Goal: Transaction & Acquisition: Purchase product/service

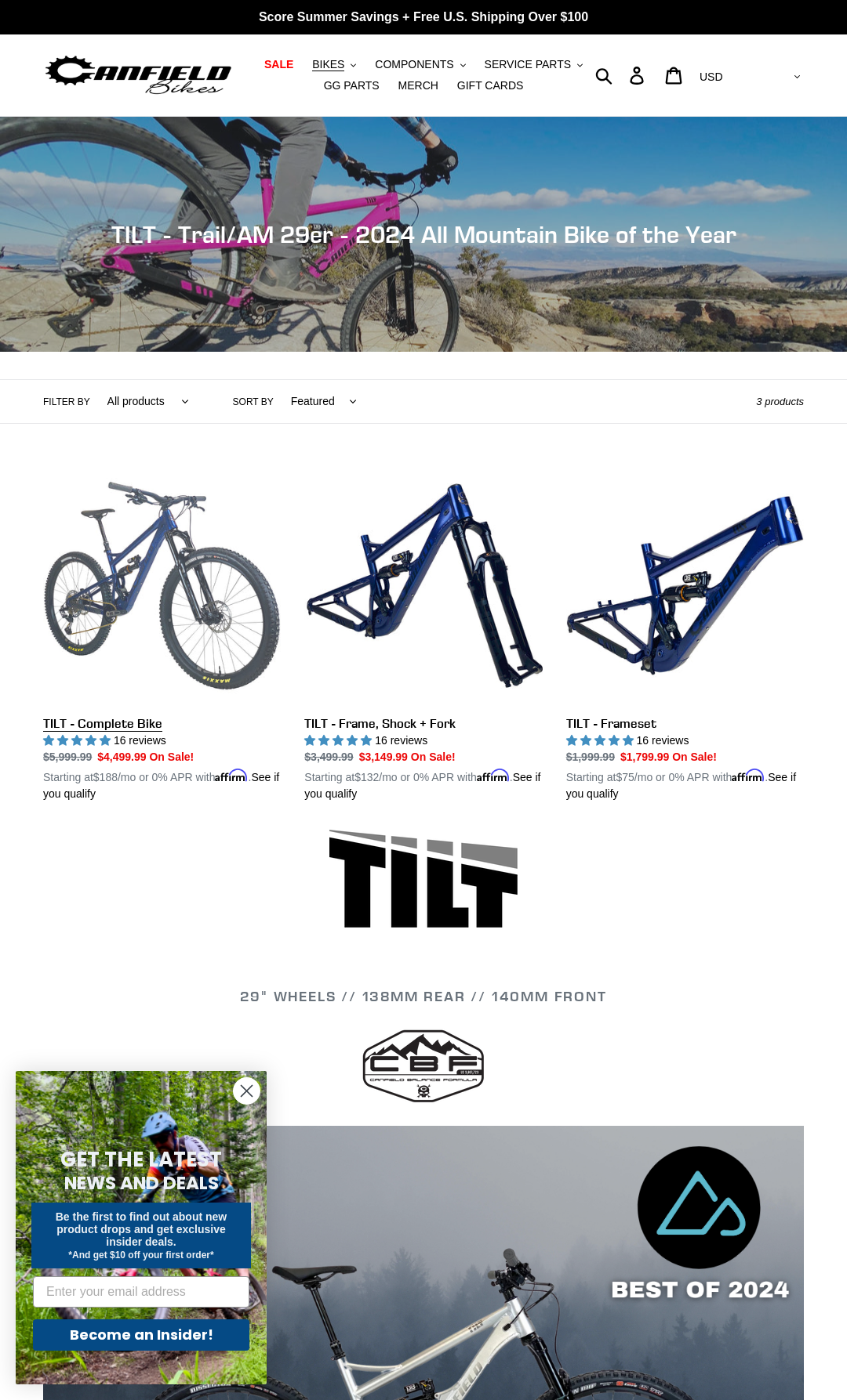
click at [165, 547] on link "TILT - Complete Bike" at bounding box center [162, 634] width 238 height 335
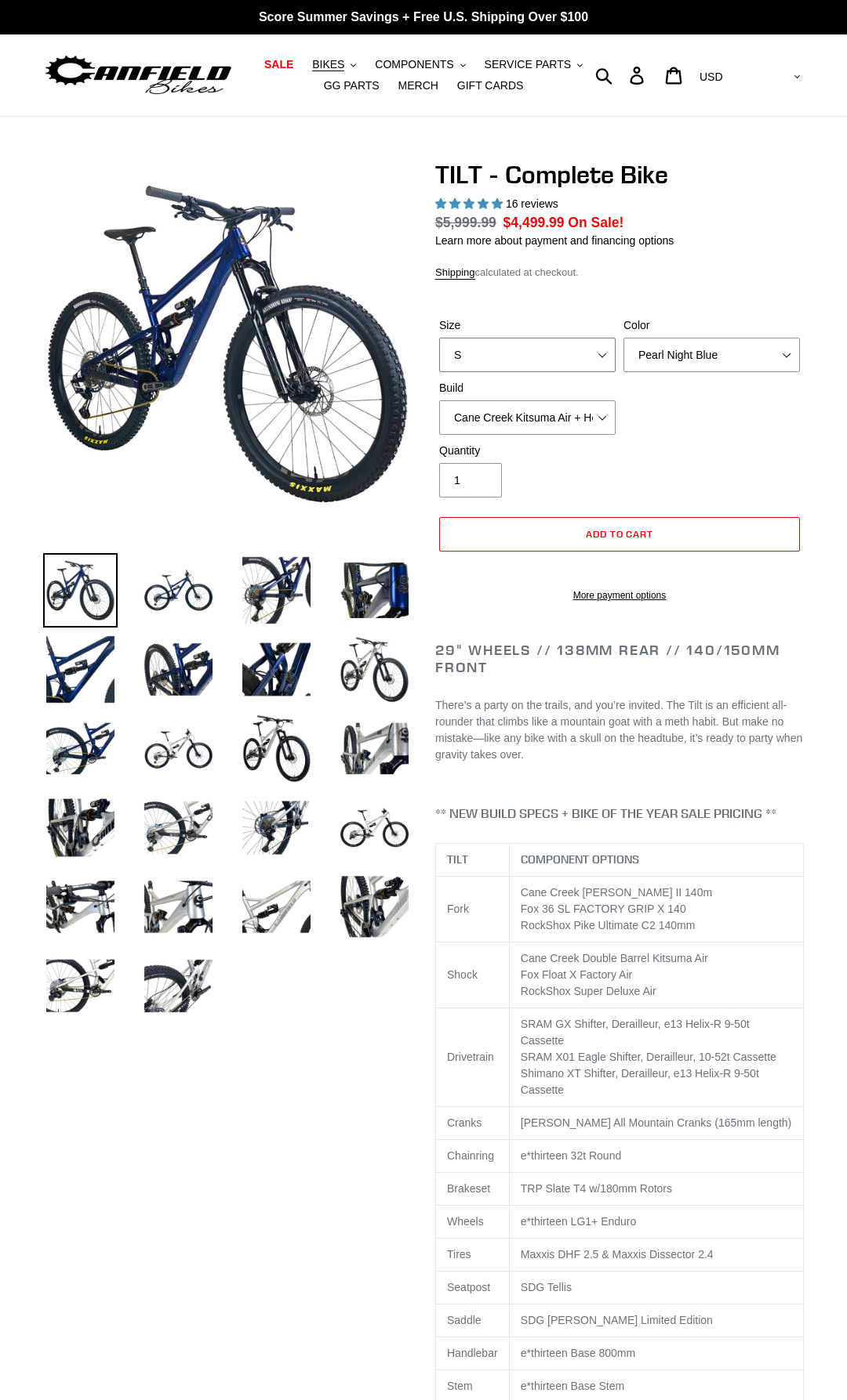
click at [439, 338] on select "S M L" at bounding box center [527, 355] width 176 height 35
select select "highest-rating"
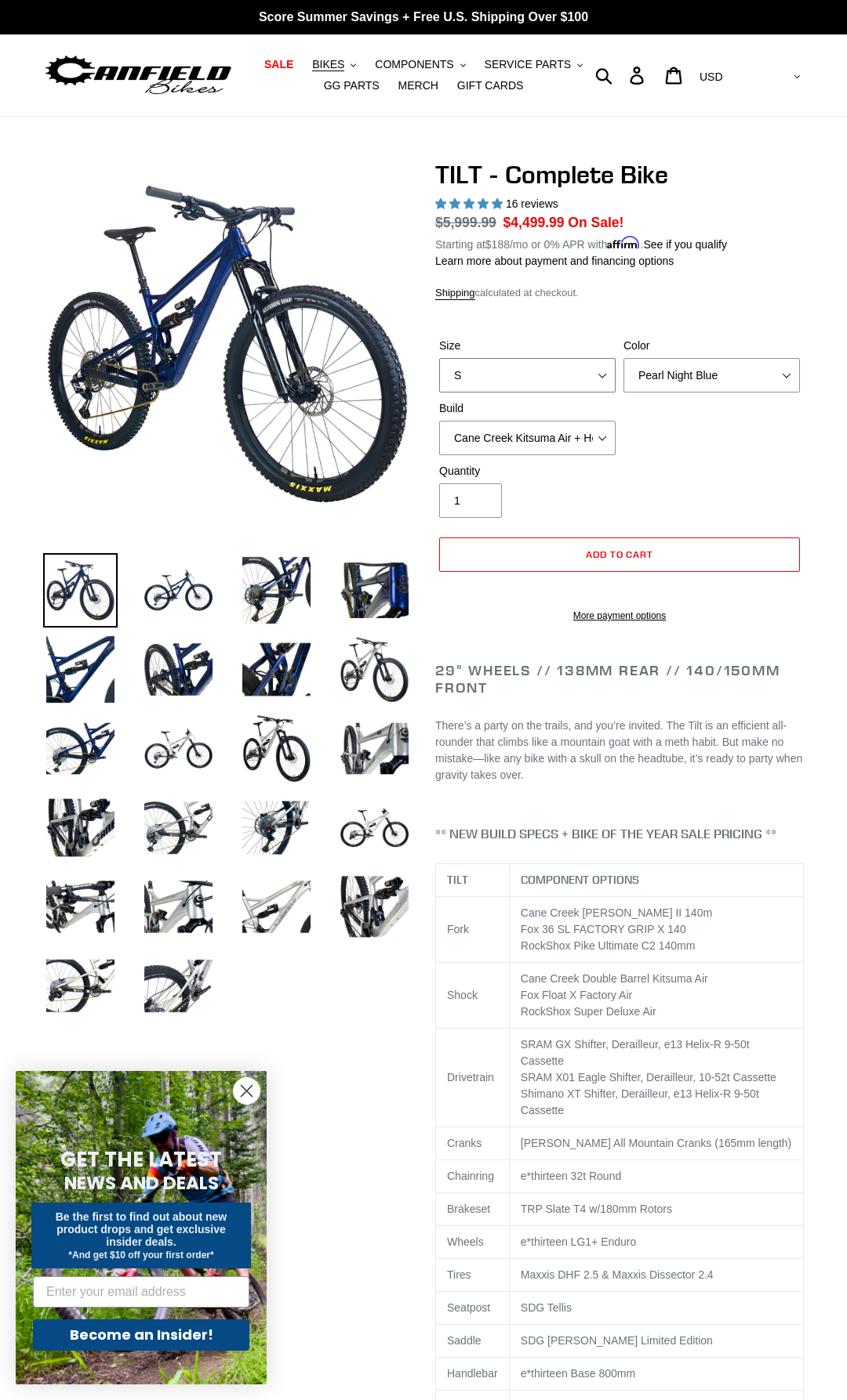
select select "L"
click option "L" at bounding box center [0, 0] width 0 height 0
click at [624, 358] on select "Pearl Night Blue Stealth Silver Raw" at bounding box center [711, 375] width 176 height 35
click option "Stealth Silver" at bounding box center [0, 0] width 0 height 0
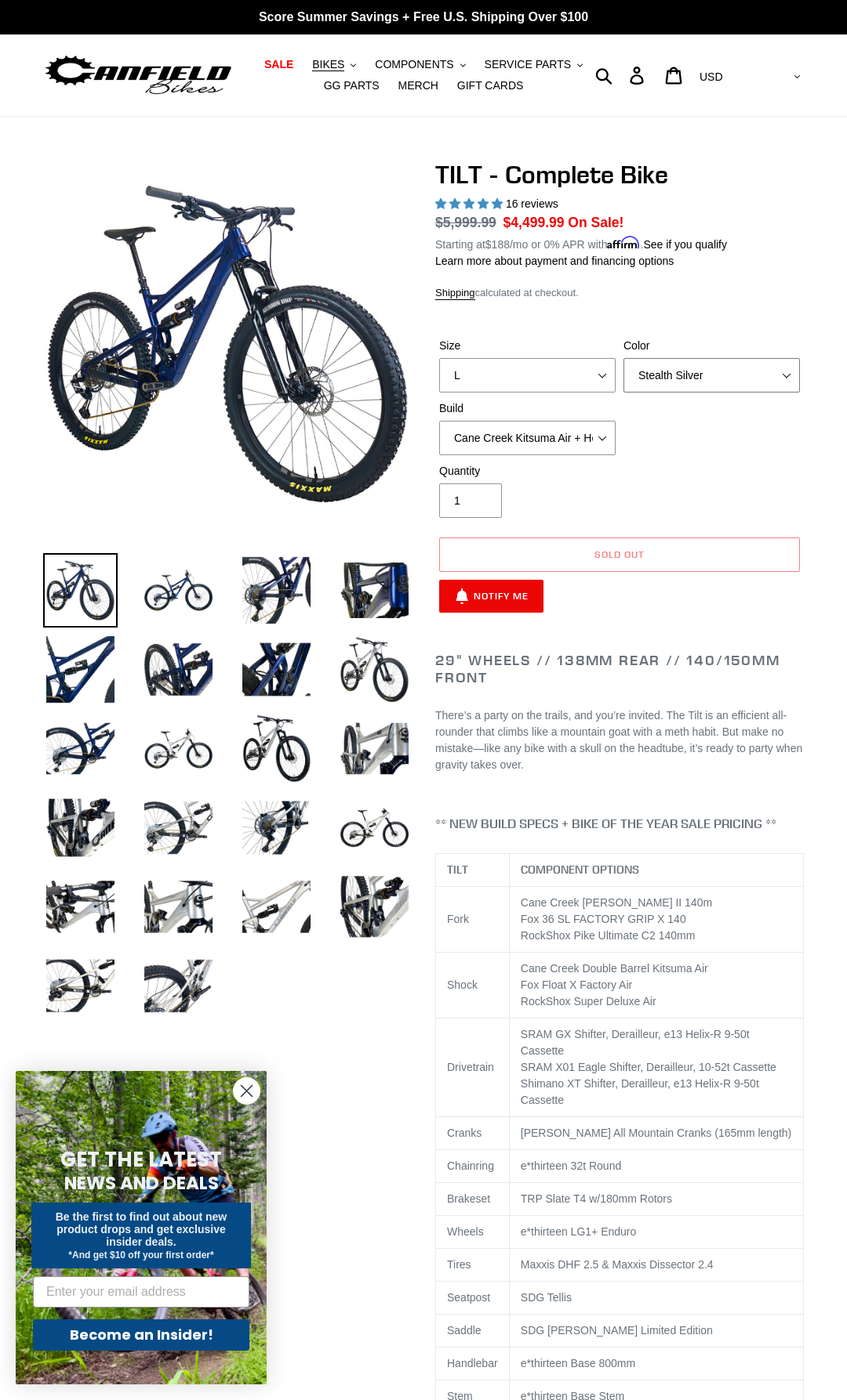
click at [624, 358] on select "Pearl Night Blue Stealth Silver Raw" at bounding box center [711, 375] width 176 height 35
select select "Raw"
click option "Raw" at bounding box center [0, 0] width 0 height 0
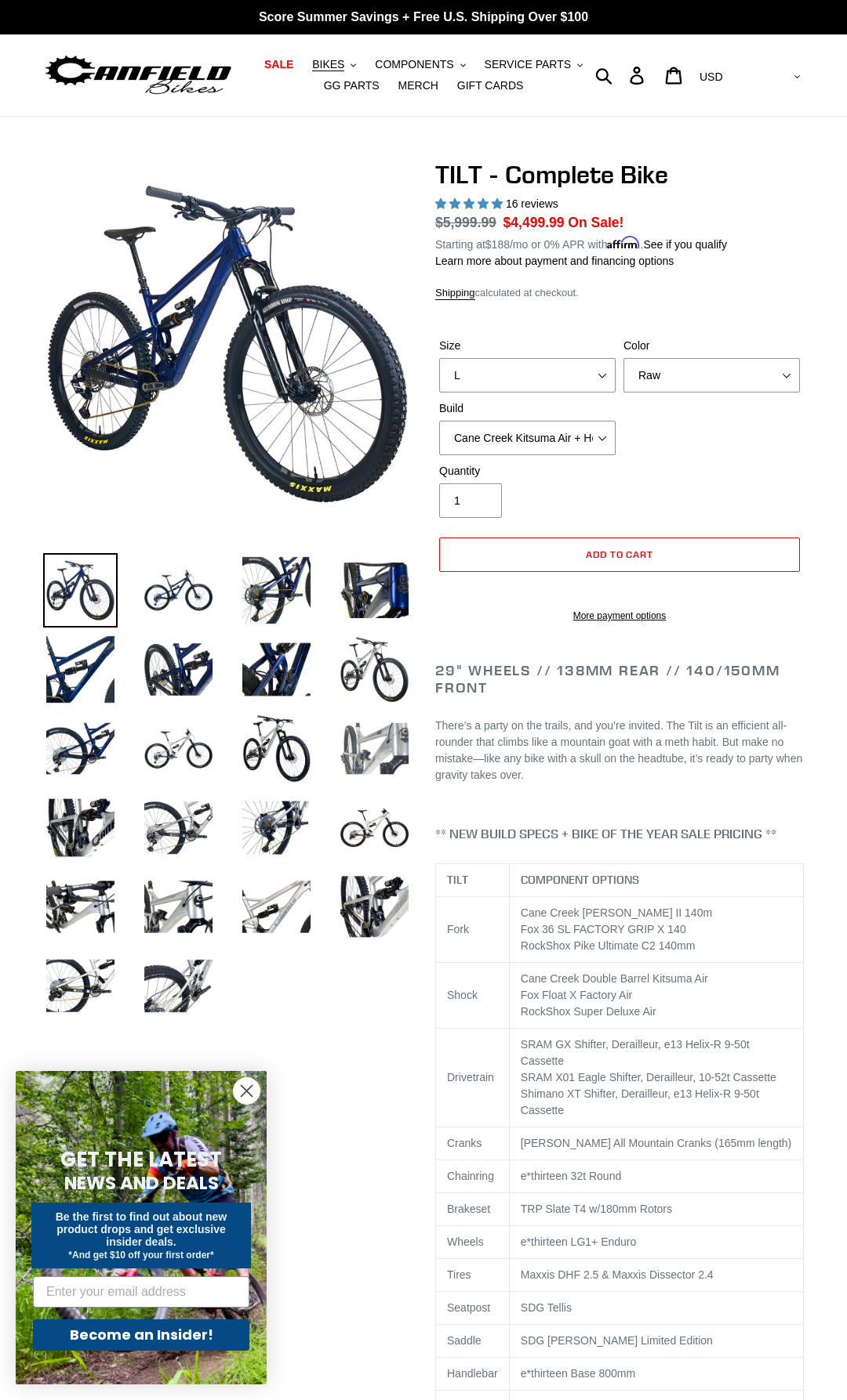
click at [346, 749] on img at bounding box center [374, 749] width 74 height 74
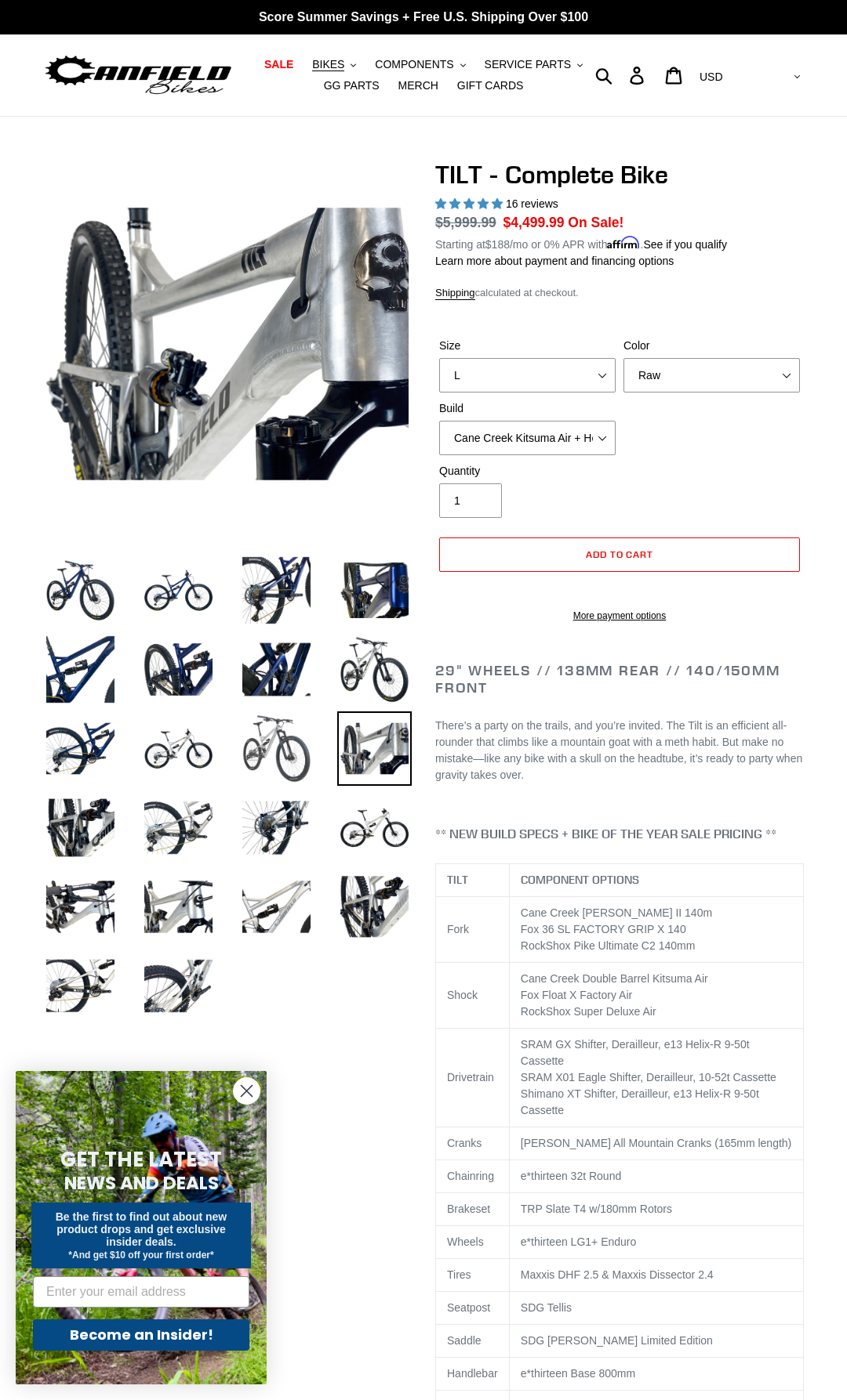
click at [293, 740] on img at bounding box center [276, 749] width 74 height 74
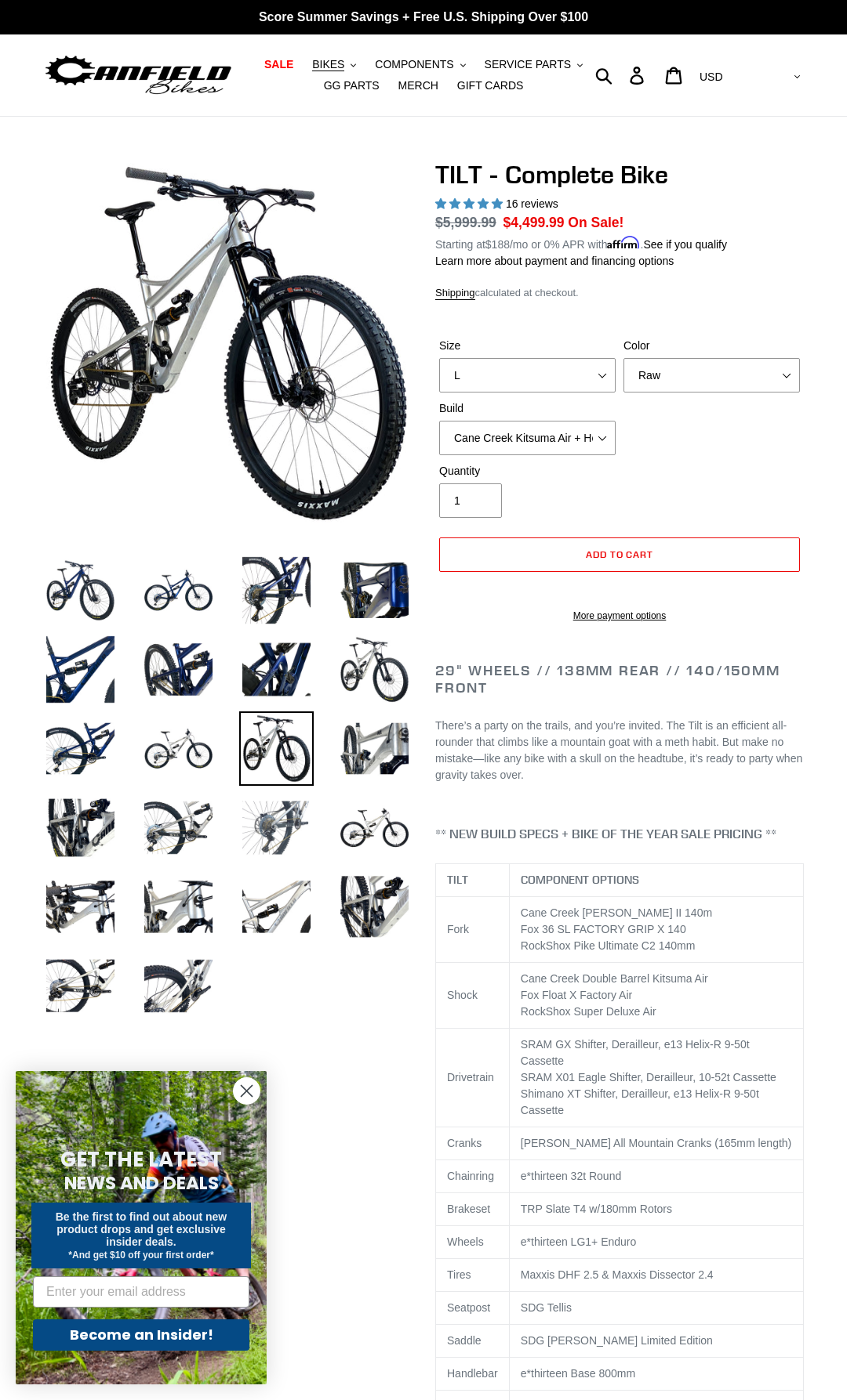
click at [281, 805] on img at bounding box center [276, 828] width 74 height 74
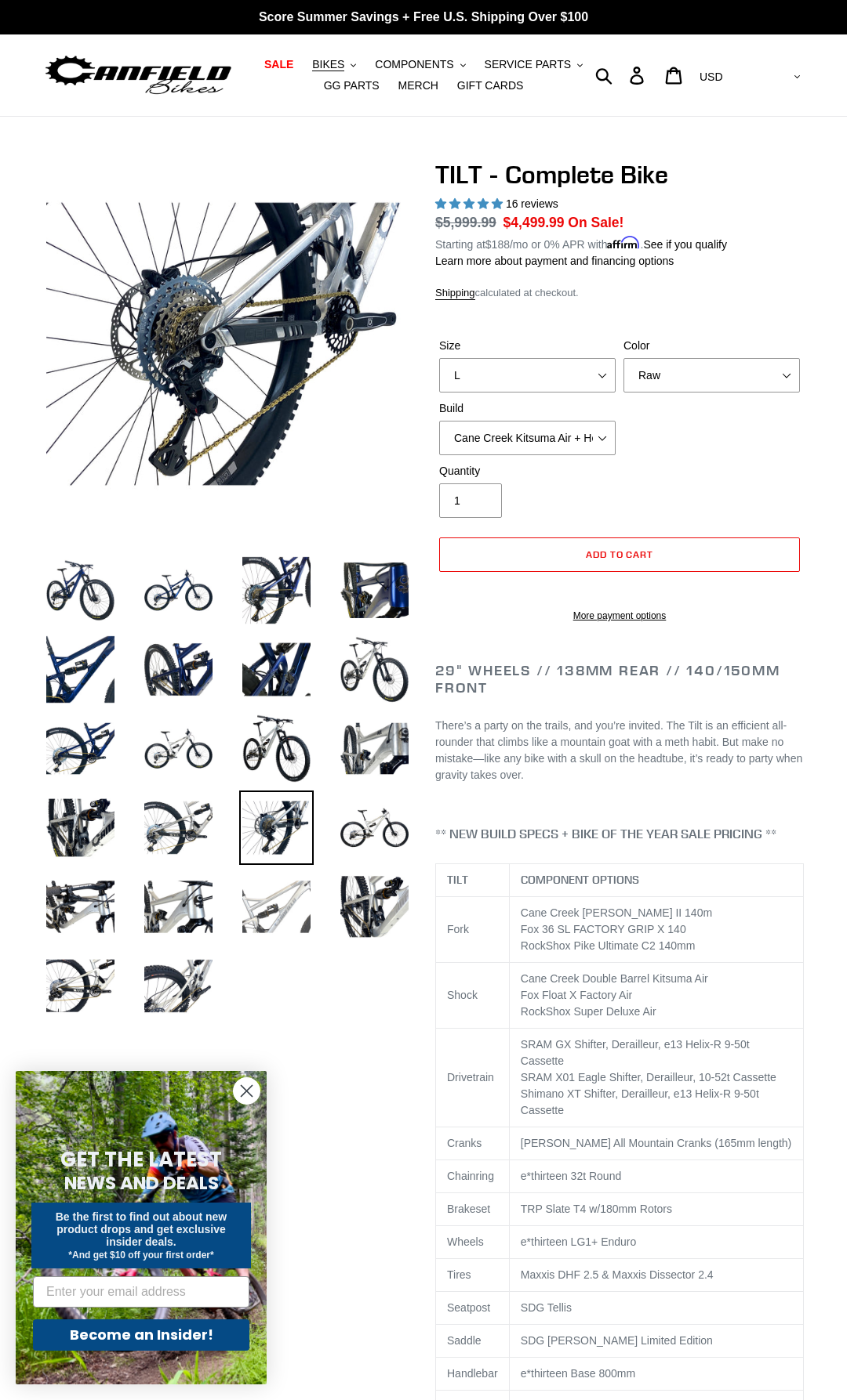
click at [280, 889] on img at bounding box center [276, 907] width 74 height 74
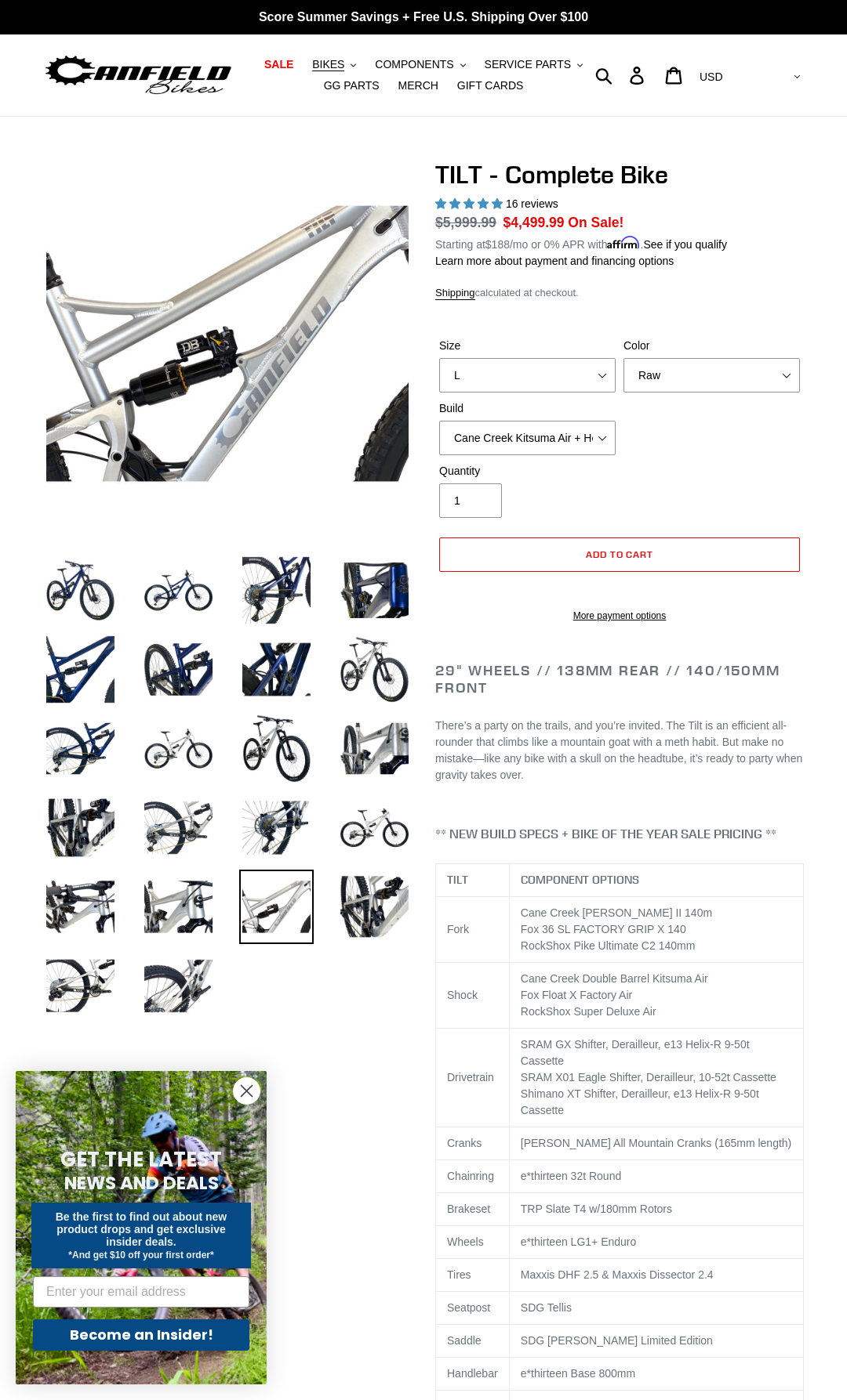
click at [188, 948] on li at bounding box center [167, 911] width 98 height 79
click at [180, 915] on img at bounding box center [178, 907] width 74 height 74
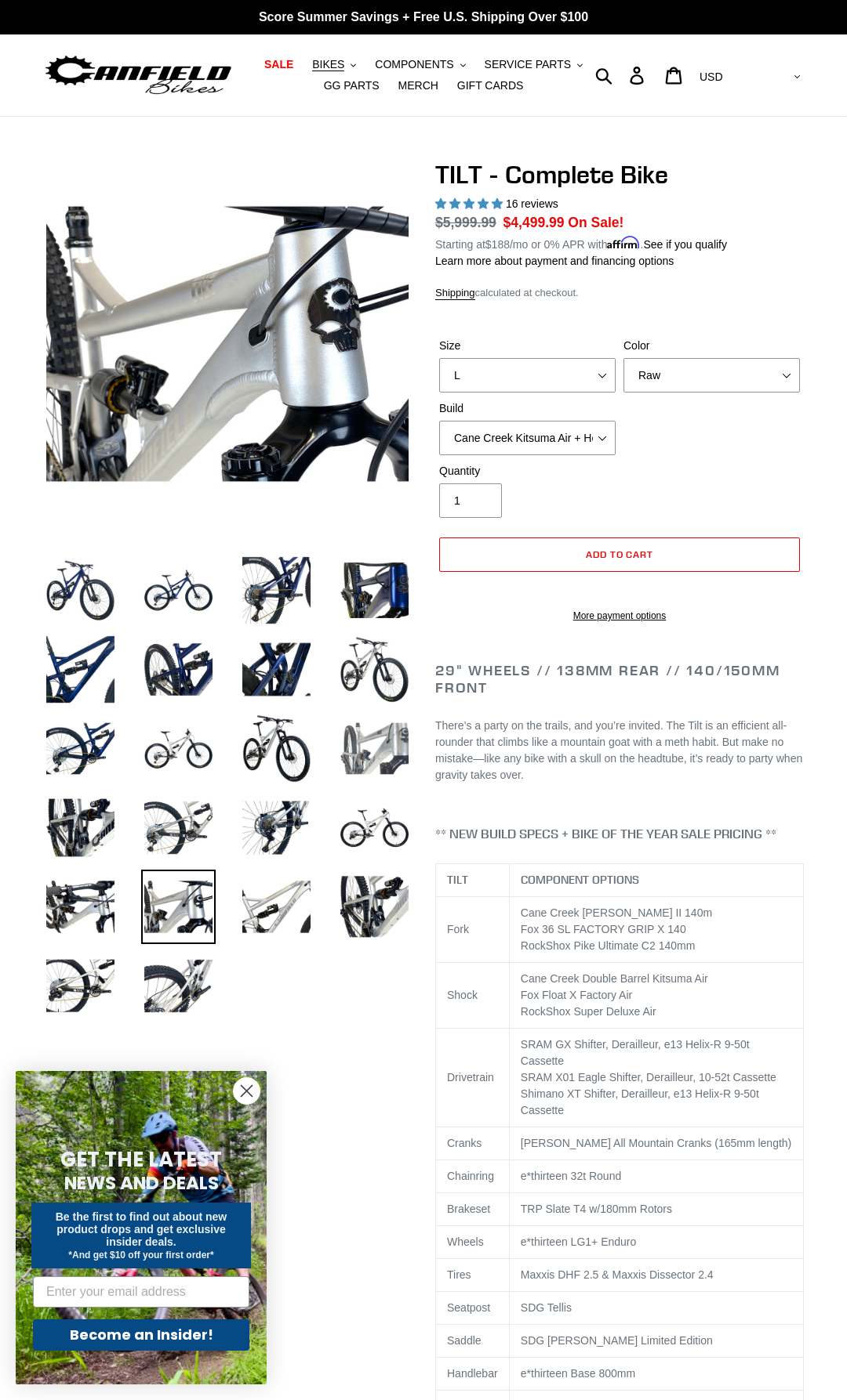
click at [373, 761] on img at bounding box center [374, 749] width 74 height 74
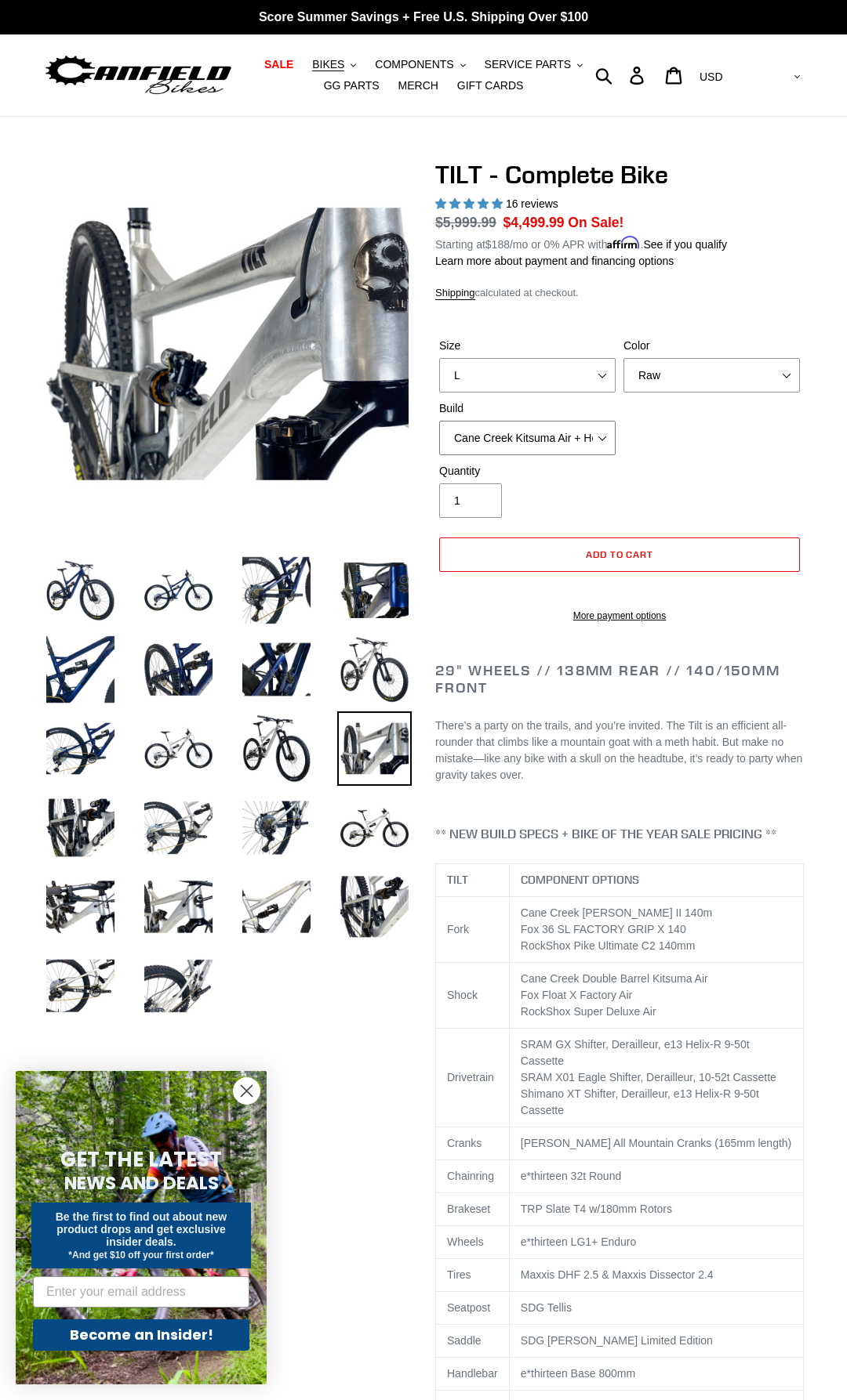
click at [439, 421] on select "Cane Creek Kitsuma Air + Helm MKII 140 + SRAM GX Cane Creek Kitsuma Air + Helm …" at bounding box center [527, 438] width 176 height 35
click option "Cane Creek Kitsuma Air + Helm MKII 140 + SRAM XO1" at bounding box center [0, 0] width 0 height 0
click at [439, 421] on select "Cane Creek Kitsuma Air + Helm MKII 140 + SRAM GX Cane Creek Kitsuma Air + Helm …" at bounding box center [527, 438] width 176 height 35
click option "Fox Float X + 36 SL Factory Grip X 140 + SRAM GX" at bounding box center [0, 0] width 0 height 0
click at [439, 421] on select "Cane Creek Kitsuma Air + Helm MKII 140 + SRAM GX Cane Creek Kitsuma Air + Helm …" at bounding box center [527, 438] width 176 height 35
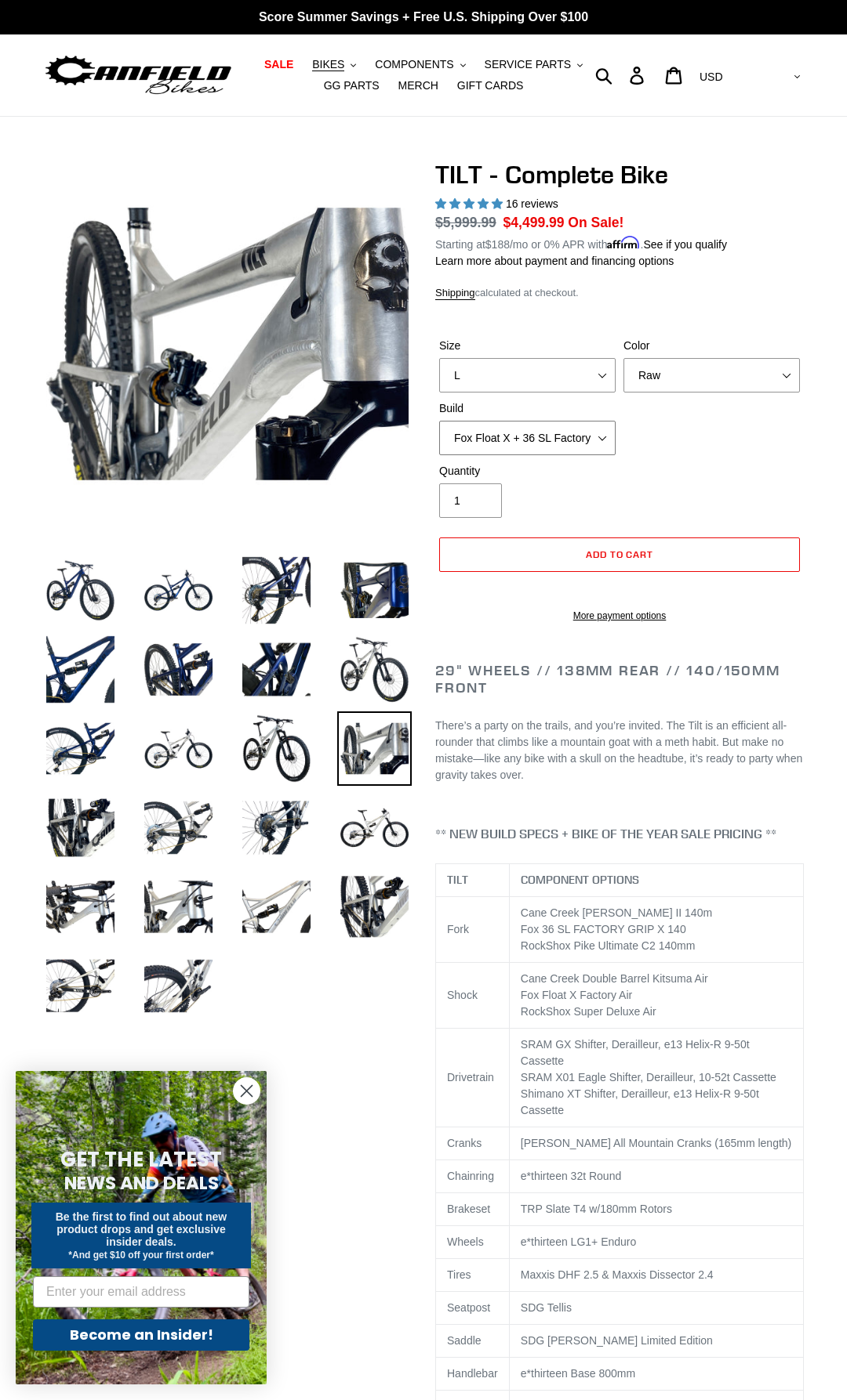
click option "Fox Float X + 36 SL Factory Grip X 140 + SRAM XO" at bounding box center [0, 0] width 0 height 0
click at [439, 421] on select "Cane Creek Kitsuma Air + Helm MKII 140 + SRAM GX Cane Creek Kitsuma Air + Helm …" at bounding box center [527, 438] width 176 height 35
click at [702, 436] on div "Size S M L Color Pearl Night Blue Stealth Silver Raw Build Cane Creek Kitsuma A…" at bounding box center [619, 400] width 368 height 126
click at [439, 421] on select "Cane Creek Kitsuma Air + Helm MKII 140 + SRAM GX Cane Creek Kitsuma Air + Helm …" at bounding box center [527, 438] width 176 height 35
click option "RockShox SD ULT + Pike ULT 140 + SRAM GX" at bounding box center [0, 0] width 0 height 0
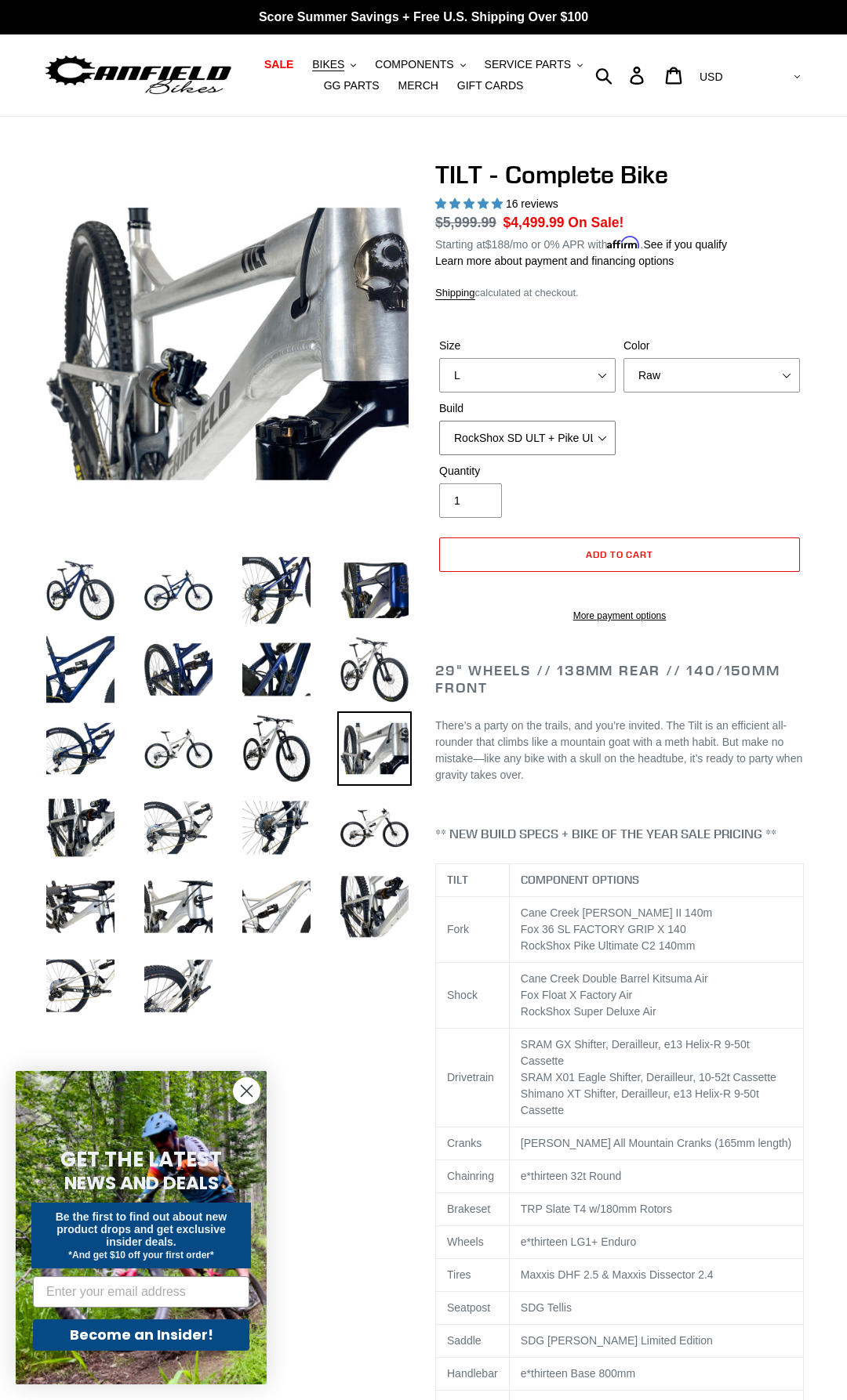
click at [439, 421] on select "Cane Creek Kitsuma Air + Helm MKII 140 + SRAM GX Cane Creek Kitsuma Air + Helm …" at bounding box center [527, 438] width 176 height 35
click option "RockShox SD ULT + Pike ULT 140 + SRAM XO" at bounding box center [0, 0] width 0 height 0
click at [439, 421] on select "Cane Creek Kitsuma Air + Helm MKII 140 + SRAM GX Cane Creek Kitsuma Air + Helm …" at bounding box center [527, 438] width 176 height 35
click option "RockShox SD ULT + Pike ULT 140 + SRAM GX" at bounding box center [0, 0] width 0 height 0
click at [439, 421] on select "Cane Creek Kitsuma Air + Helm MKII 140 + SRAM GX Cane Creek Kitsuma Air + Helm …" at bounding box center [527, 438] width 176 height 35
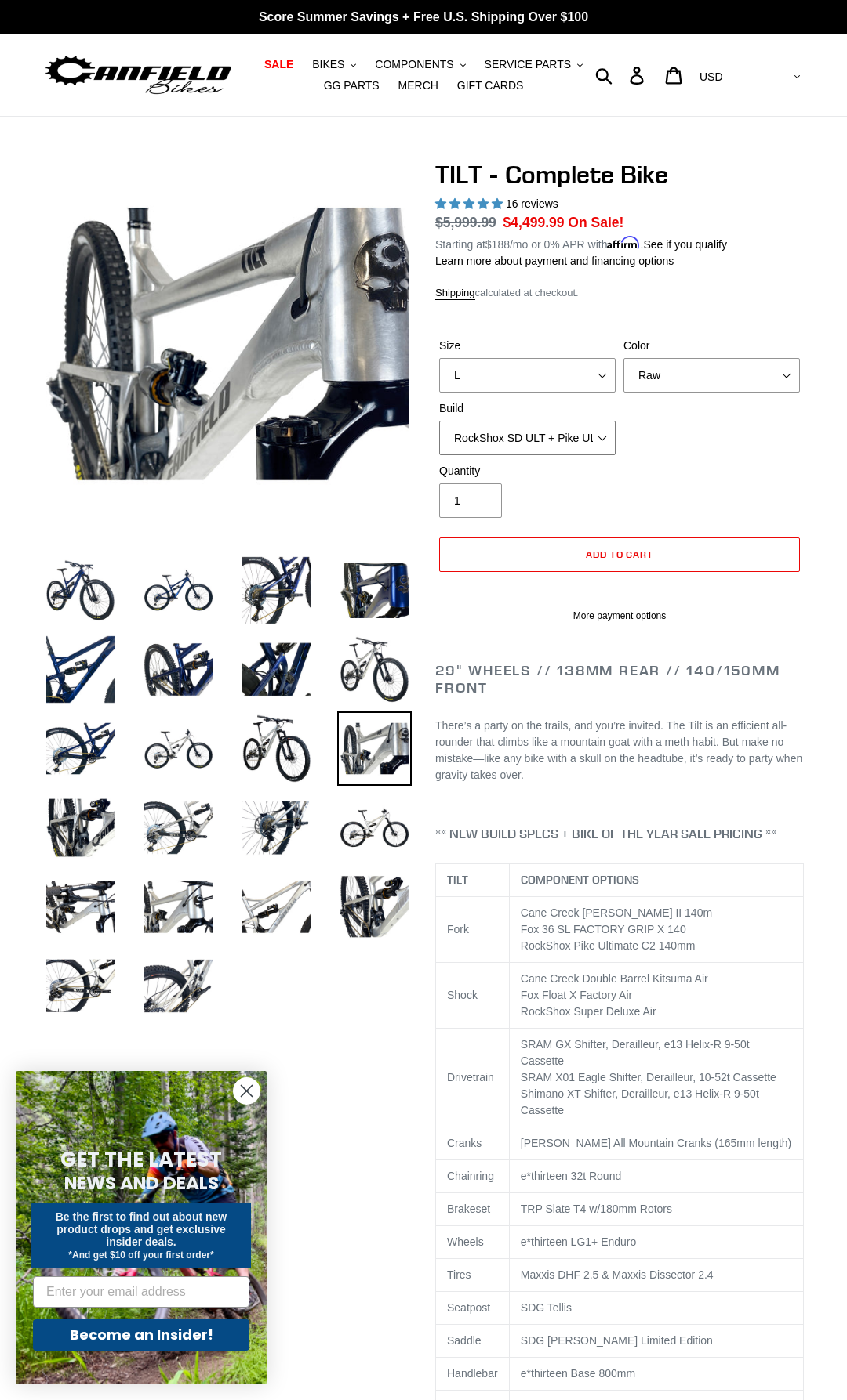
click option "RockShox SD ULT + Pike ULT 140 + SRAM XO" at bounding box center [0, 0] width 0 height 0
click at [439, 421] on select "Cane Creek Kitsuma Air + Helm MKII 140 + SRAM GX Cane Creek Kitsuma Air + Helm …" at bounding box center [527, 438] width 176 height 35
click option "RockShox SD ULT + Pike ULT 140 + Shimano XT" at bounding box center [0, 0] width 0 height 0
click at [557, 463] on label "Quantity" at bounding box center [527, 472] width 176 height 17
click at [501, 484] on input "1" at bounding box center [470, 500] width 62 height 35
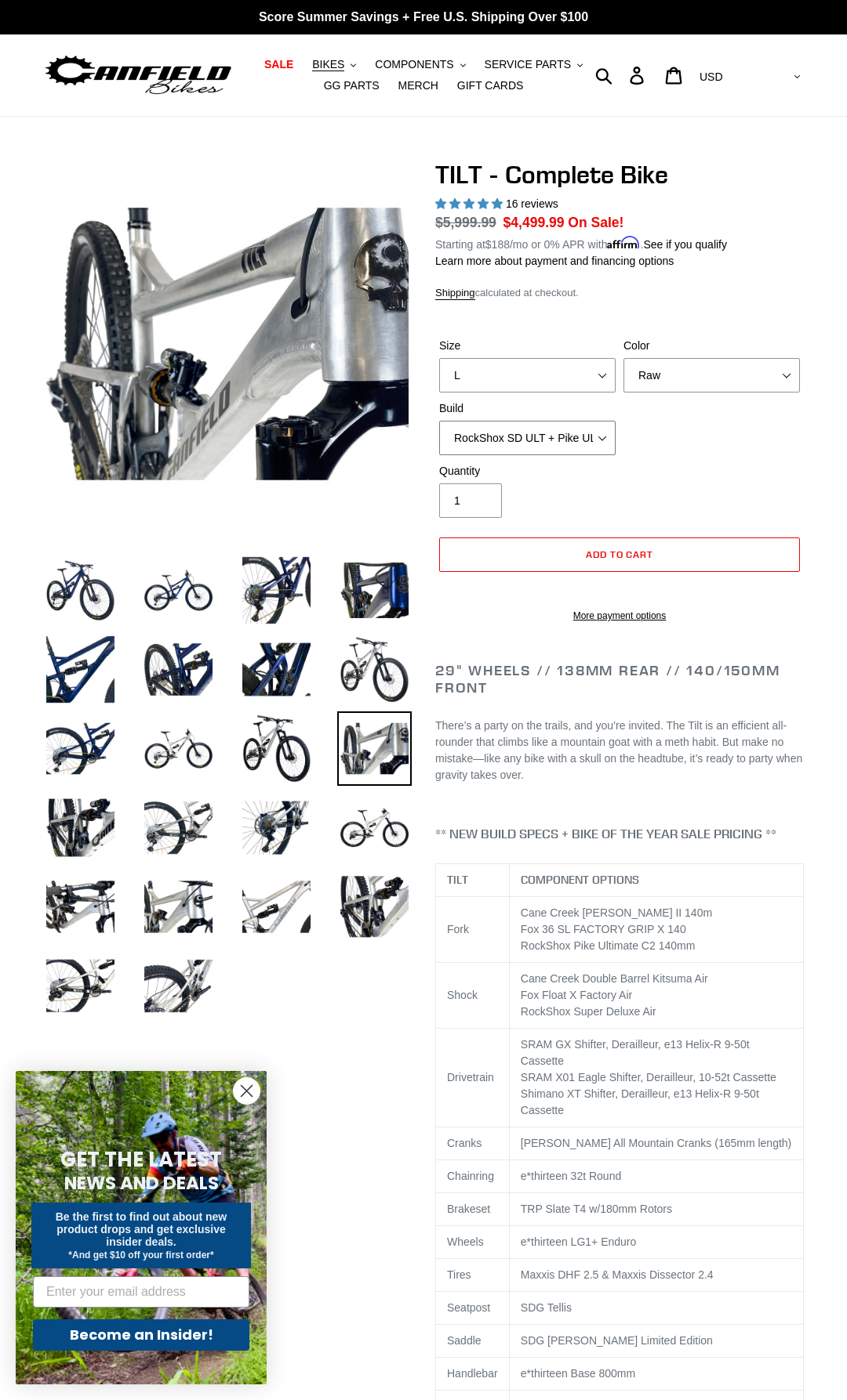
click at [439, 421] on select "Cane Creek Kitsuma Air + Helm MKII 140 + SRAM GX Cane Creek Kitsuma Air + Helm …" at bounding box center [527, 438] width 176 height 35
select select "RockShox SD ULT + Pike ULT 140 + SRAM XO"
click option "RockShox SD ULT + Pike ULT 140 + SRAM XO" at bounding box center [0, 0] width 0 height 0
click at [566, 455] on div "Size S M L Color Pearl Night Blue Stealth Silver Raw Build Cane Creek Kitsuma A…" at bounding box center [619, 400] width 368 height 126
click at [439, 421] on select "Cane Creek Kitsuma Air + Helm MKII 140 + SRAM GX Cane Creek Kitsuma Air + Helm …" at bounding box center [527, 438] width 176 height 35
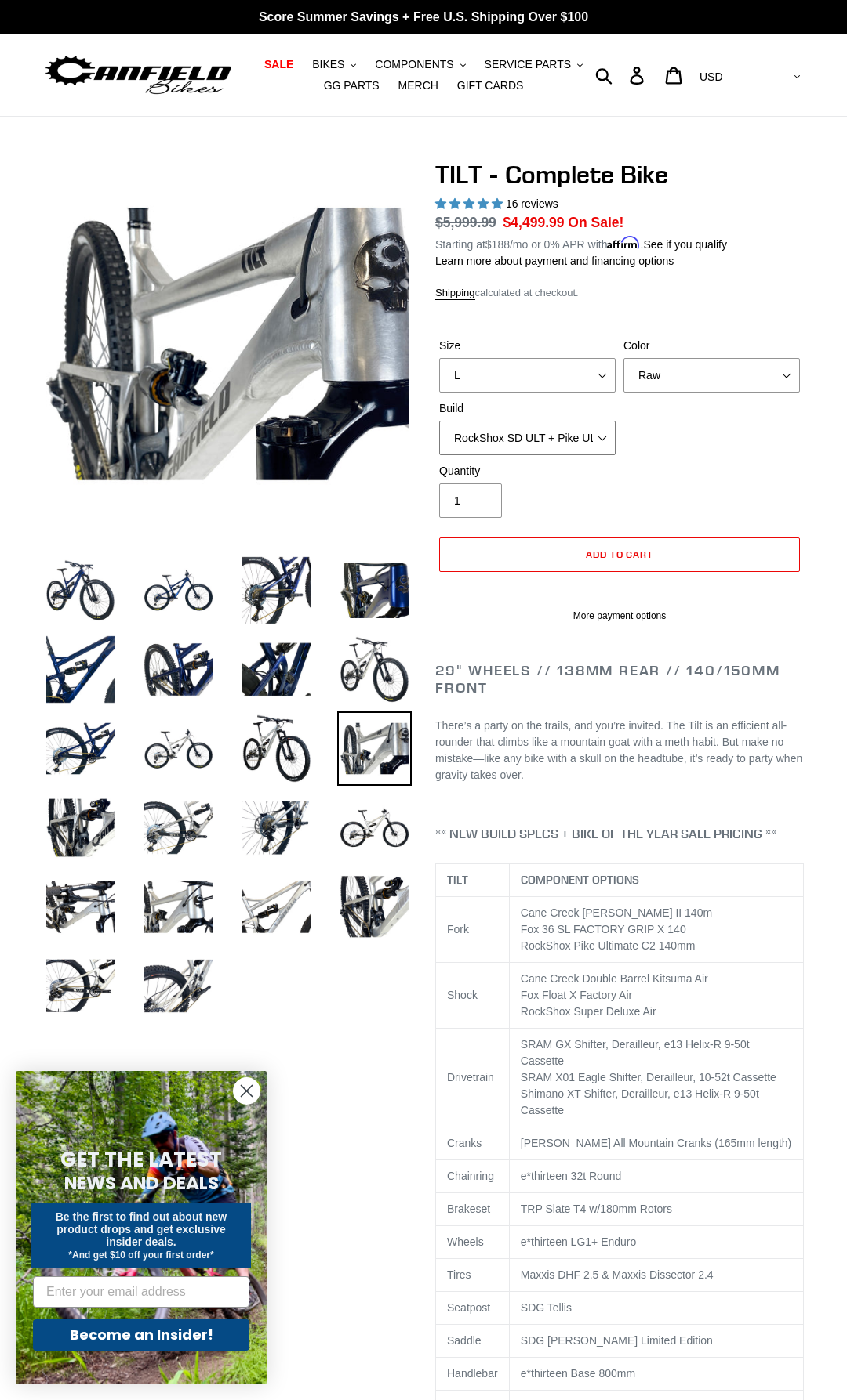
click at [568, 442] on select "Cane Creek Kitsuma Air + Helm MKII 140 + SRAM GX Cane Creek Kitsuma Air + Helm …" at bounding box center [527, 438] width 176 height 35
click at [439, 421] on select "Cane Creek Kitsuma Air + Helm MKII 140 + SRAM GX Cane Creek Kitsuma Air + Helm …" at bounding box center [527, 438] width 176 height 35
click option "RockShox SD ULT + Pike ULT 140 + SRAM XO" at bounding box center [0, 0] width 0 height 0
drag, startPoint x: 567, startPoint y: 556, endPoint x: 603, endPoint y: 489, distance: 76.1
click at [603, 489] on form "Size S M L Color Pearl Night Blue Stealth Silver Raw Build Cane Creek Kitsuma A…" at bounding box center [619, 475] width 368 height 326
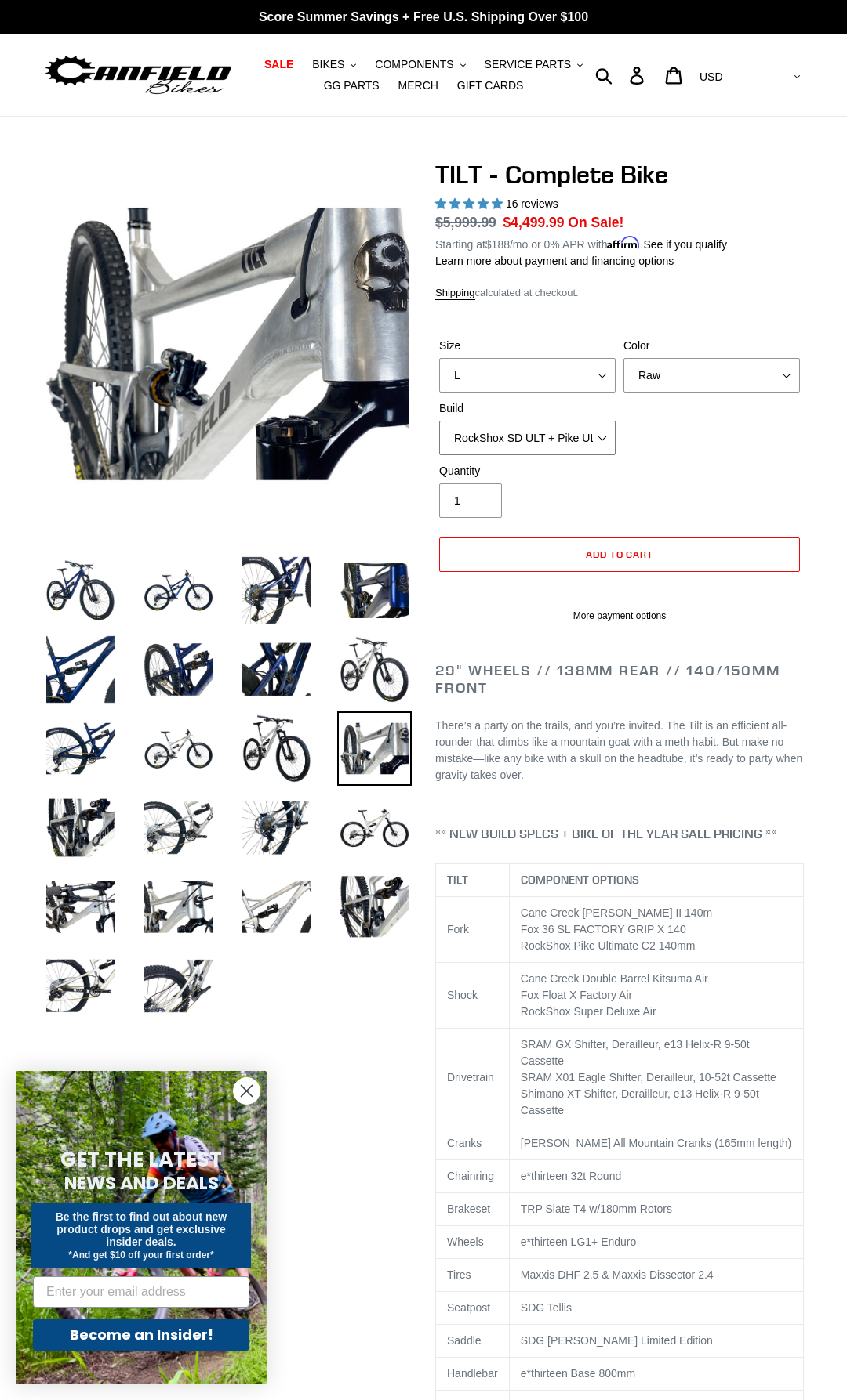
click at [439, 421] on select "Cane Creek Kitsuma Air + Helm MKII 140 + SRAM GX Cane Creek Kitsuma Air + Helm …" at bounding box center [527, 438] width 176 height 35
click at [593, 435] on select "Cane Creek Kitsuma Air + Helm MKII 140 + SRAM GX Cane Creek Kitsuma Air + Helm …" at bounding box center [527, 438] width 176 height 35
click at [620, 549] on span "Add to cart" at bounding box center [619, 554] width 68 height 12
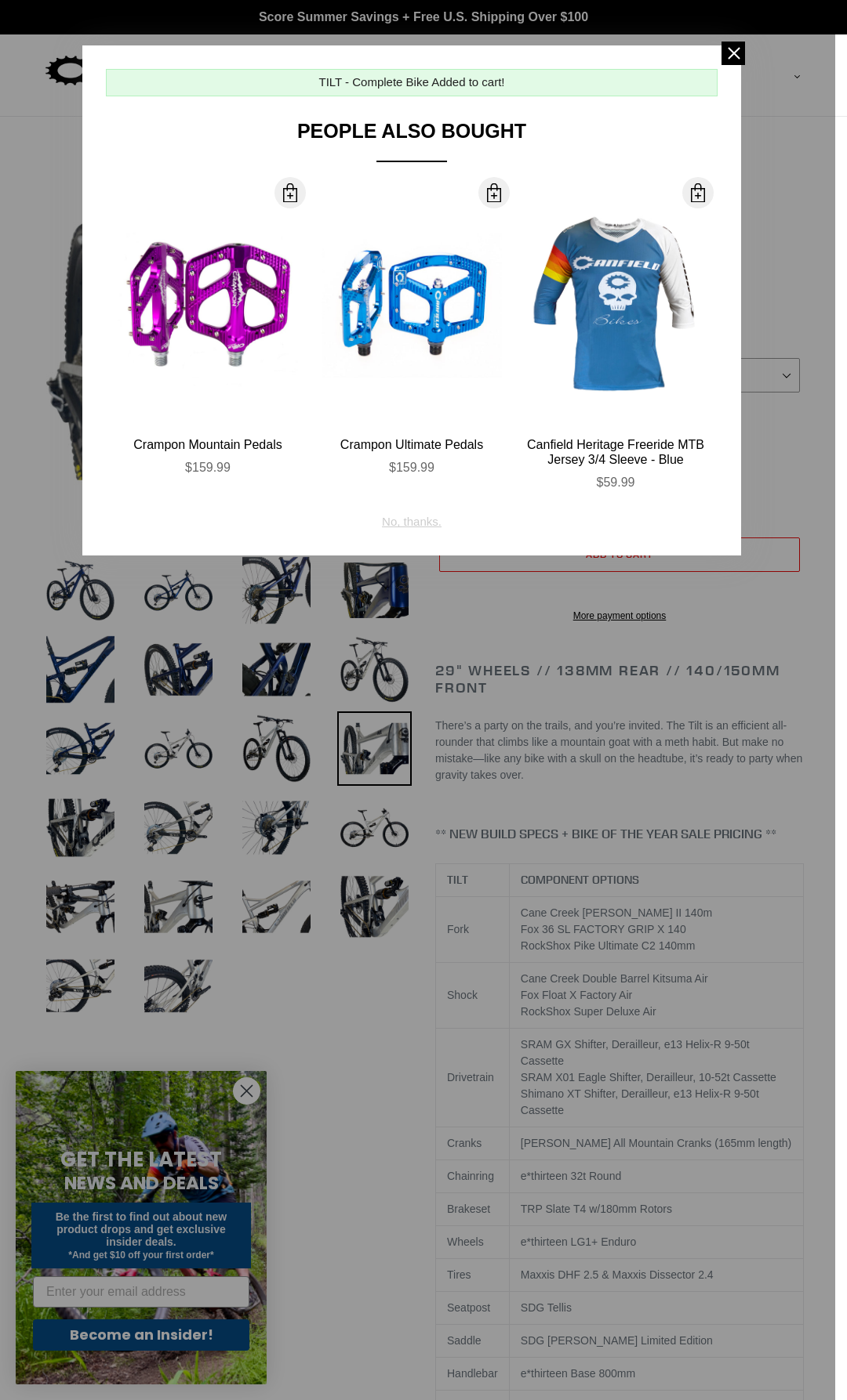
click at [415, 524] on div "No, thanks." at bounding box center [411, 516] width 60 height 29
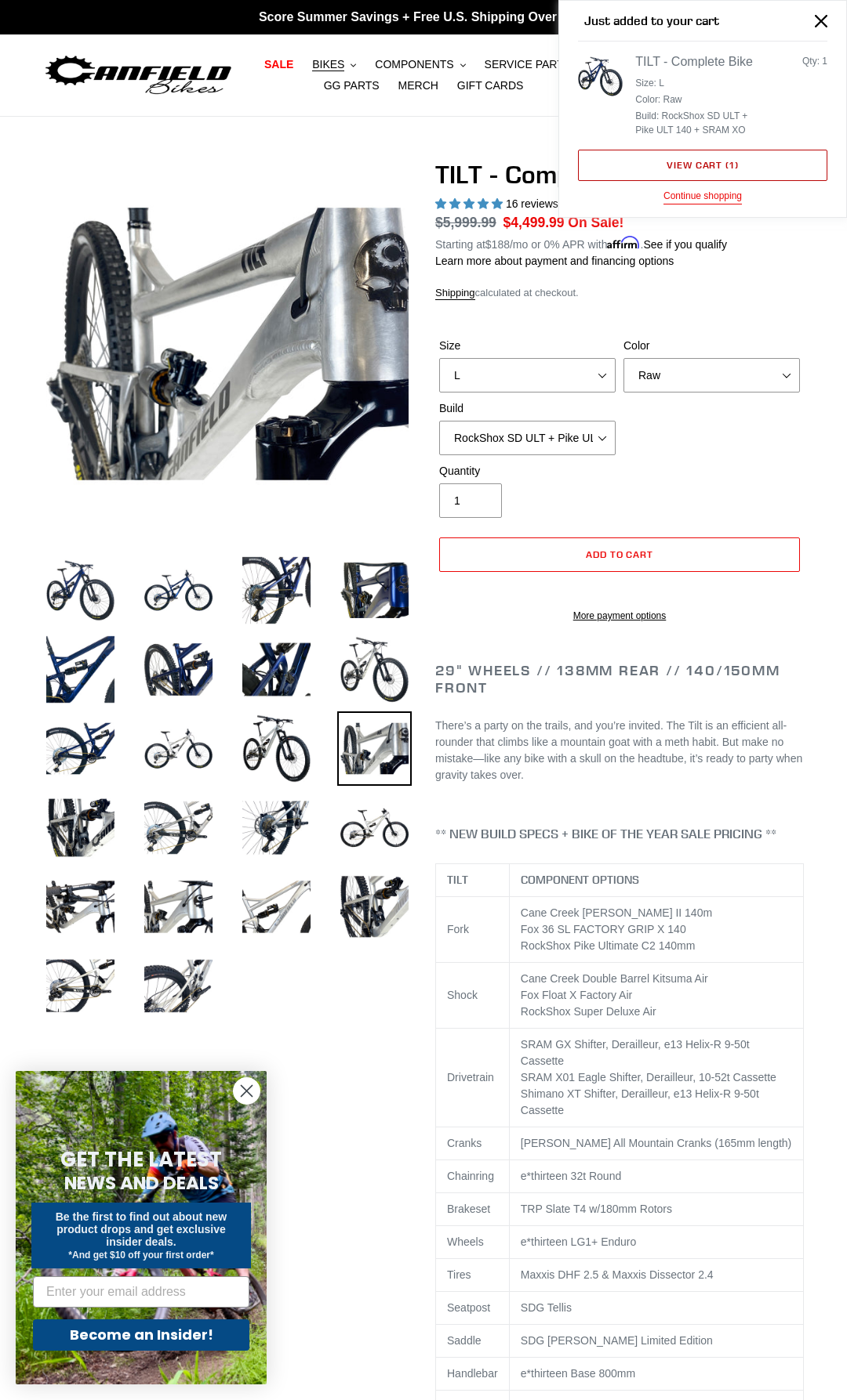
click at [711, 172] on link "View cart ( 1 )" at bounding box center [703, 165] width 249 height 31
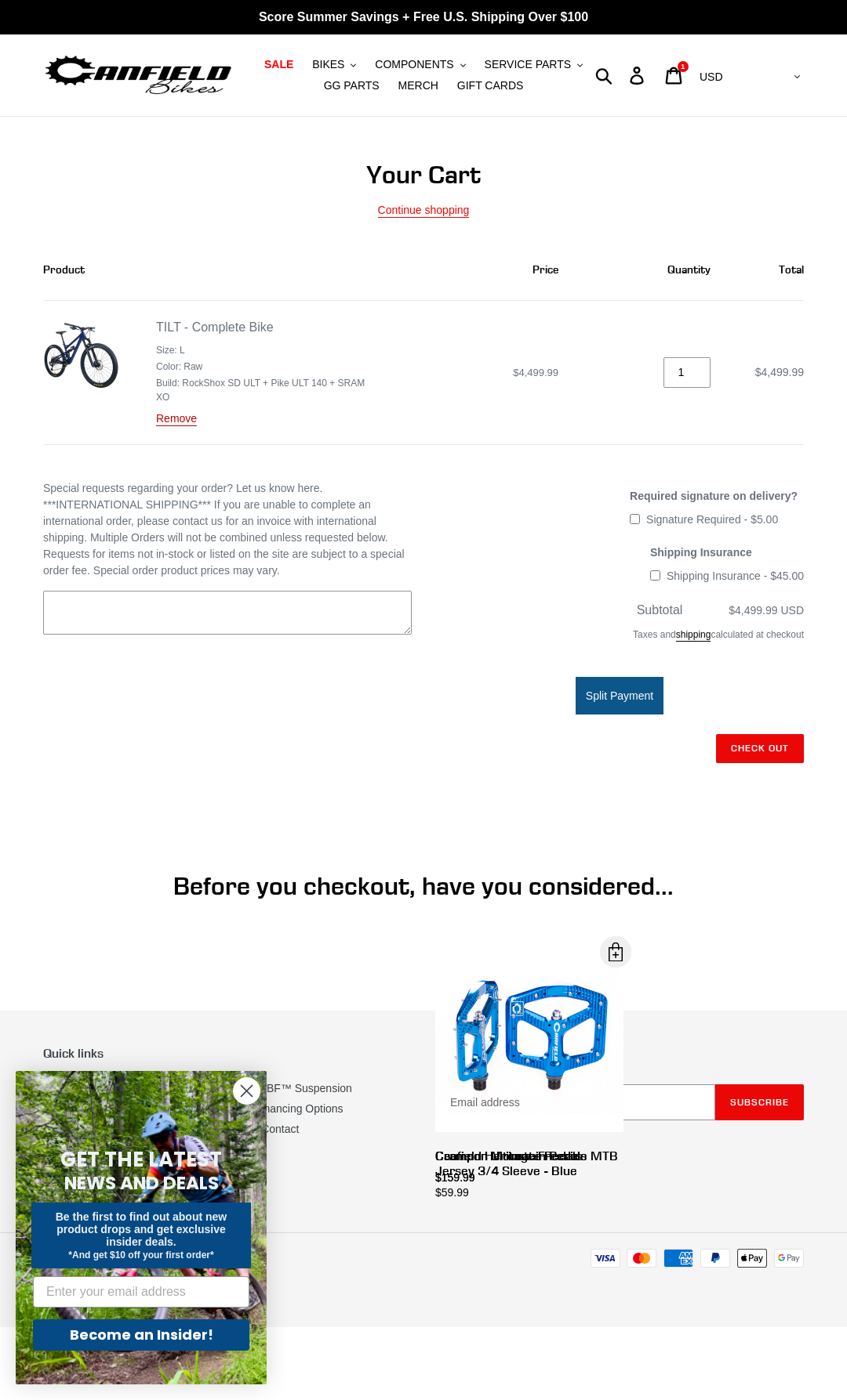
click at [164, 422] on link "Remove" at bounding box center [176, 419] width 40 height 14
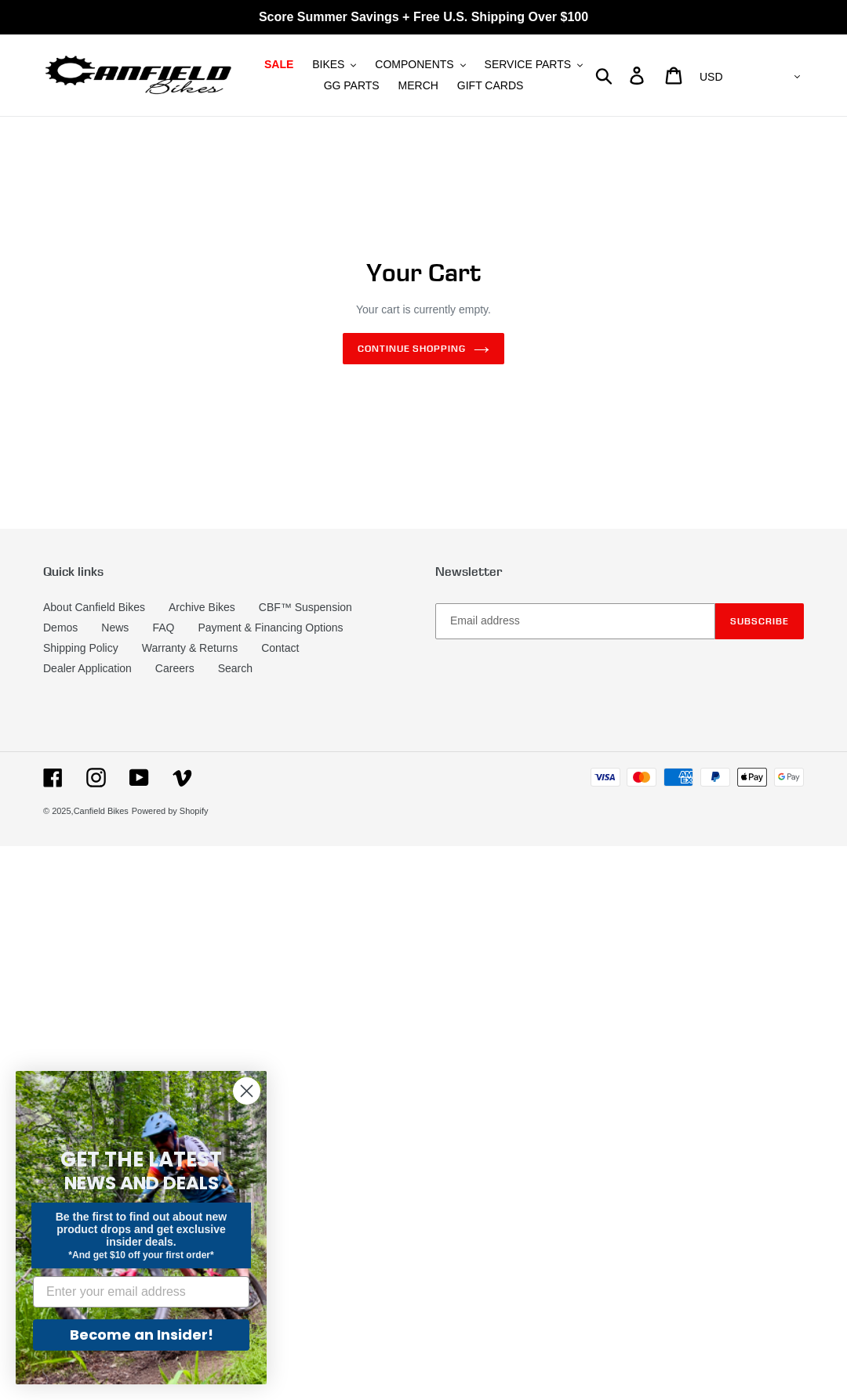
click at [168, 84] on img at bounding box center [138, 75] width 190 height 48
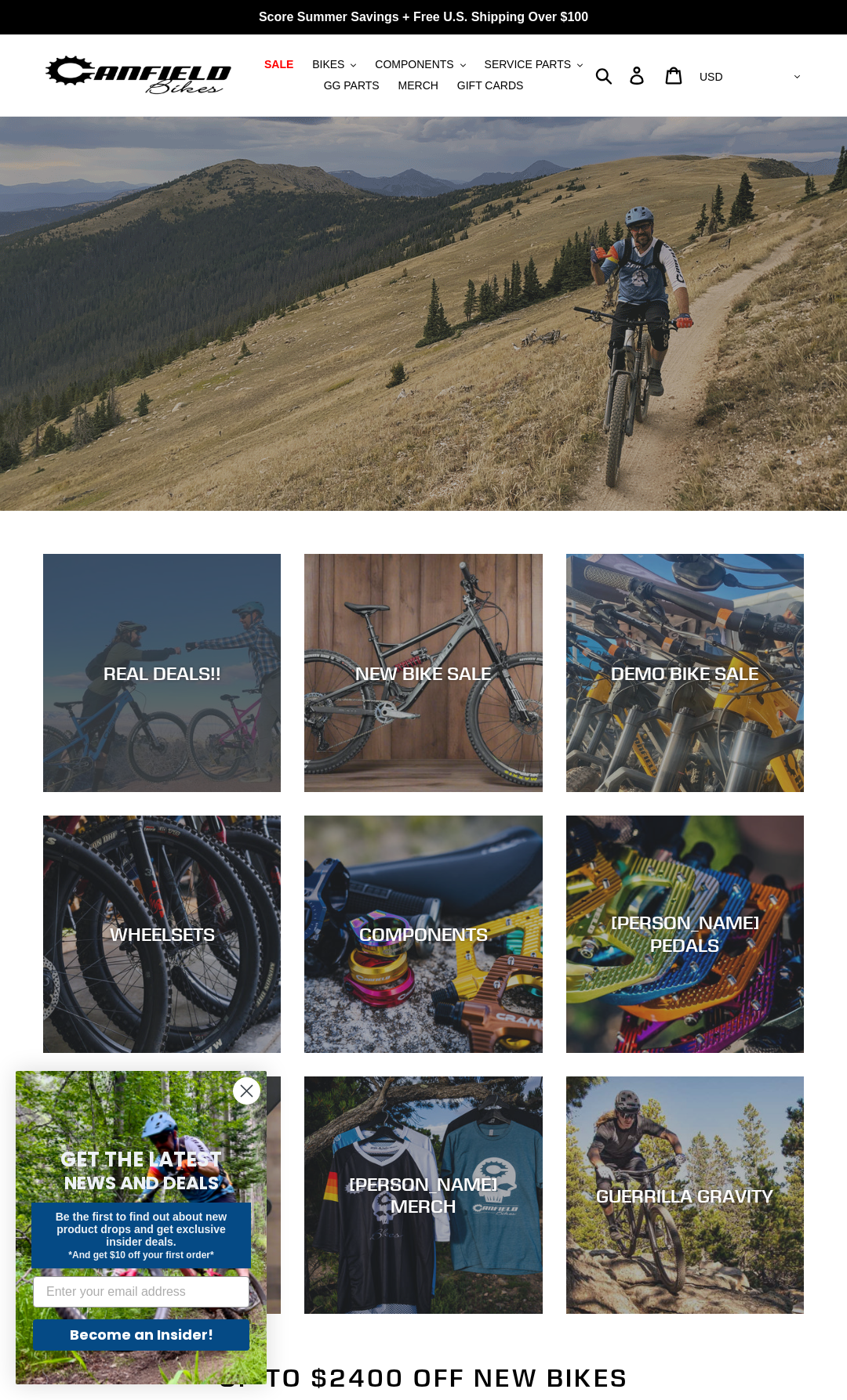
click at [181, 793] on div "REAL DEALS!!" at bounding box center [162, 793] width 238 height 0
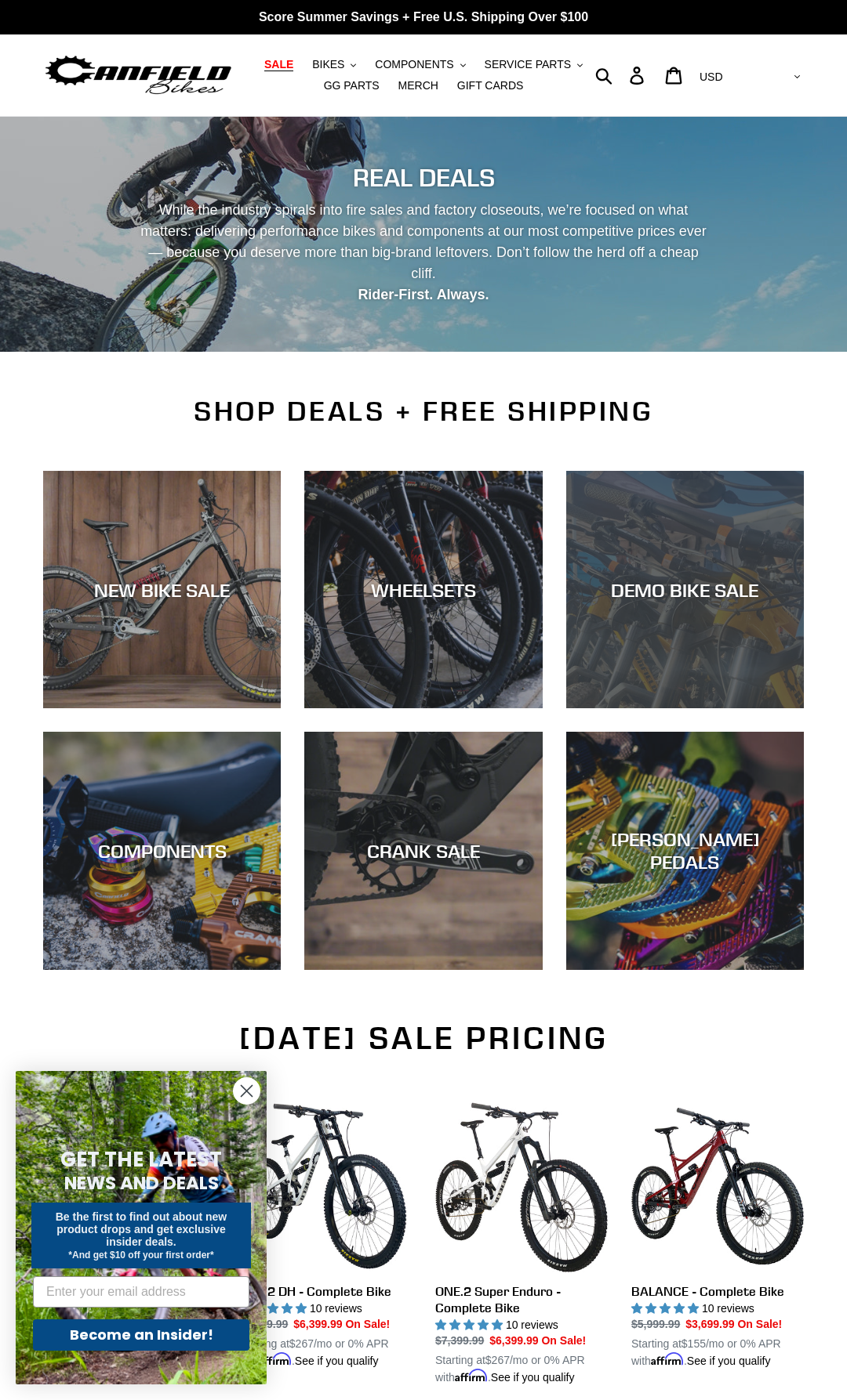
click at [662, 708] on div "DEMO BIKE SALE" at bounding box center [685, 708] width 238 height 0
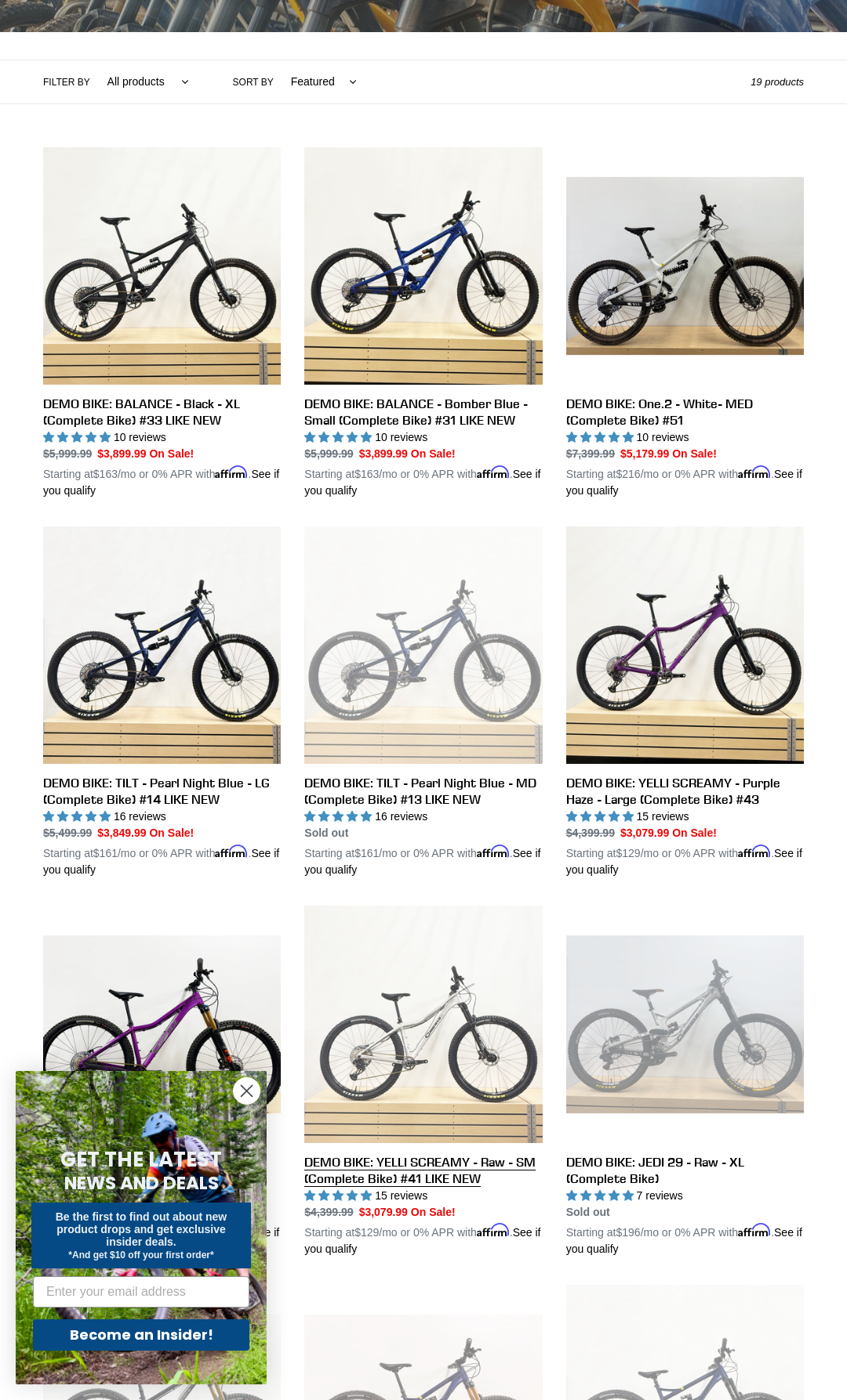
scroll to position [399, 0]
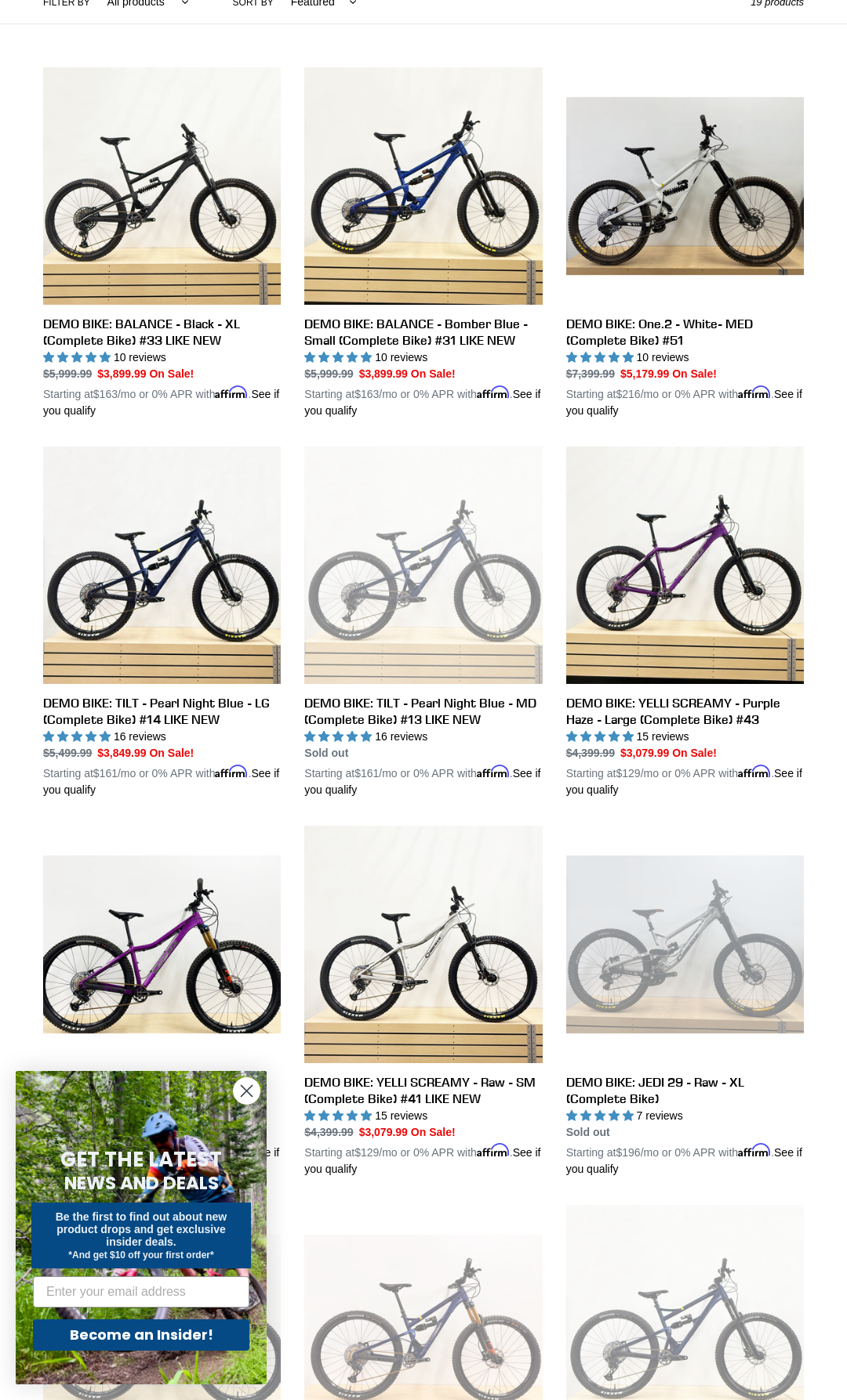
click at [247, 1101] on circle "Close dialog" at bounding box center [246, 1091] width 26 height 26
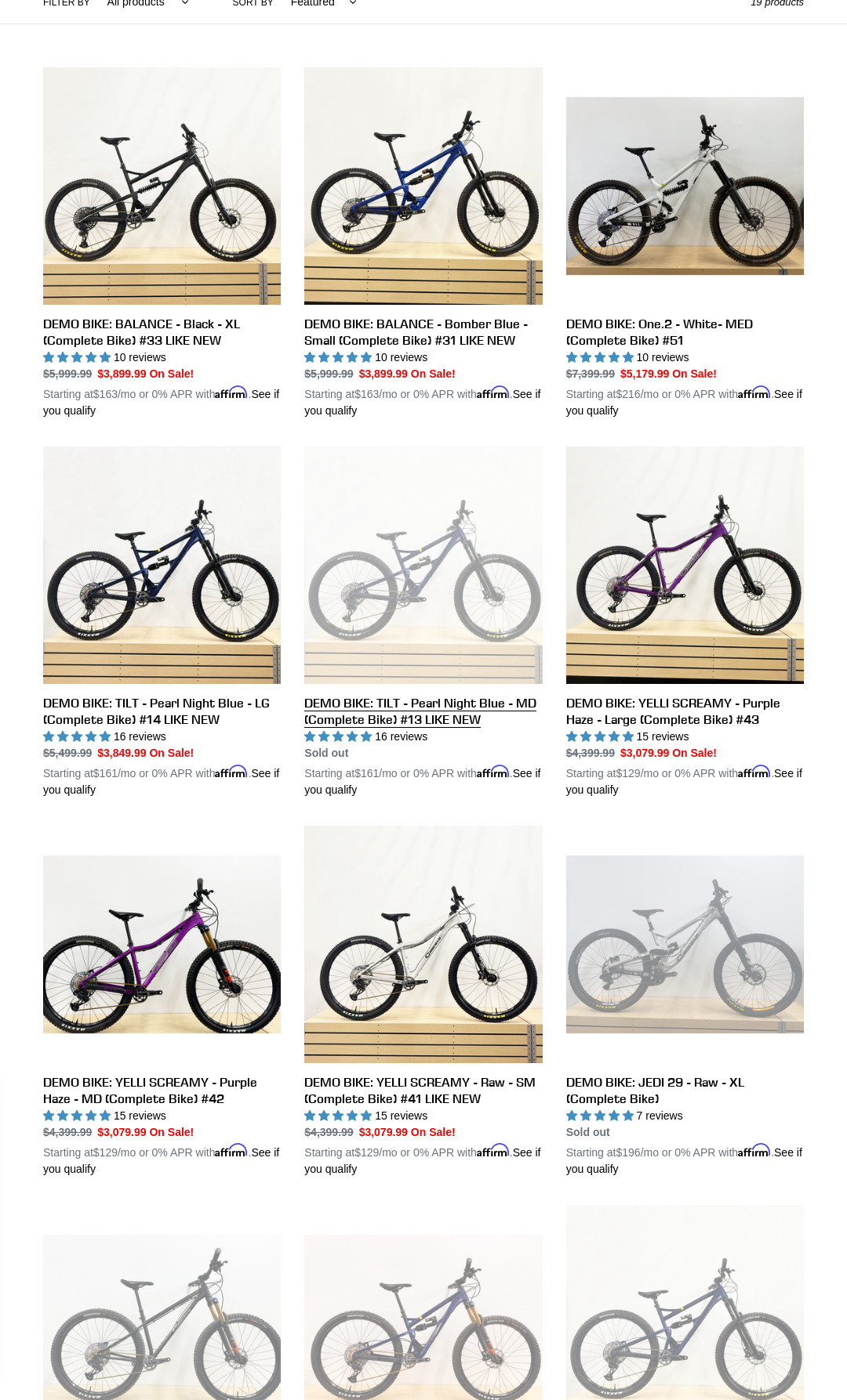
scroll to position [0, 0]
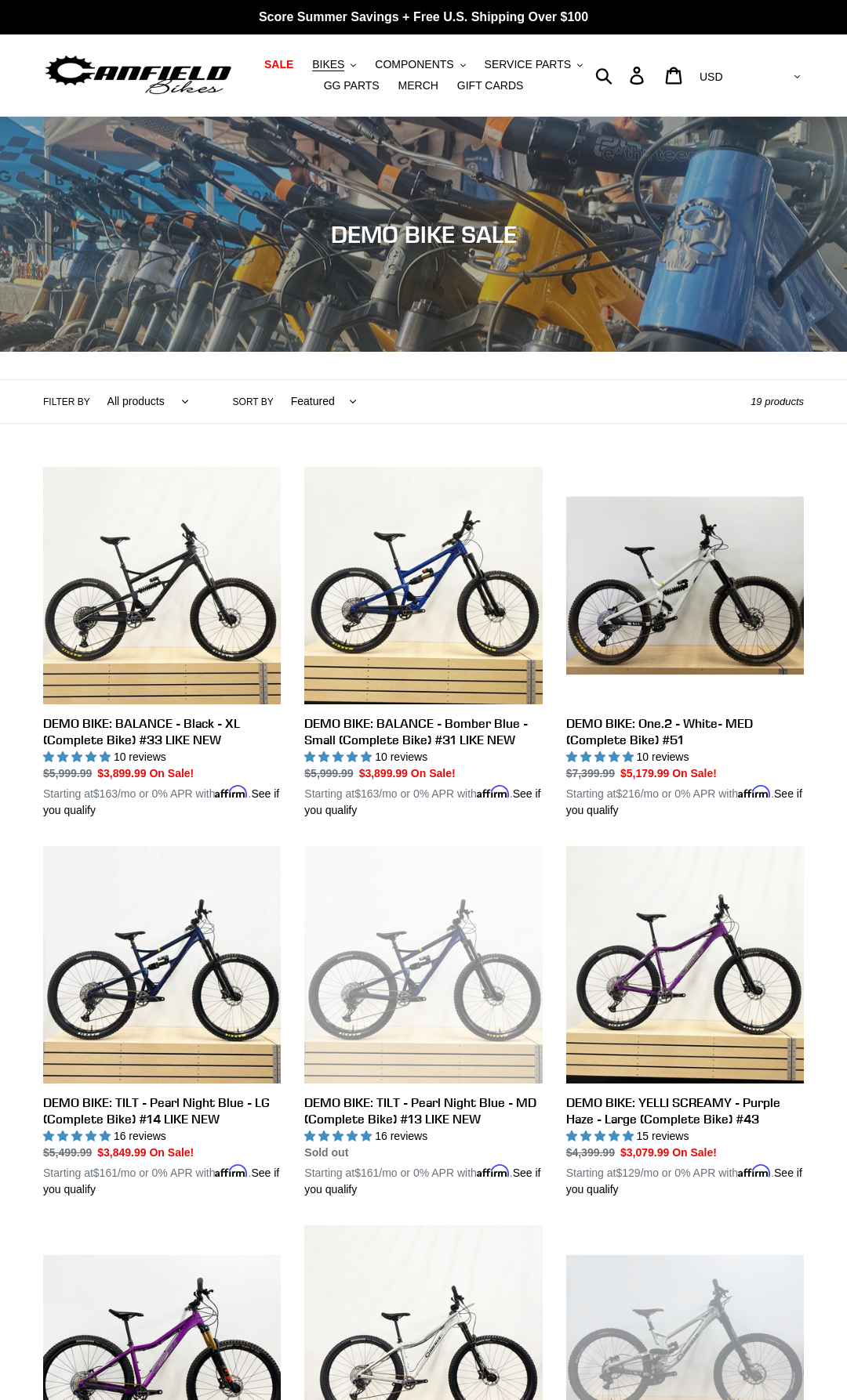
click at [94, 380] on select "All products balance BFCM23 DEMO BIKE Jedi Lithium Nimble 9 ONE.2 Tilt Yelli Sc…" at bounding box center [144, 401] width 102 height 43
select select "/collections/demo-bike-sale/tilt"
click option "Tilt" at bounding box center [0, 0] width 0 height 0
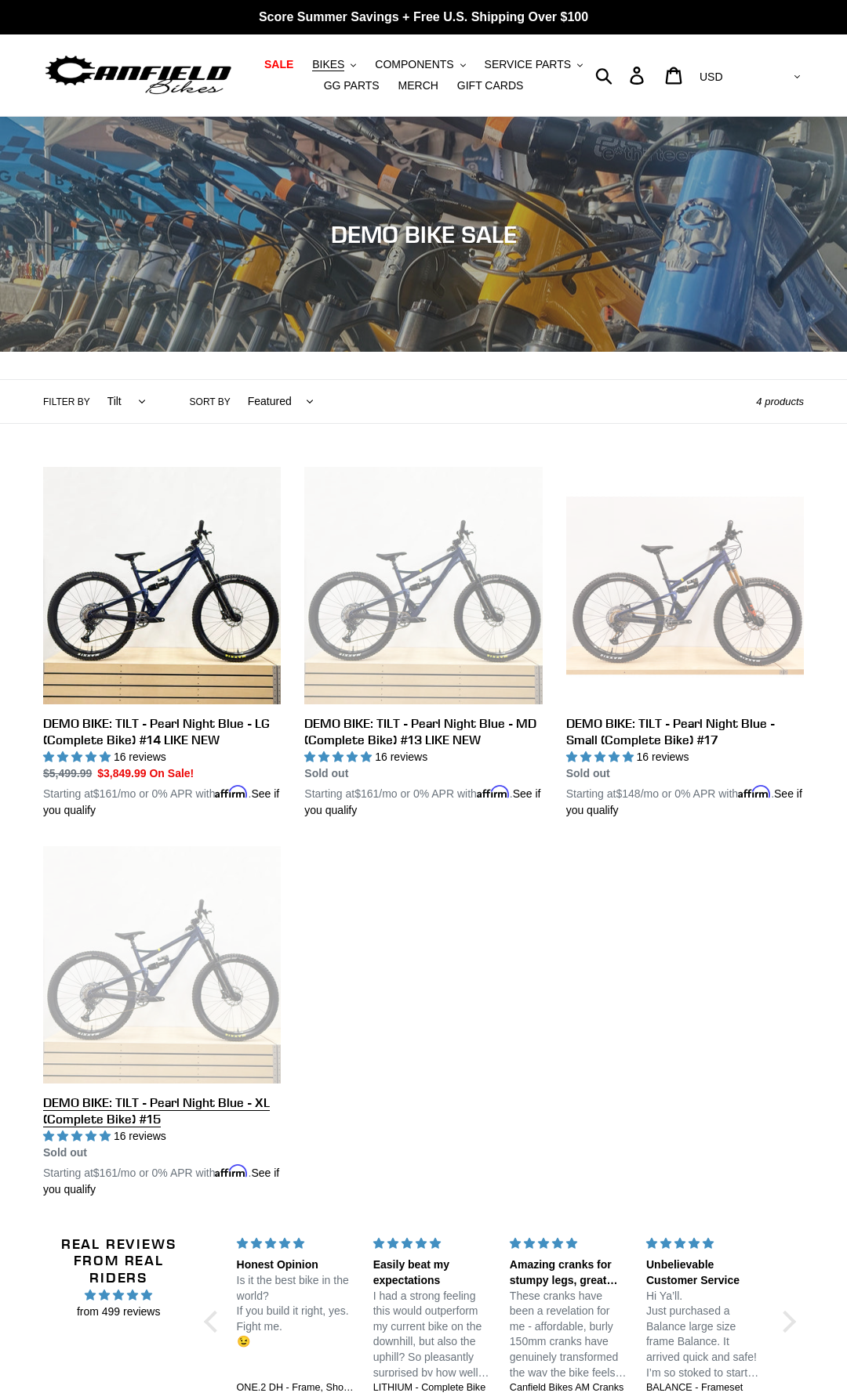
click at [197, 984] on link "DEMO BIKE: TILT - Pearl Night Blue - XL (Complete Bike) #15" at bounding box center [162, 1023] width 238 height 352
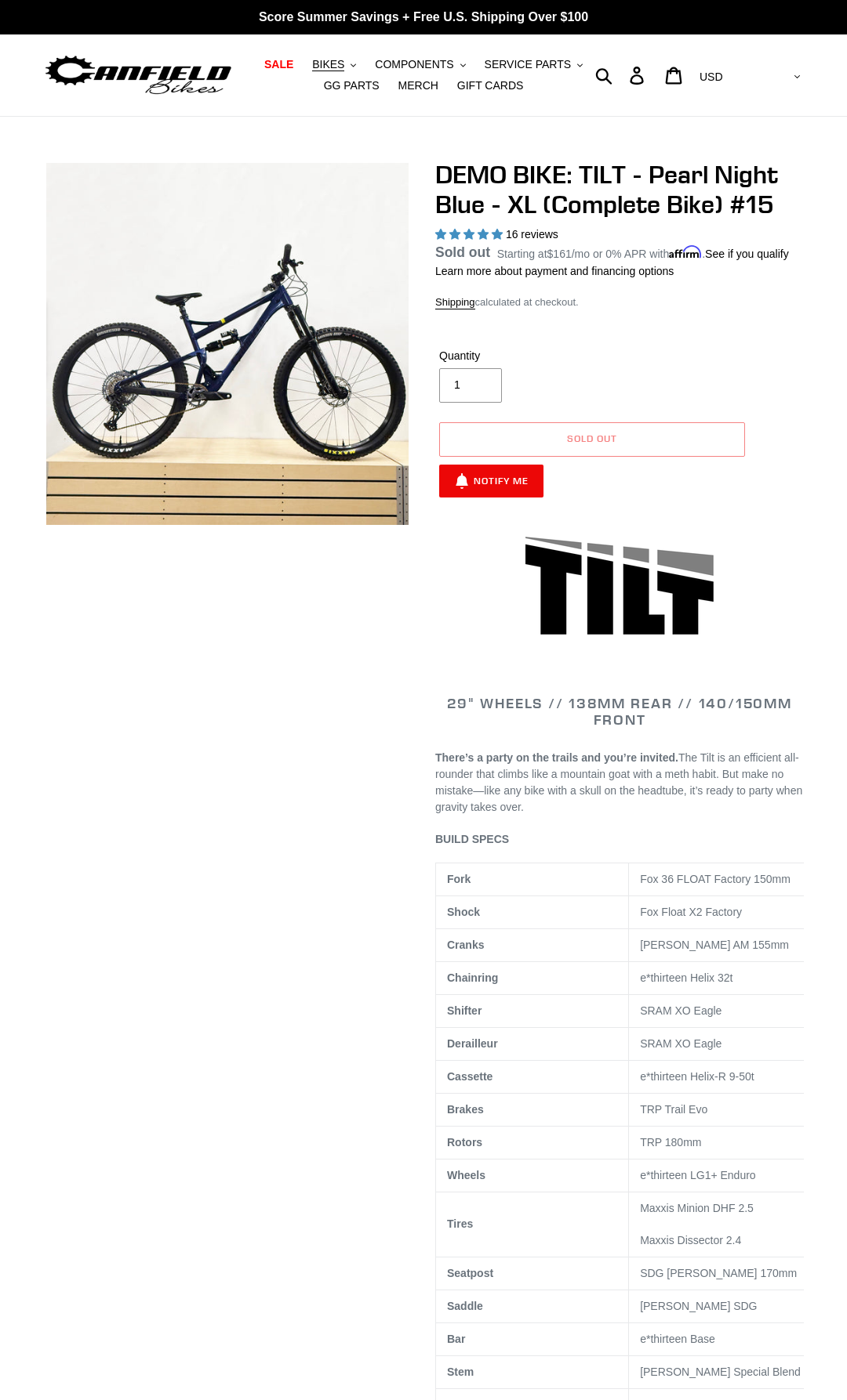
select select "highest-rating"
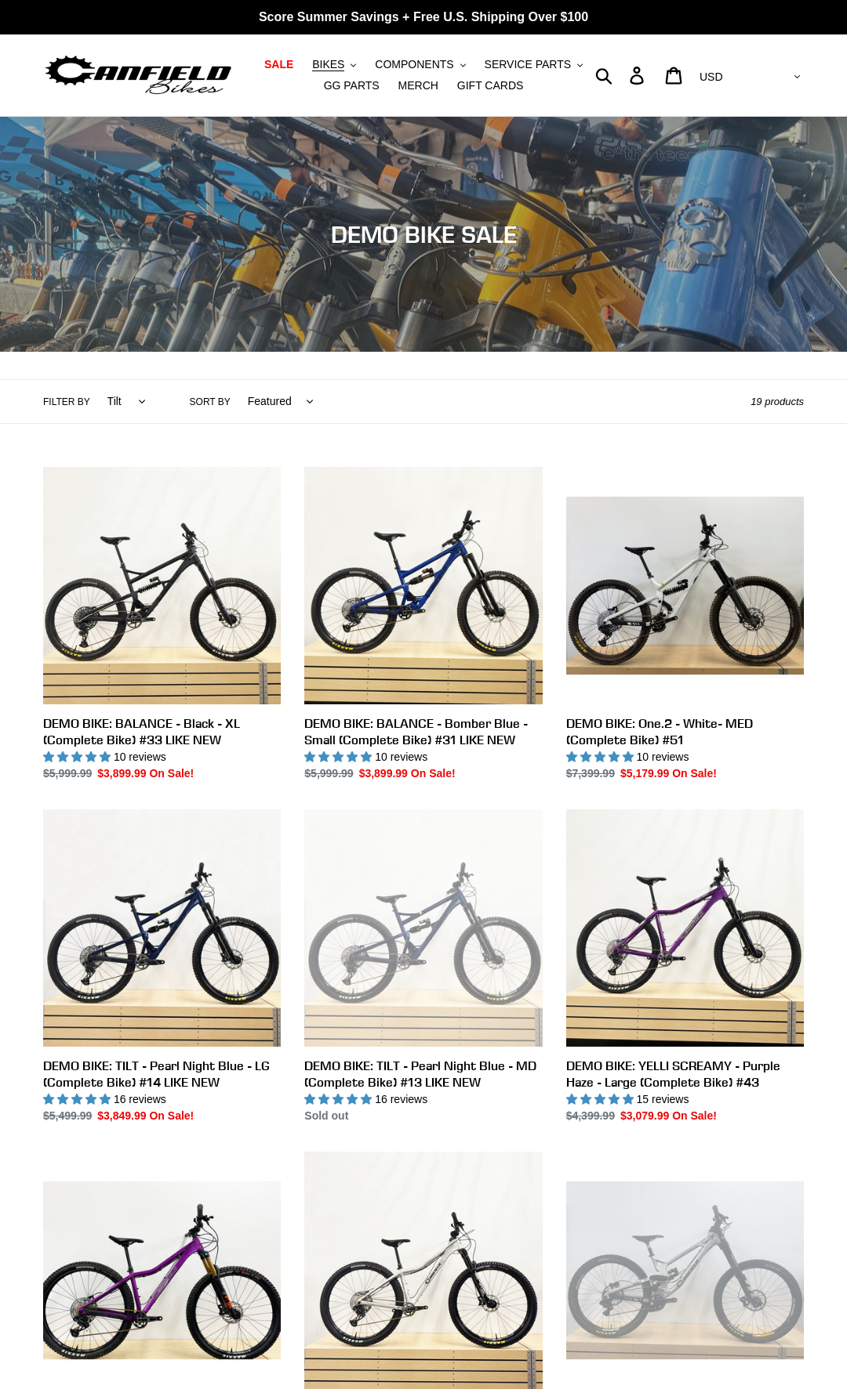
select select "/collections/demo-bike-sale/tilt"
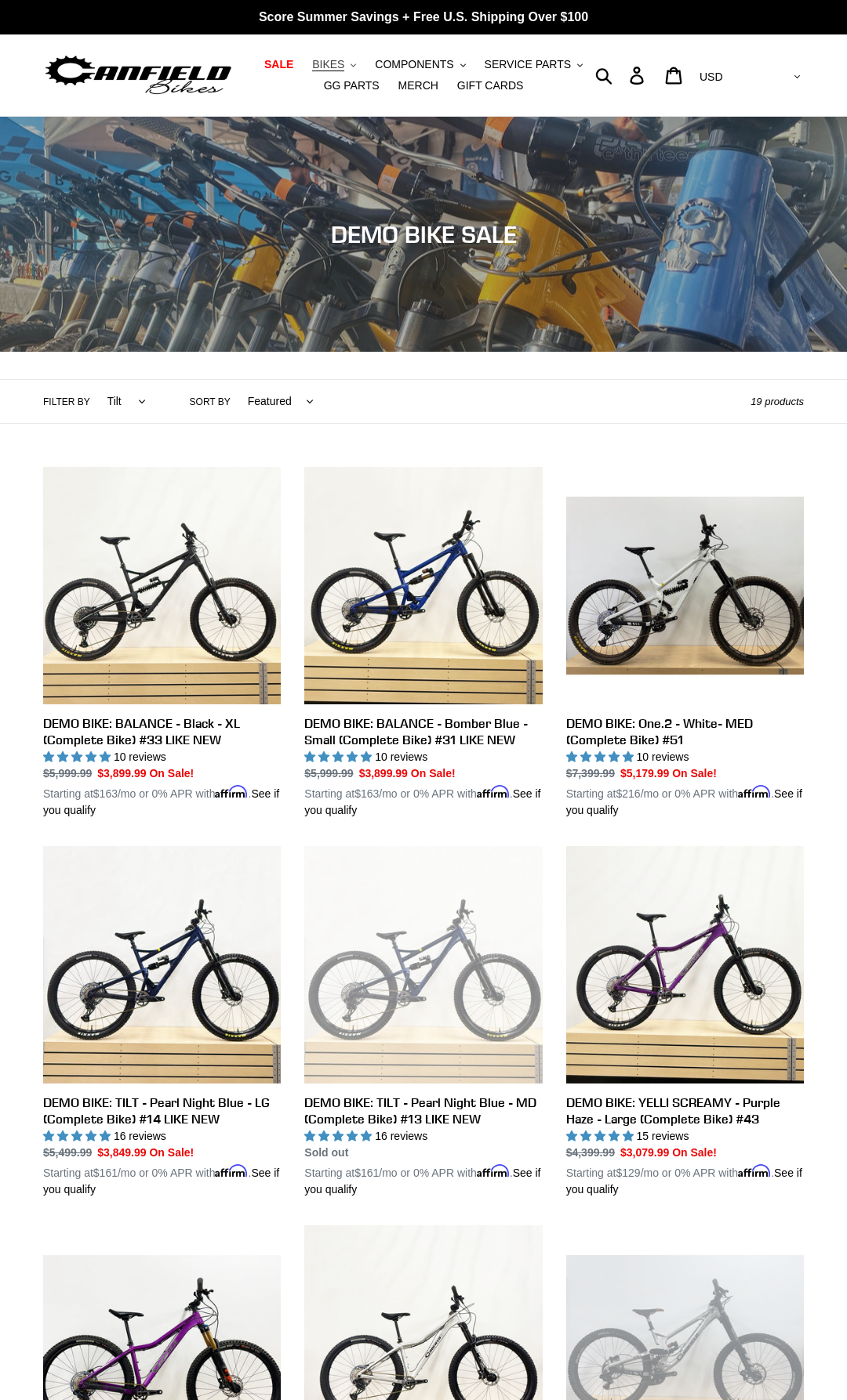
click at [313, 59] on span "BIKES" at bounding box center [328, 65] width 32 height 13
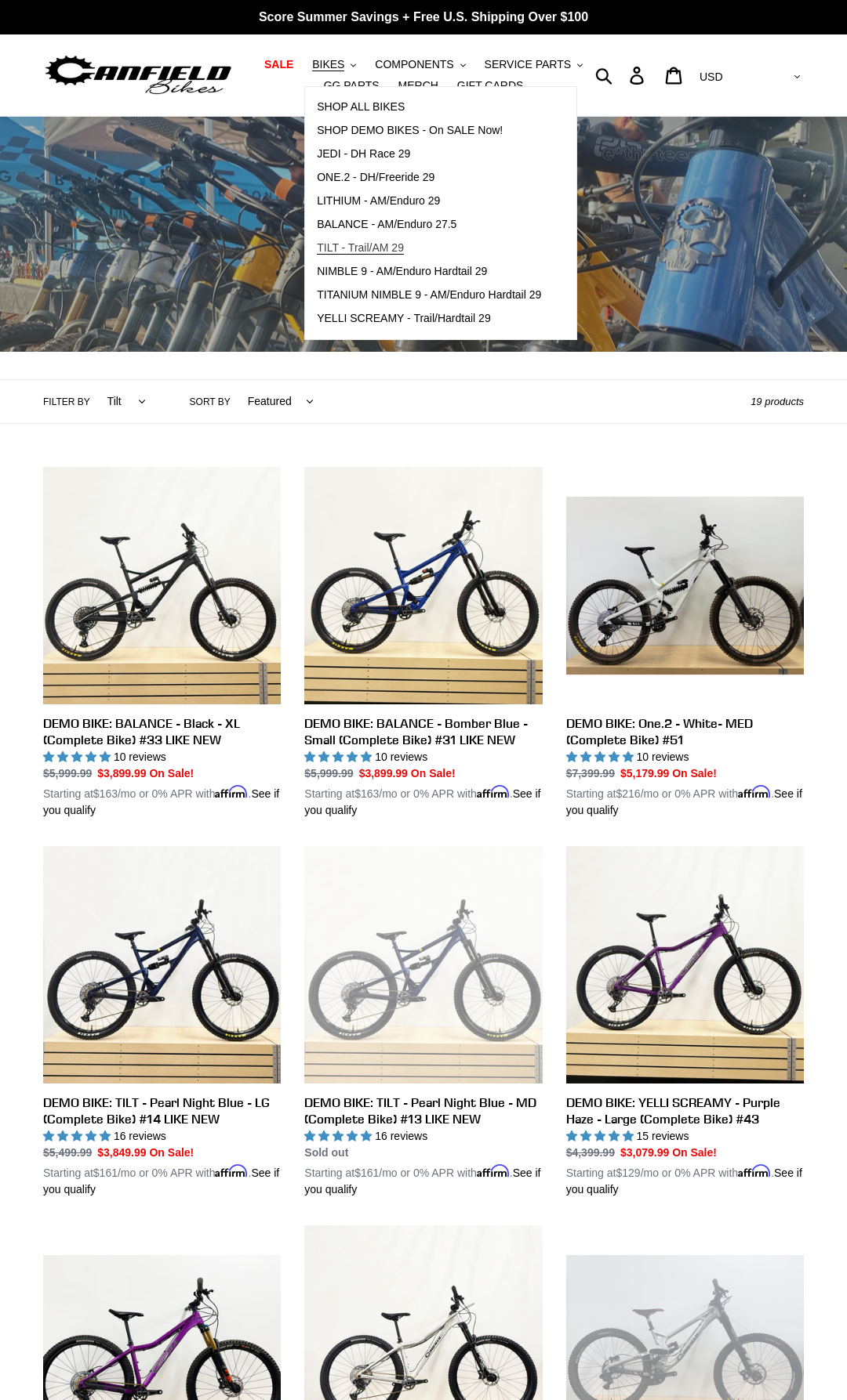
click at [366, 249] on span "TILT - Trail/AM 29" at bounding box center [360, 248] width 87 height 13
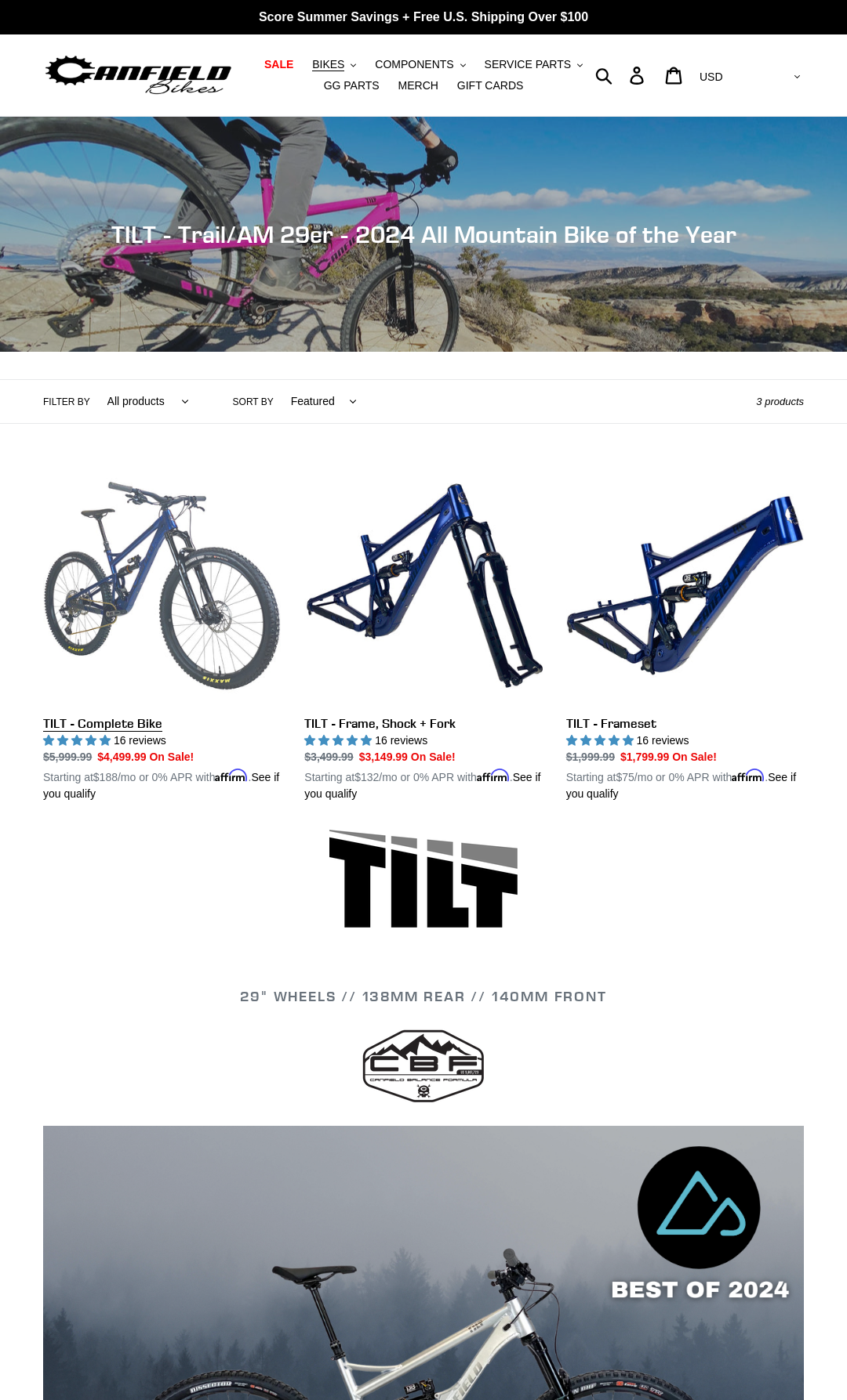
click at [243, 627] on link "TILT - Complete Bike" at bounding box center [162, 634] width 238 height 335
click at [167, 597] on link "TILT - Complete Bike" at bounding box center [162, 634] width 238 height 335
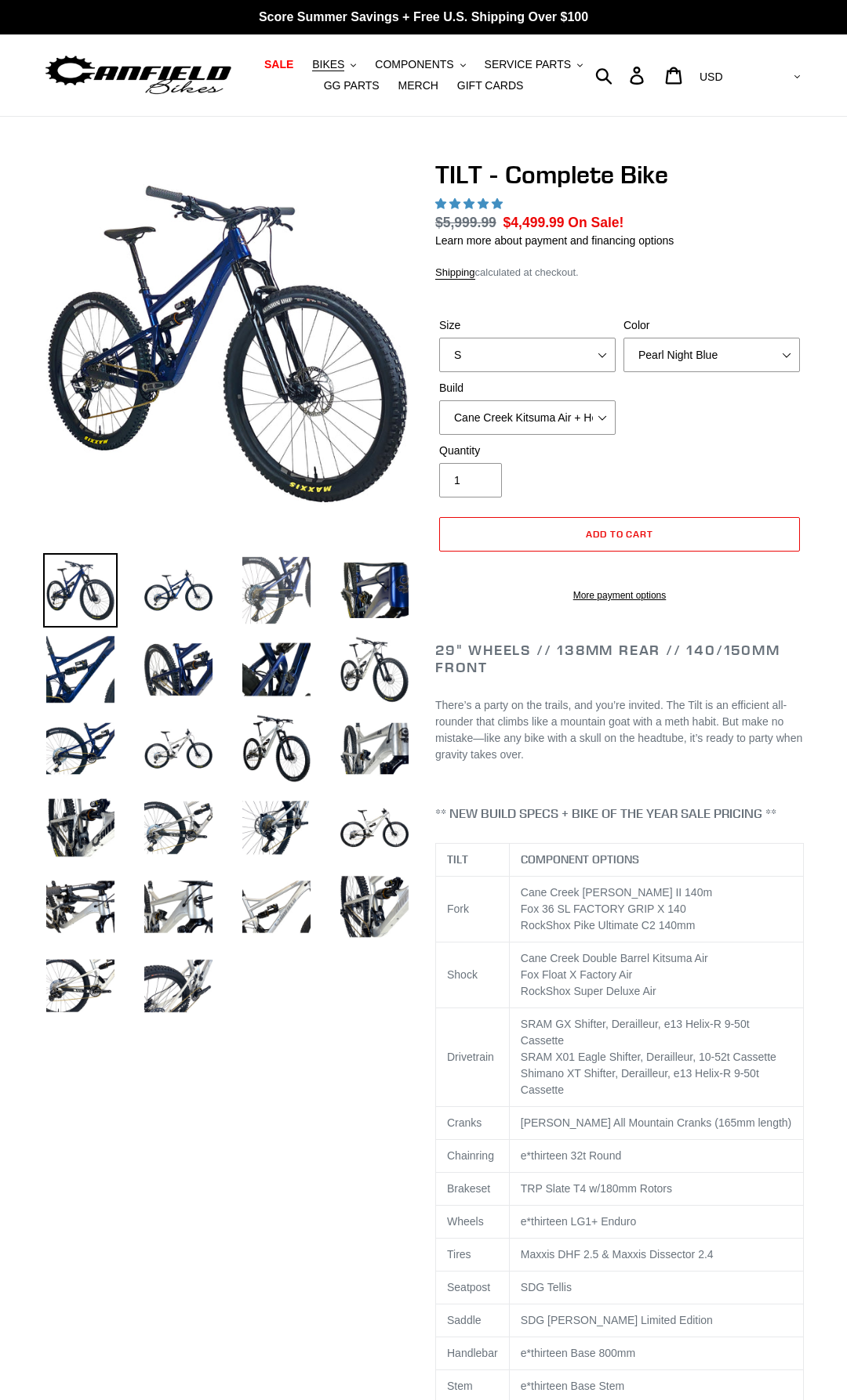
select select "highest-rating"
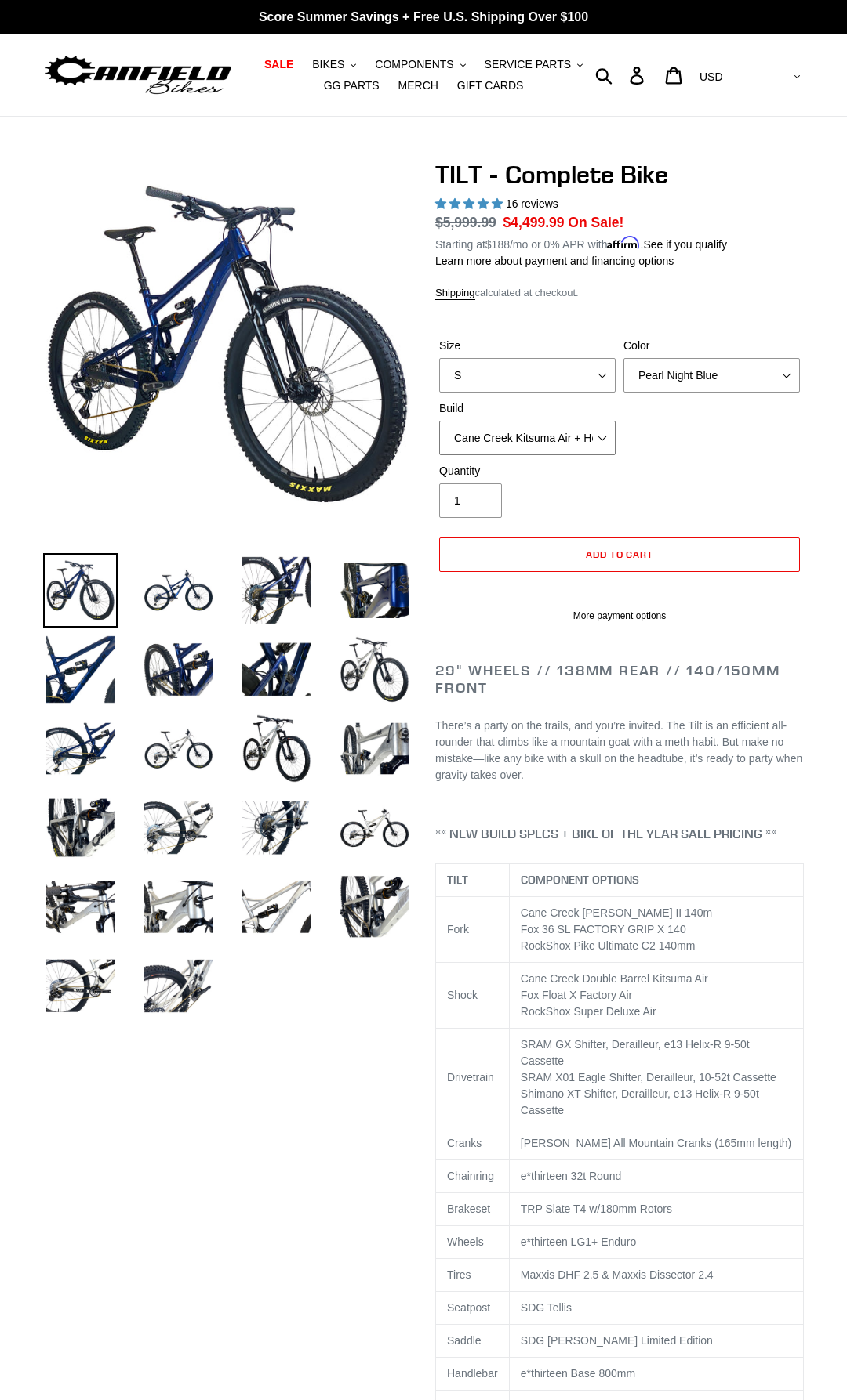
click at [439, 421] on select "Cane Creek Kitsuma Air + Helm MKII 140 + SRAM GX Cane Creek Kitsuma Air + Helm …" at bounding box center [527, 438] width 176 height 35
select select "RockShox SD ULT + Pike ULT 140 + SRAM XO"
click option "RockShox SD ULT + Pike ULT 140 + SRAM XO" at bounding box center [0, 0] width 0 height 0
click at [366, 670] on img at bounding box center [374, 670] width 74 height 74
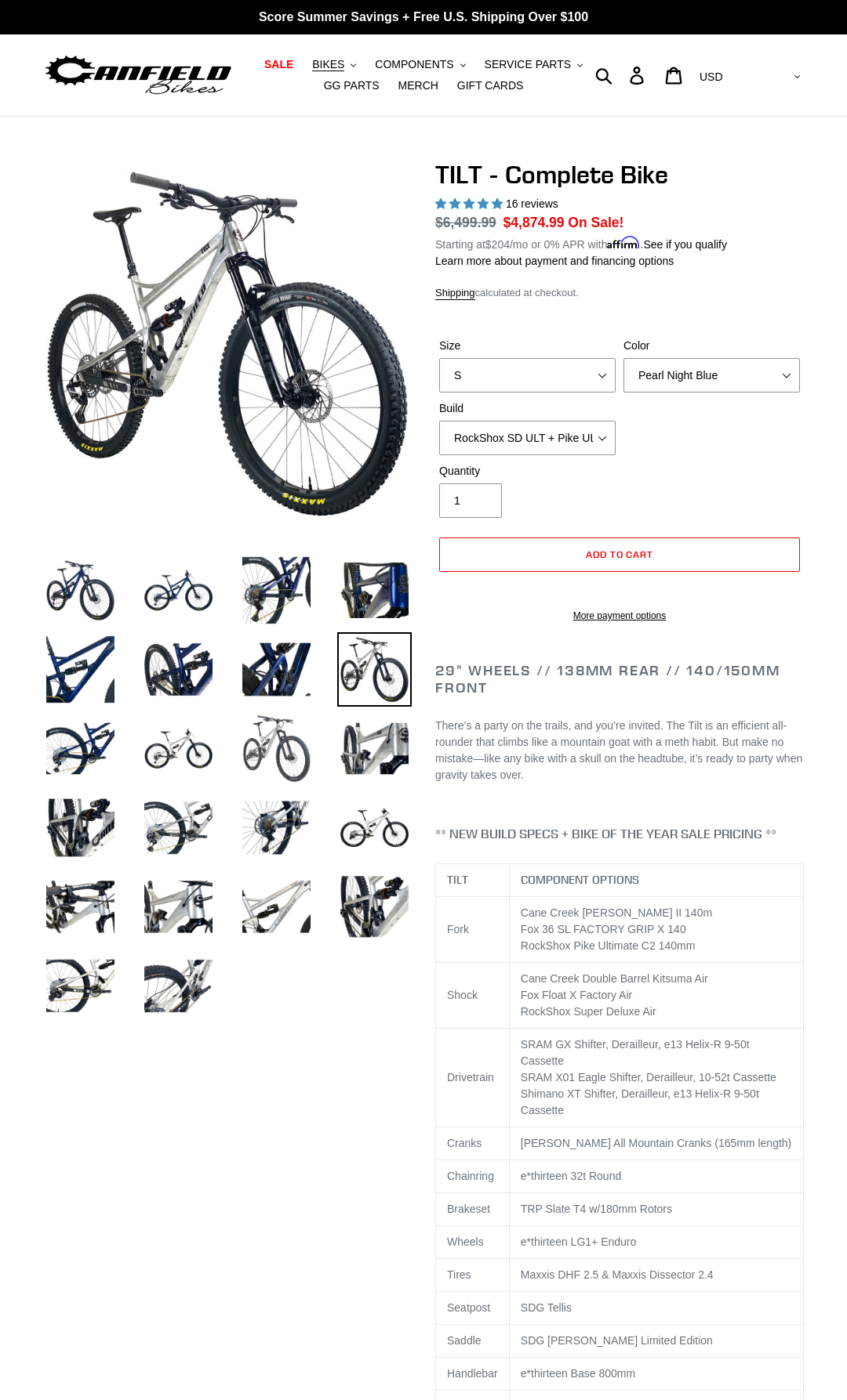
click at [297, 715] on img at bounding box center [276, 749] width 74 height 74
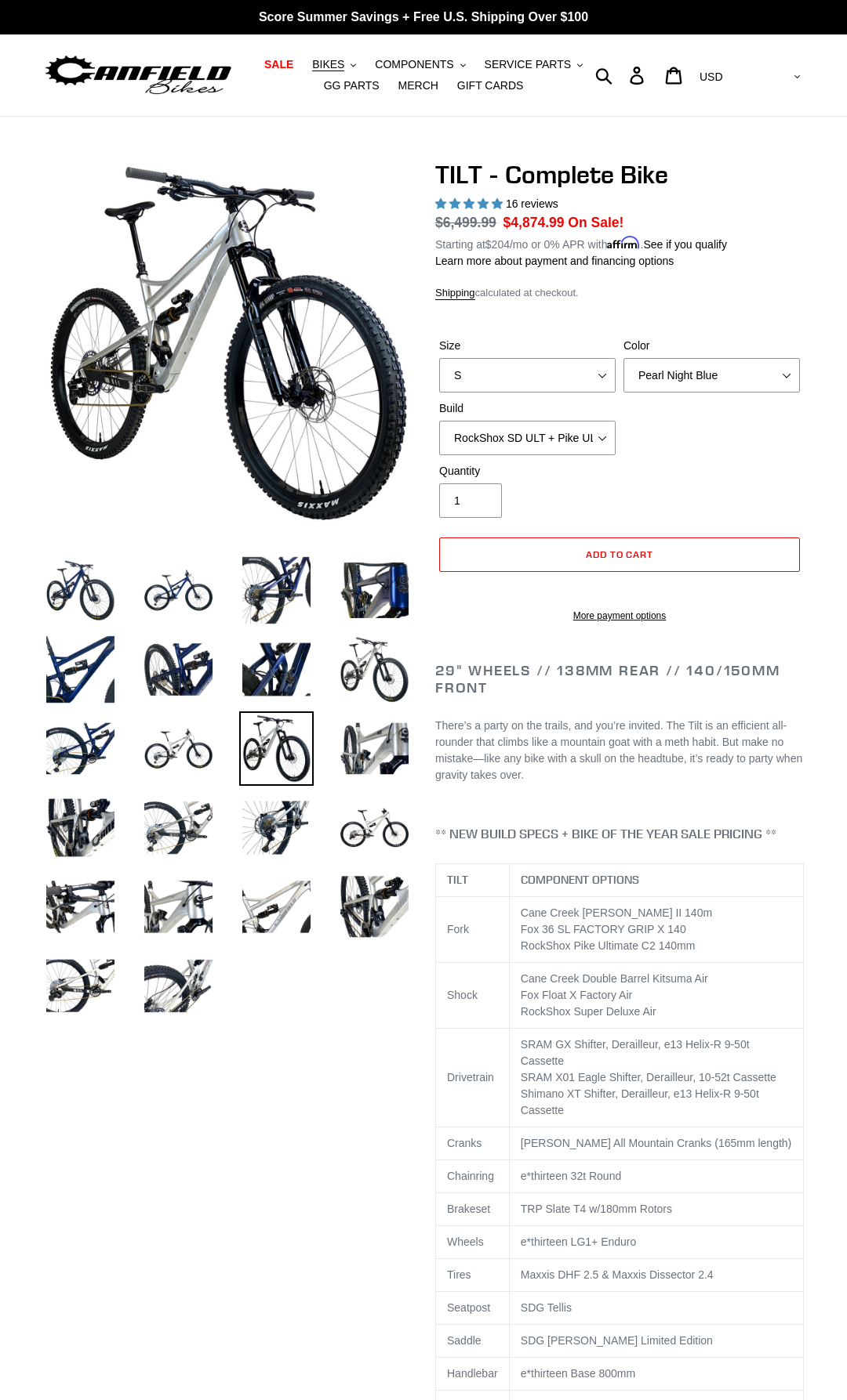
click at [287, 787] on li at bounding box center [265, 753] width 98 height 79
click at [292, 842] on img at bounding box center [276, 828] width 74 height 74
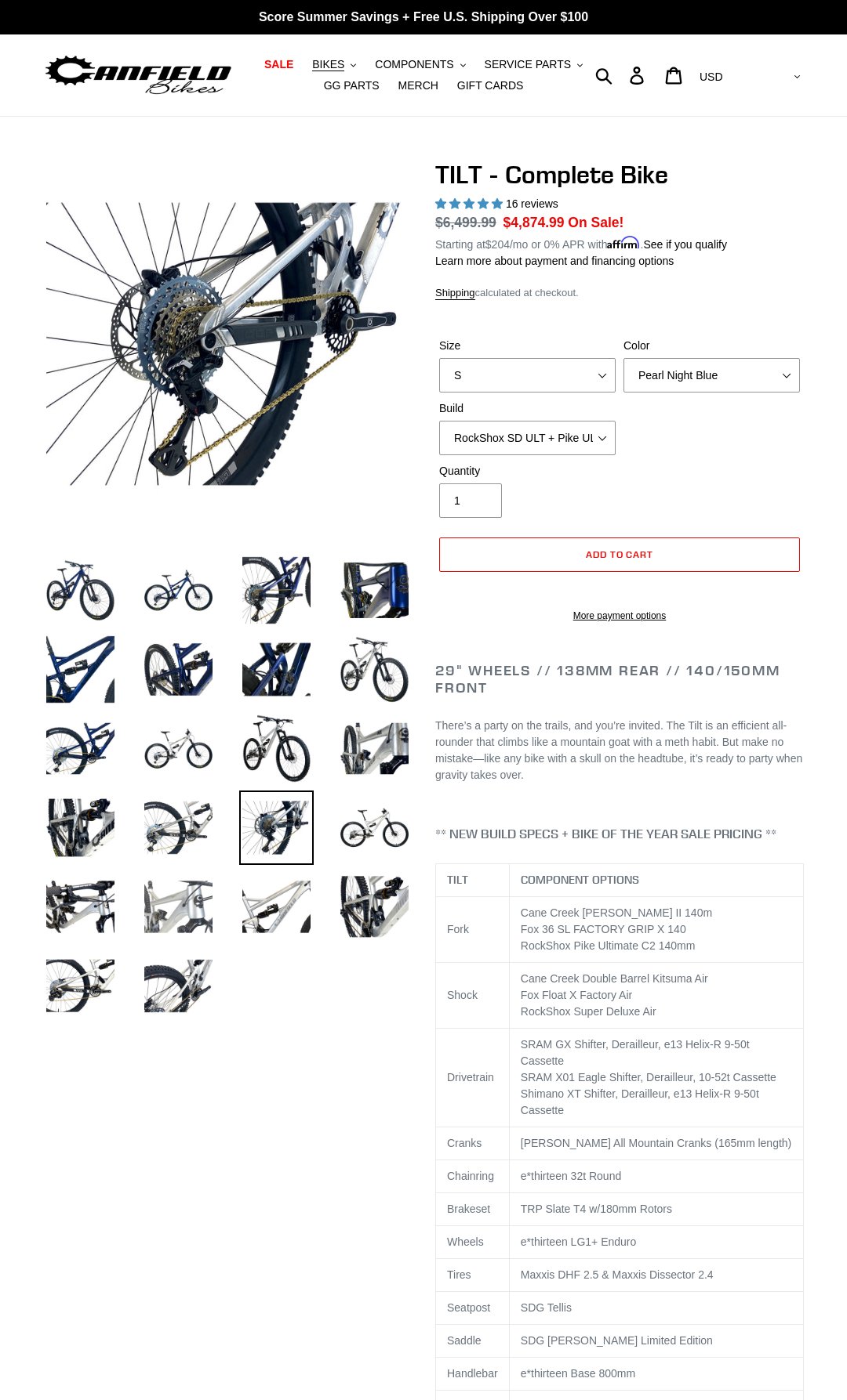
click at [204, 920] on img at bounding box center [178, 907] width 74 height 74
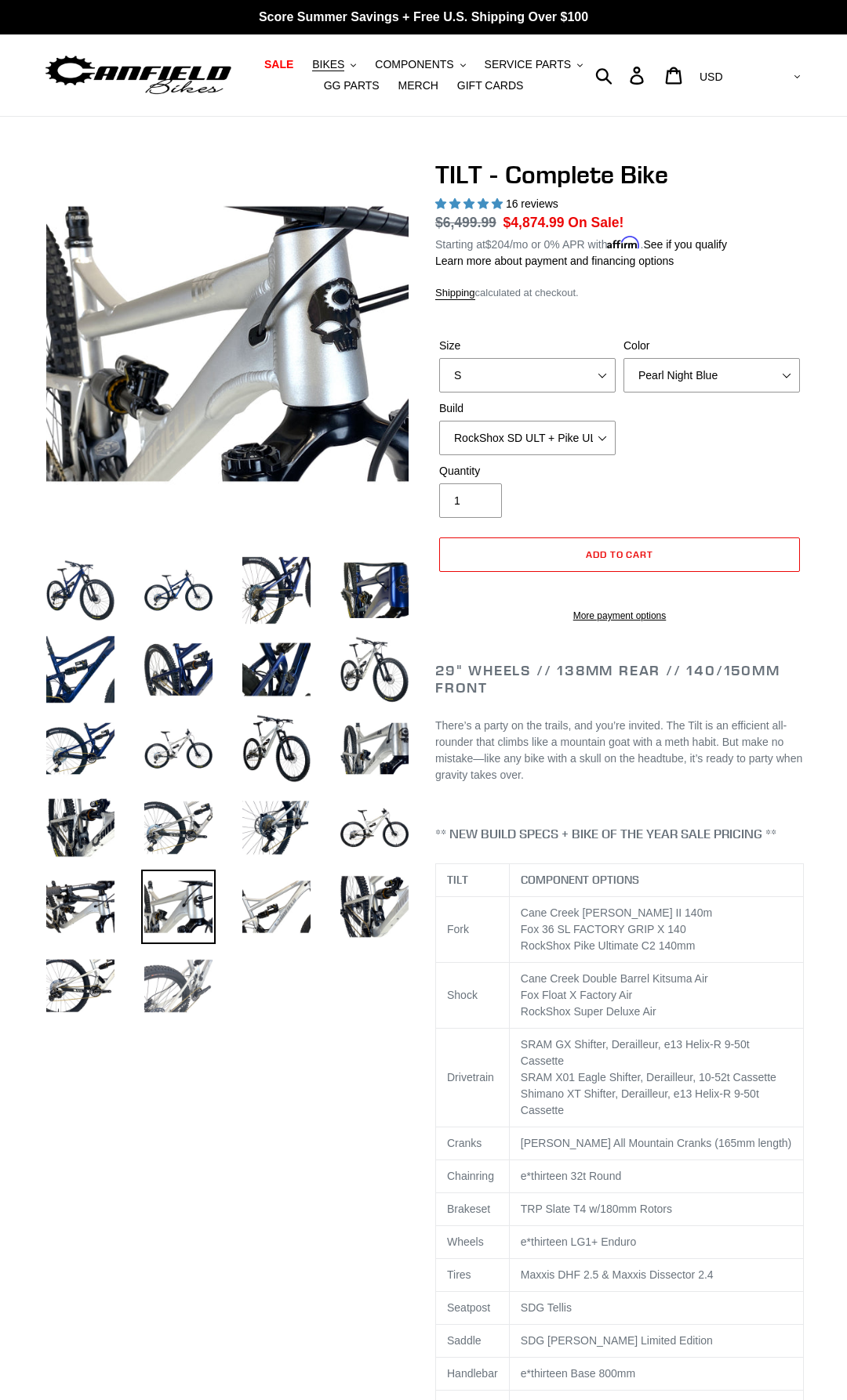
click at [203, 981] on img at bounding box center [178, 986] width 74 height 74
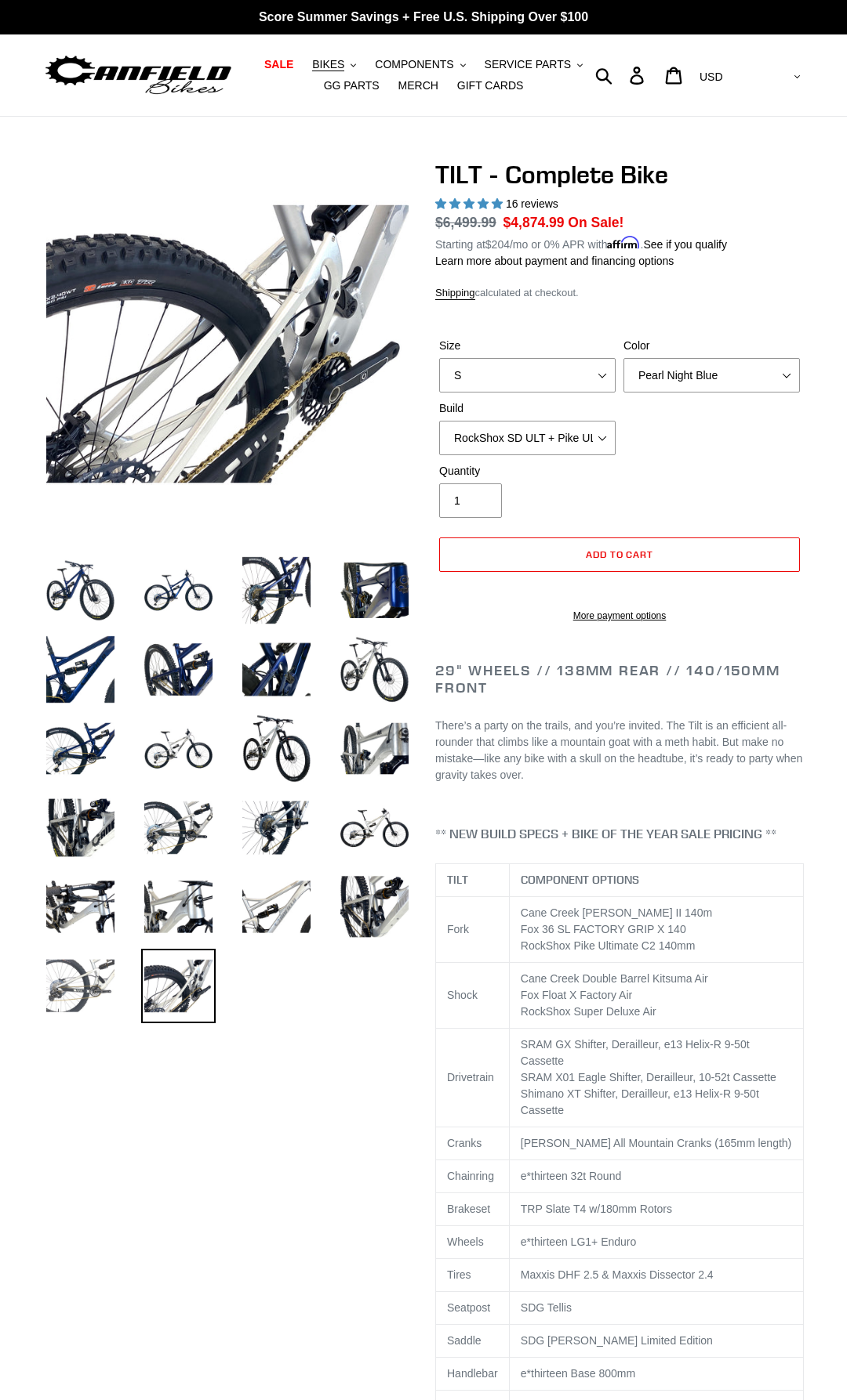
click at [107, 978] on img at bounding box center [80, 986] width 74 height 74
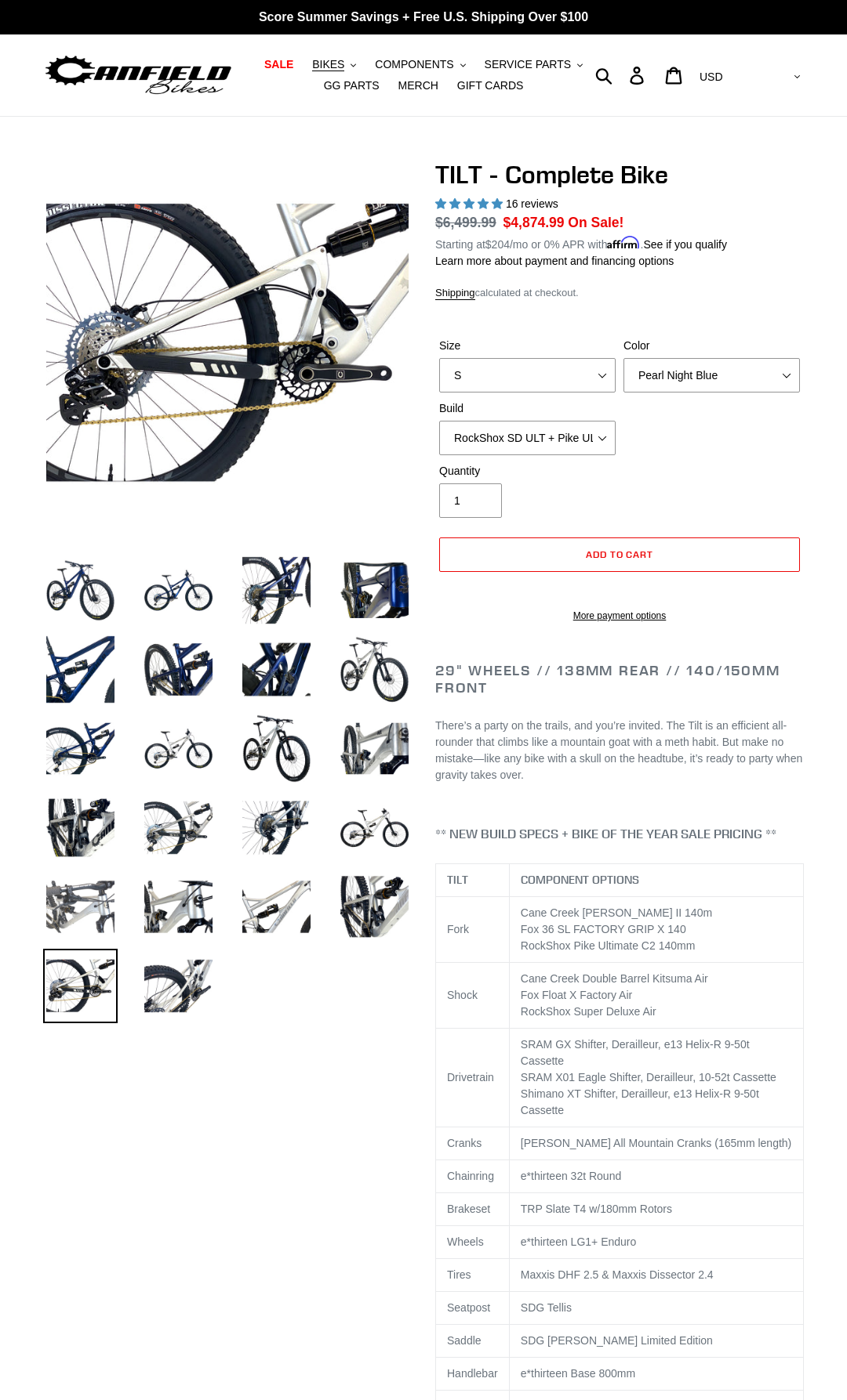
click at [77, 904] on img at bounding box center [80, 907] width 74 height 74
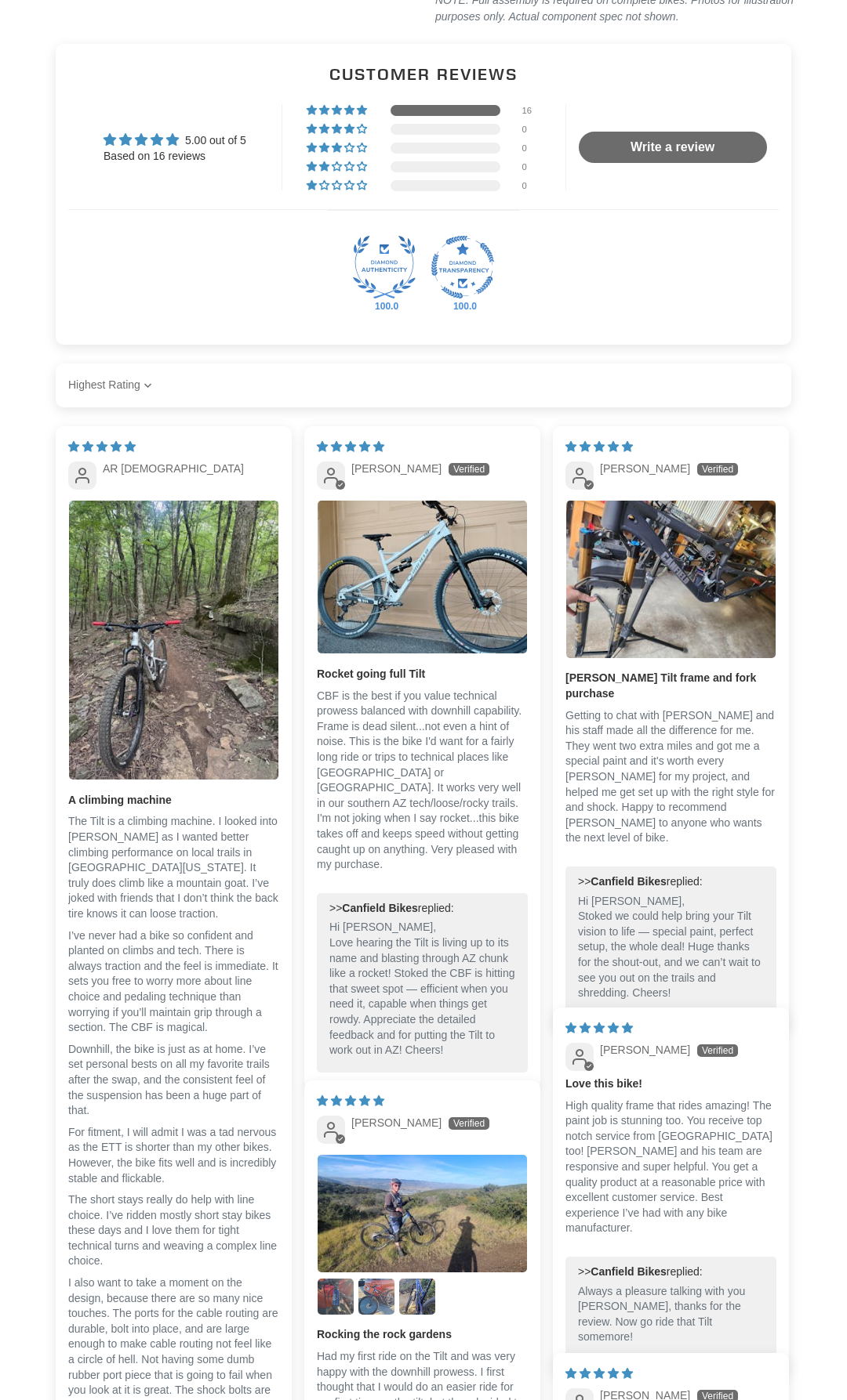
scroll to position [3277, 0]
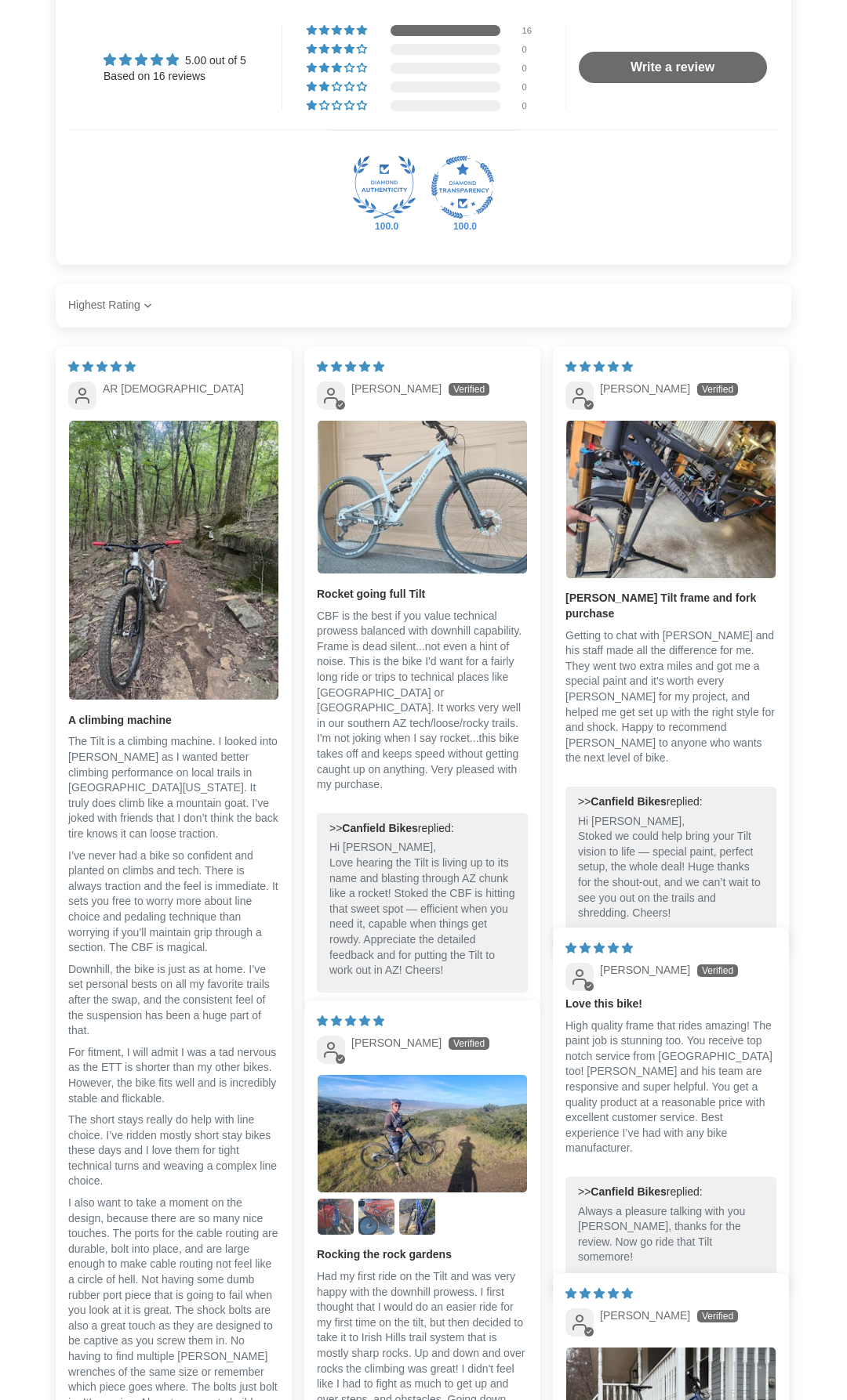
click at [463, 507] on img "Link to user picture 1" at bounding box center [422, 497] width 209 height 152
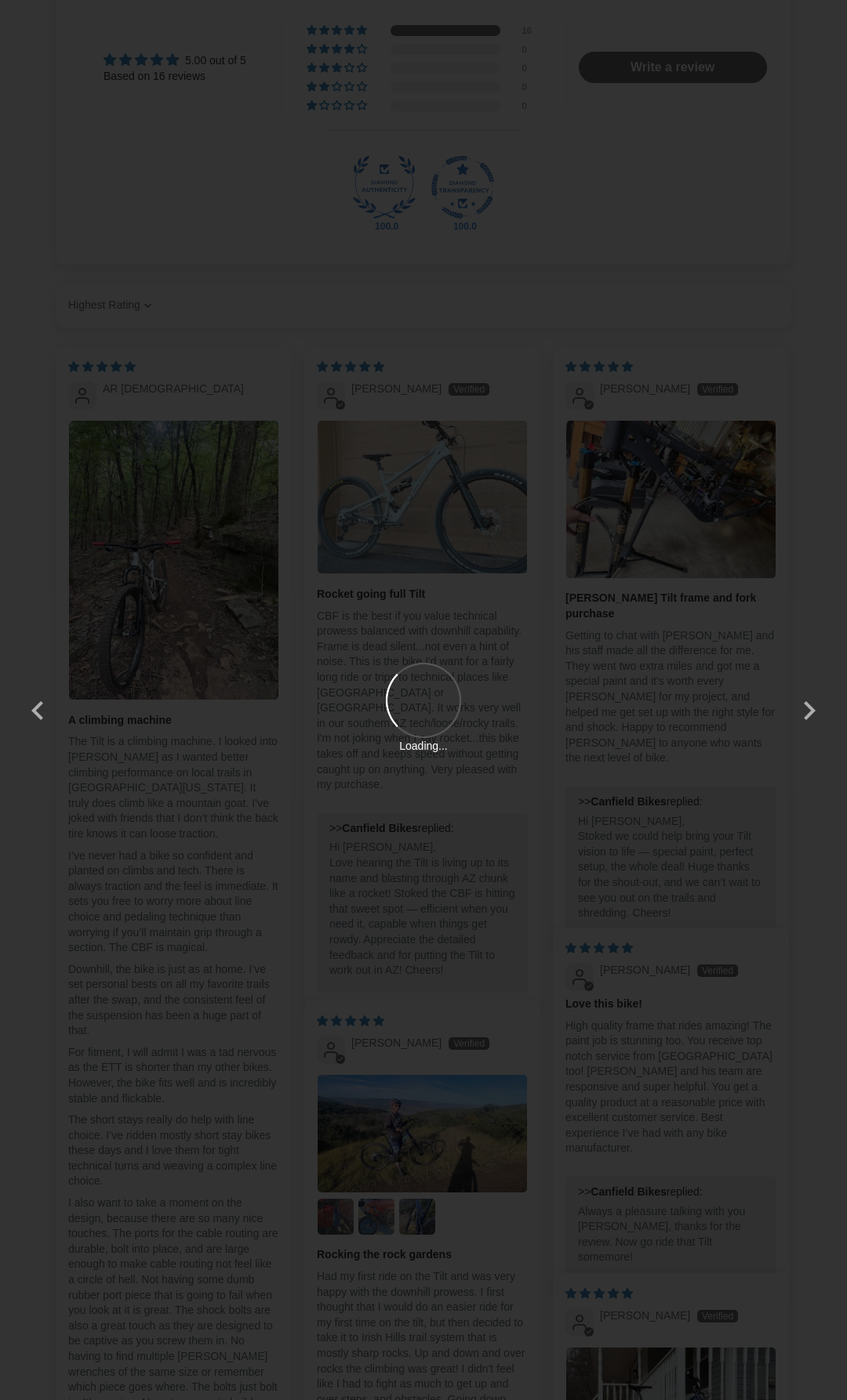
scroll to position [0, 0]
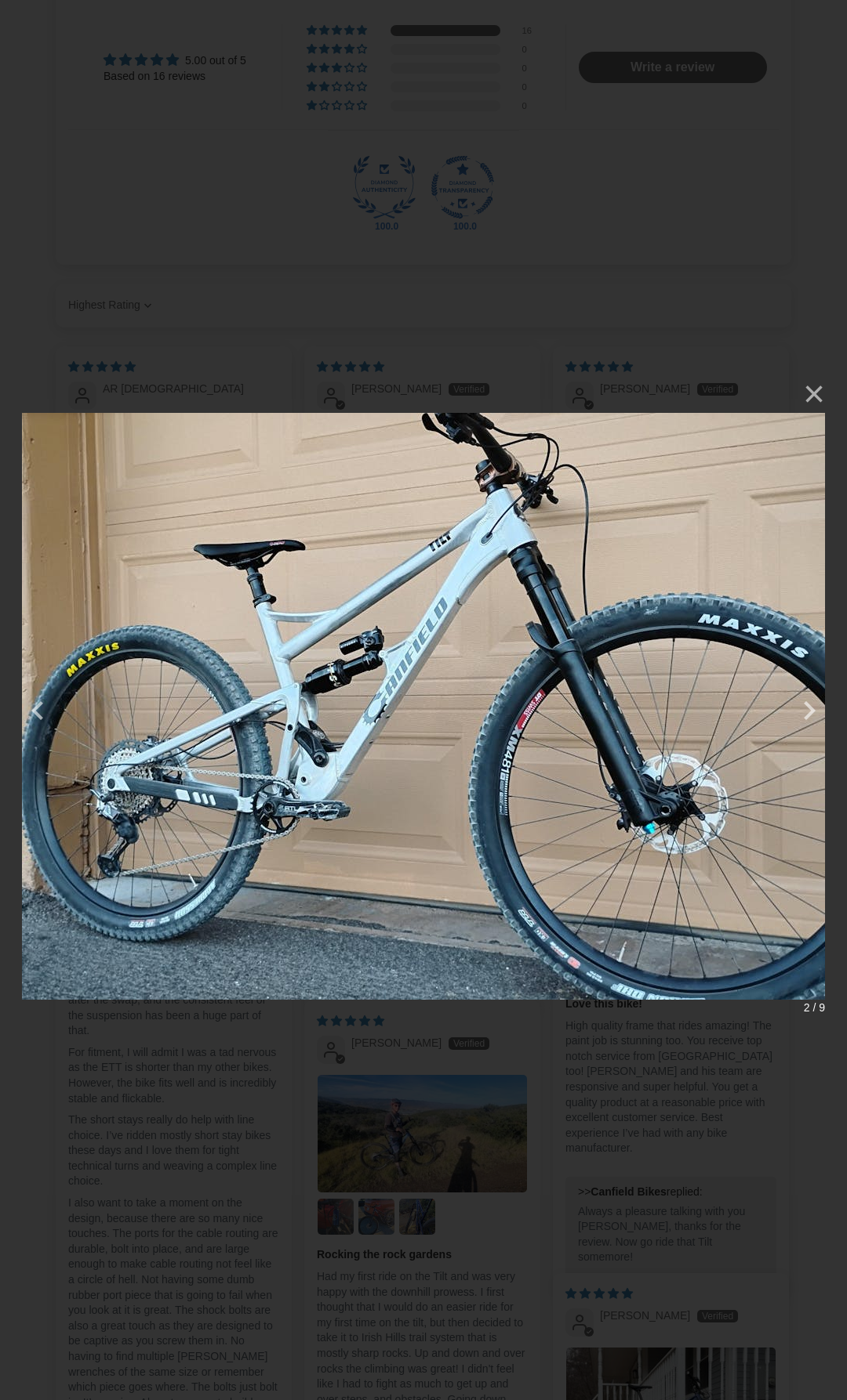
click at [523, 290] on div "× 2 / 9 Loading..." at bounding box center [423, 700] width 847 height 1400
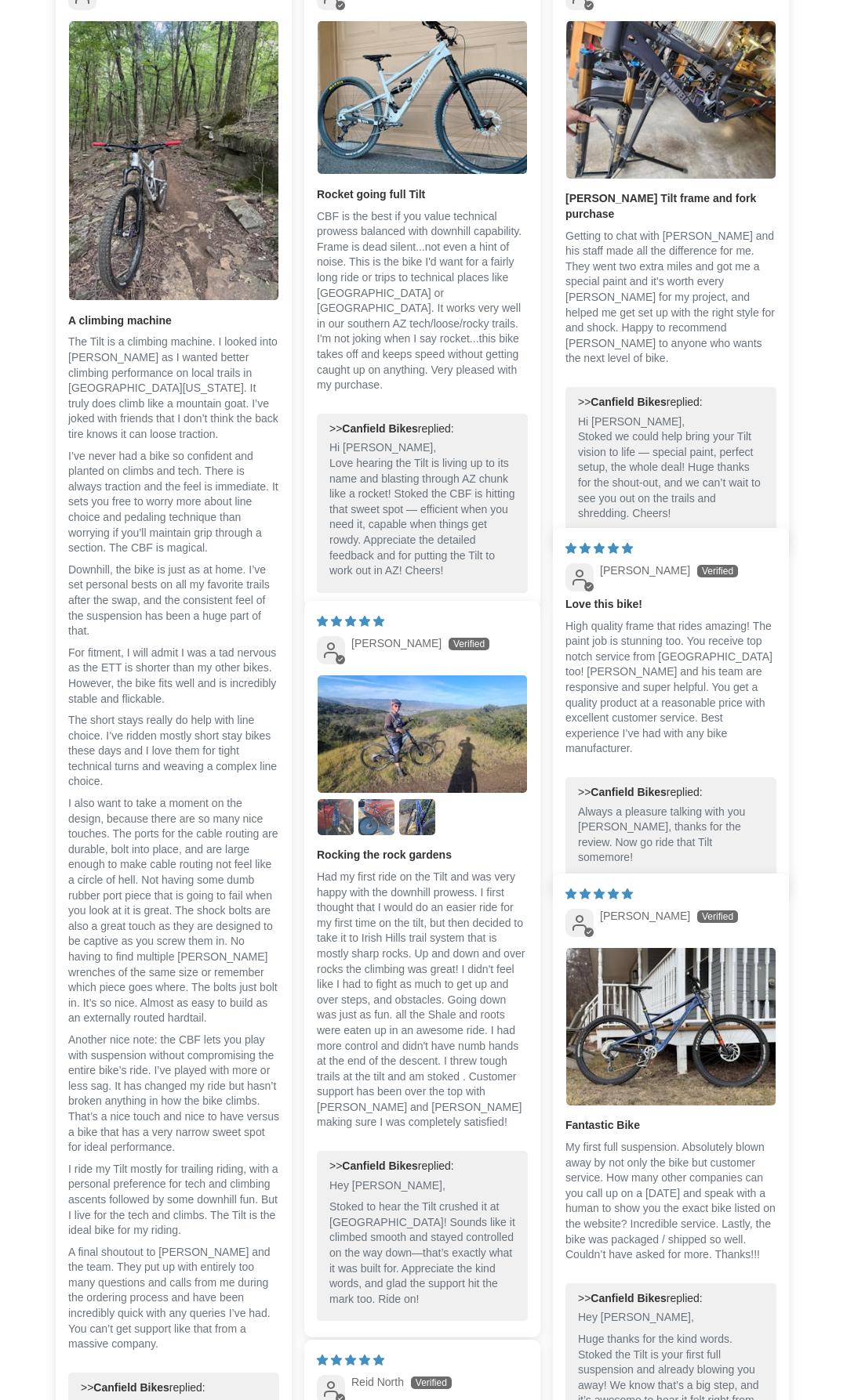
scroll to position [3917, 0]
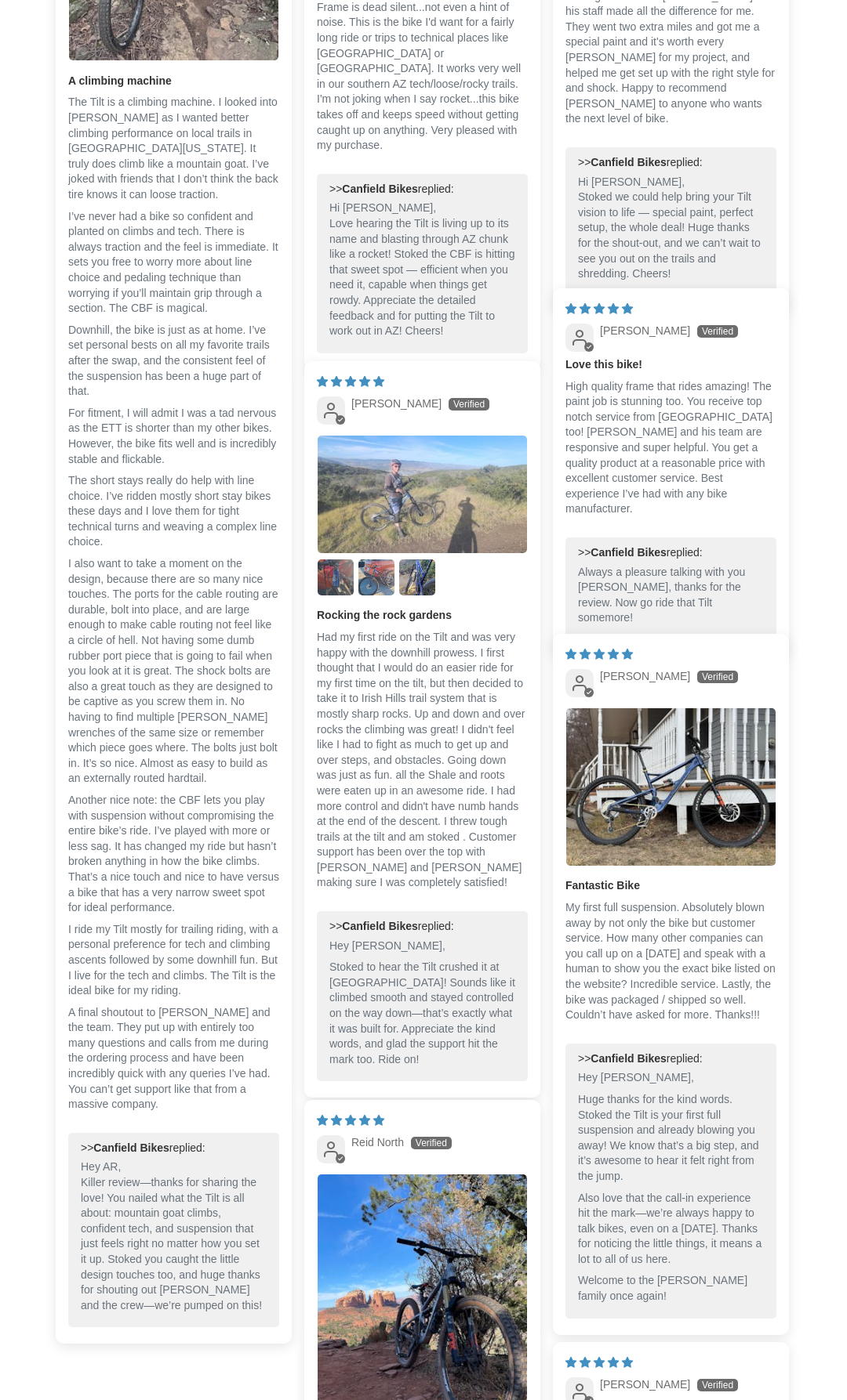
click at [444, 494] on img "Link to user picture 1" at bounding box center [422, 494] width 209 height 118
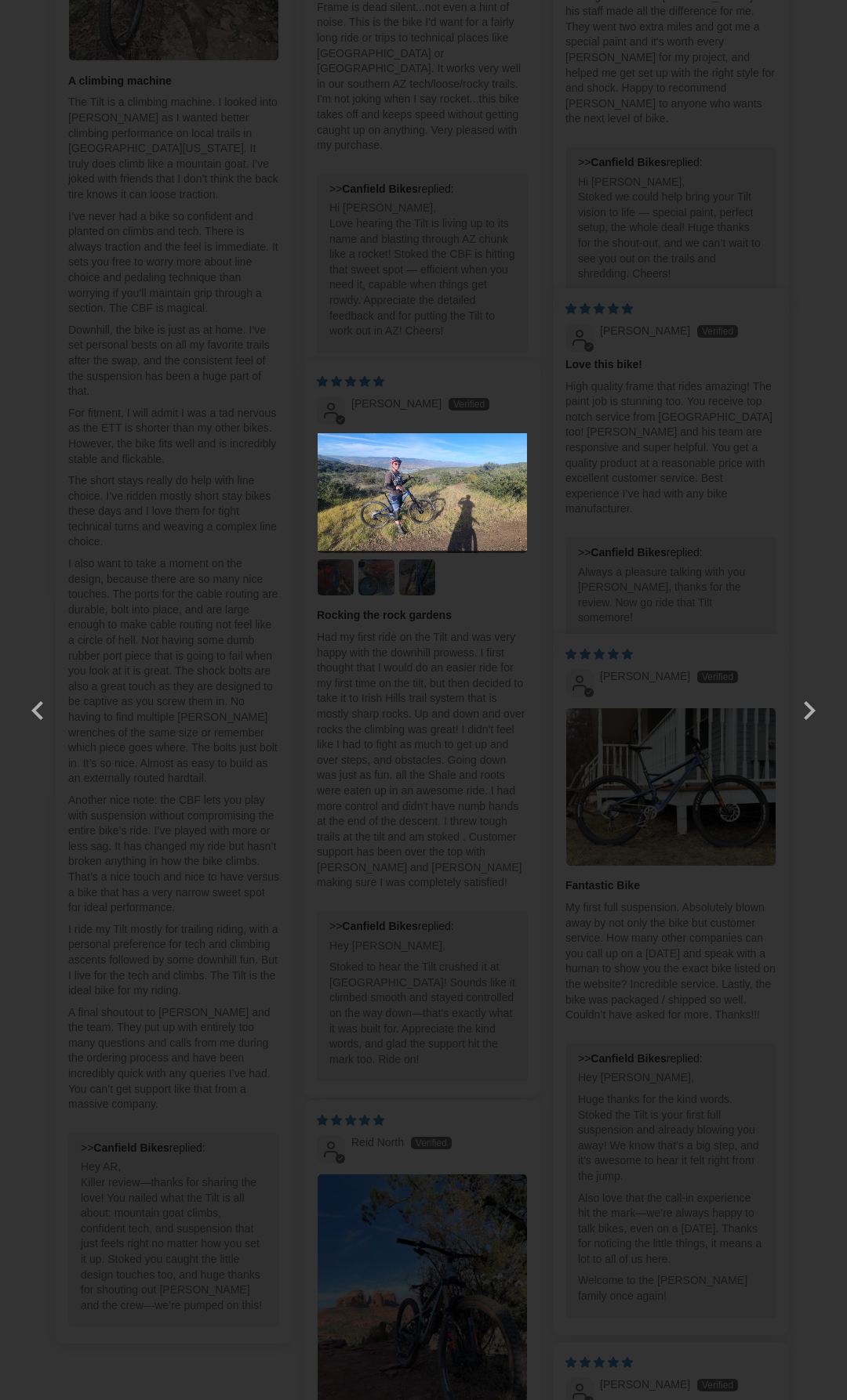
scroll to position [0, 0]
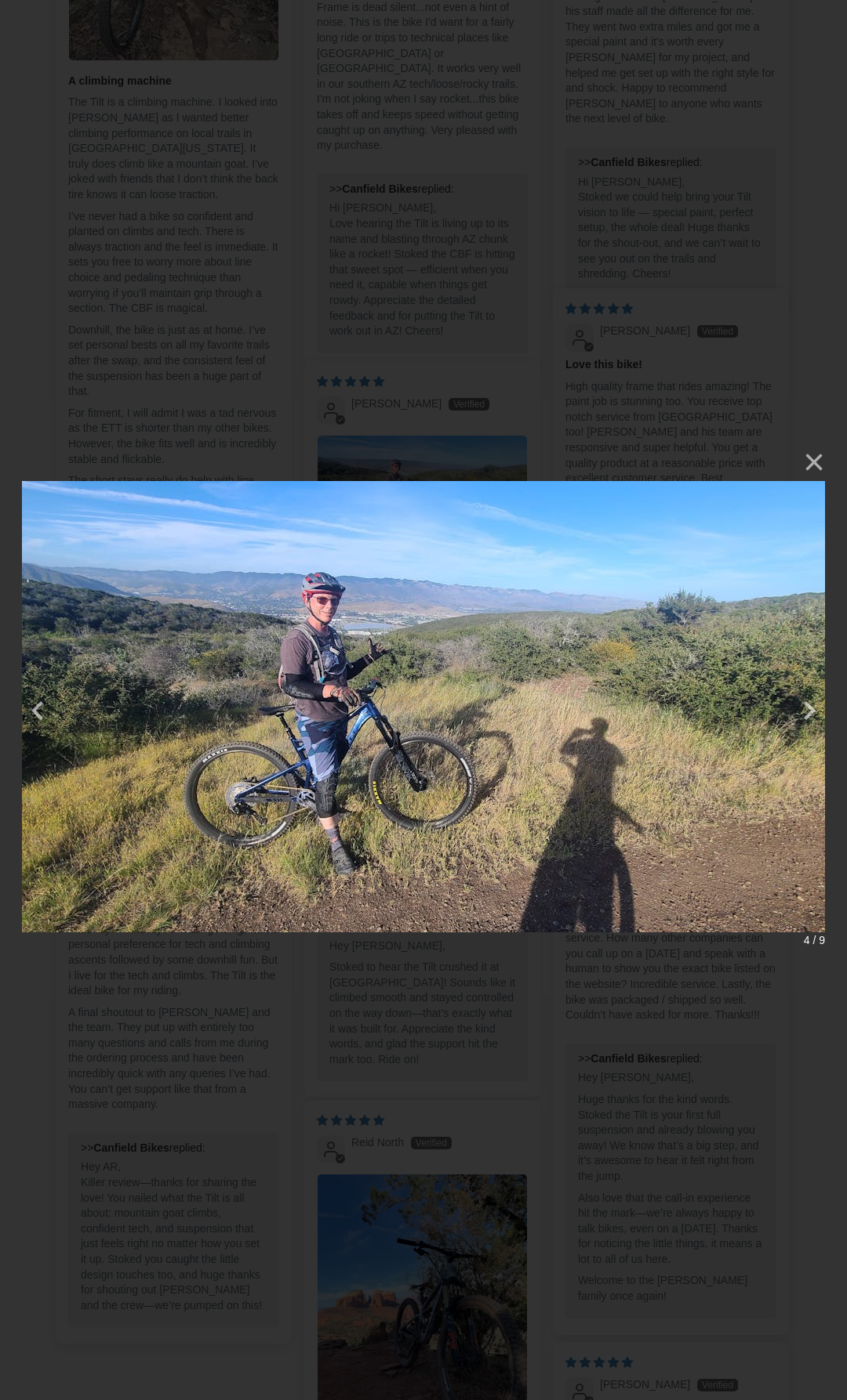
click at [453, 392] on div "× 4 / 9" at bounding box center [423, 700] width 847 height 1400
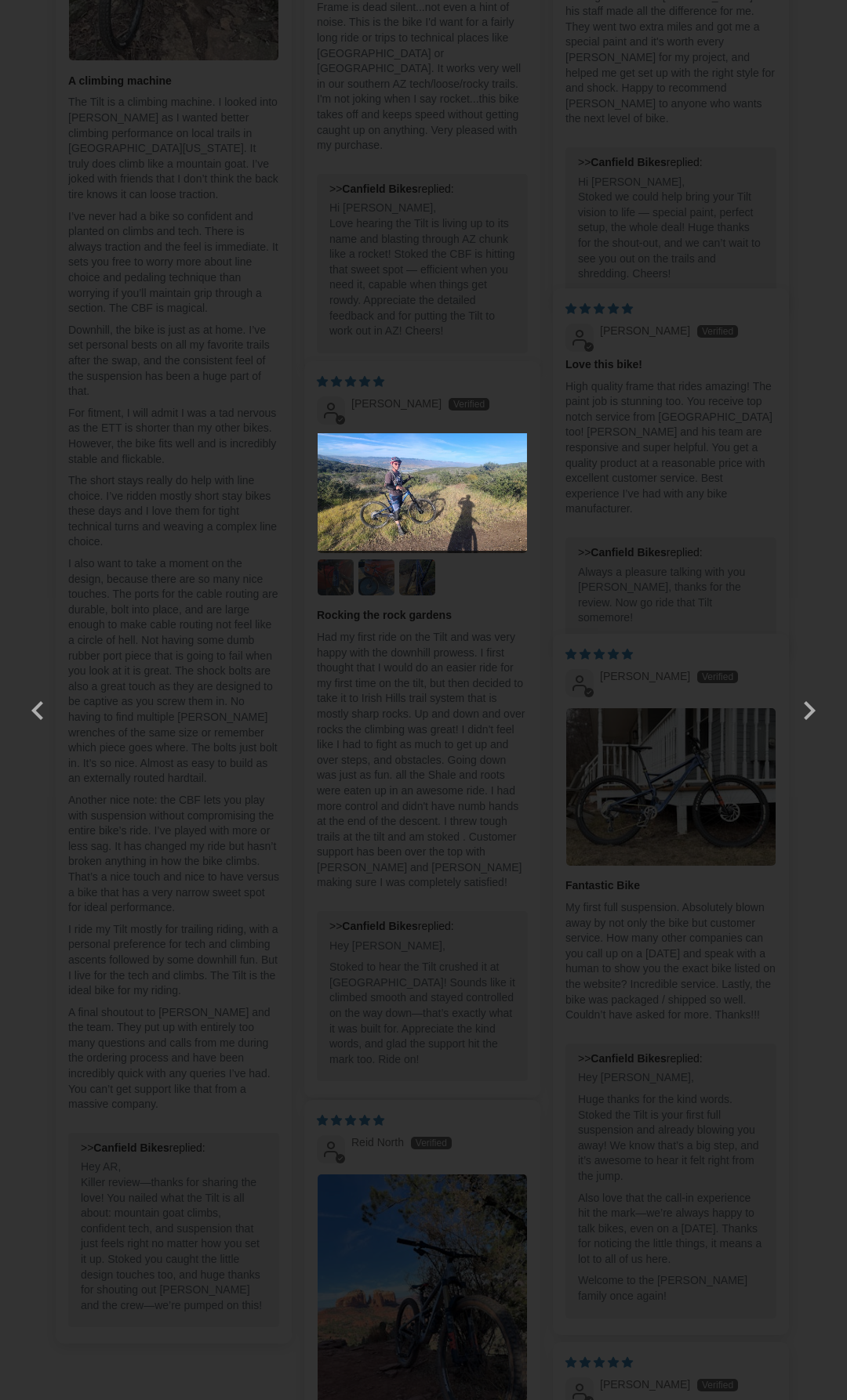
scroll to position [3917, 0]
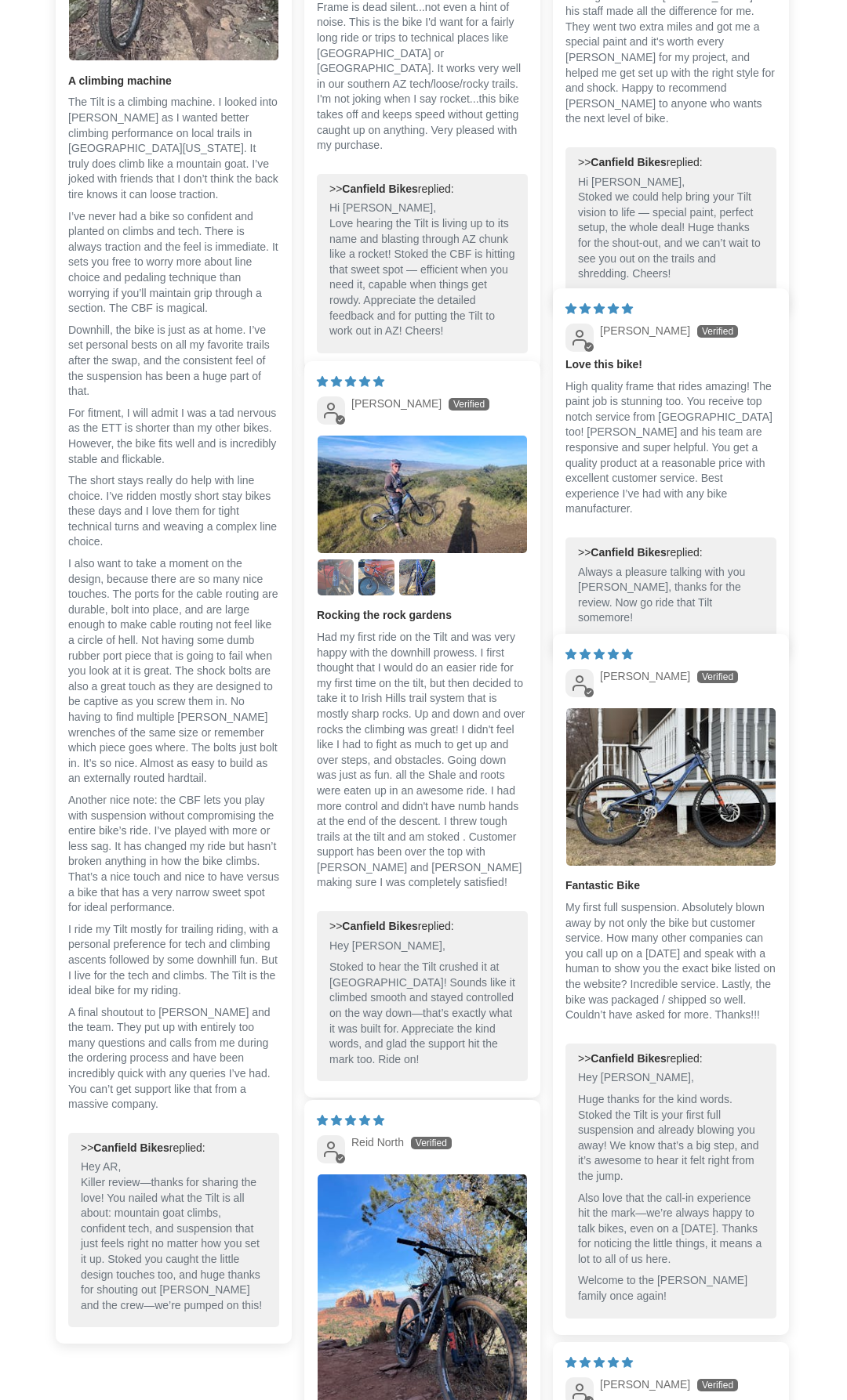
click at [326, 584] on img "Link to user picture 2" at bounding box center [335, 577] width 36 height 36
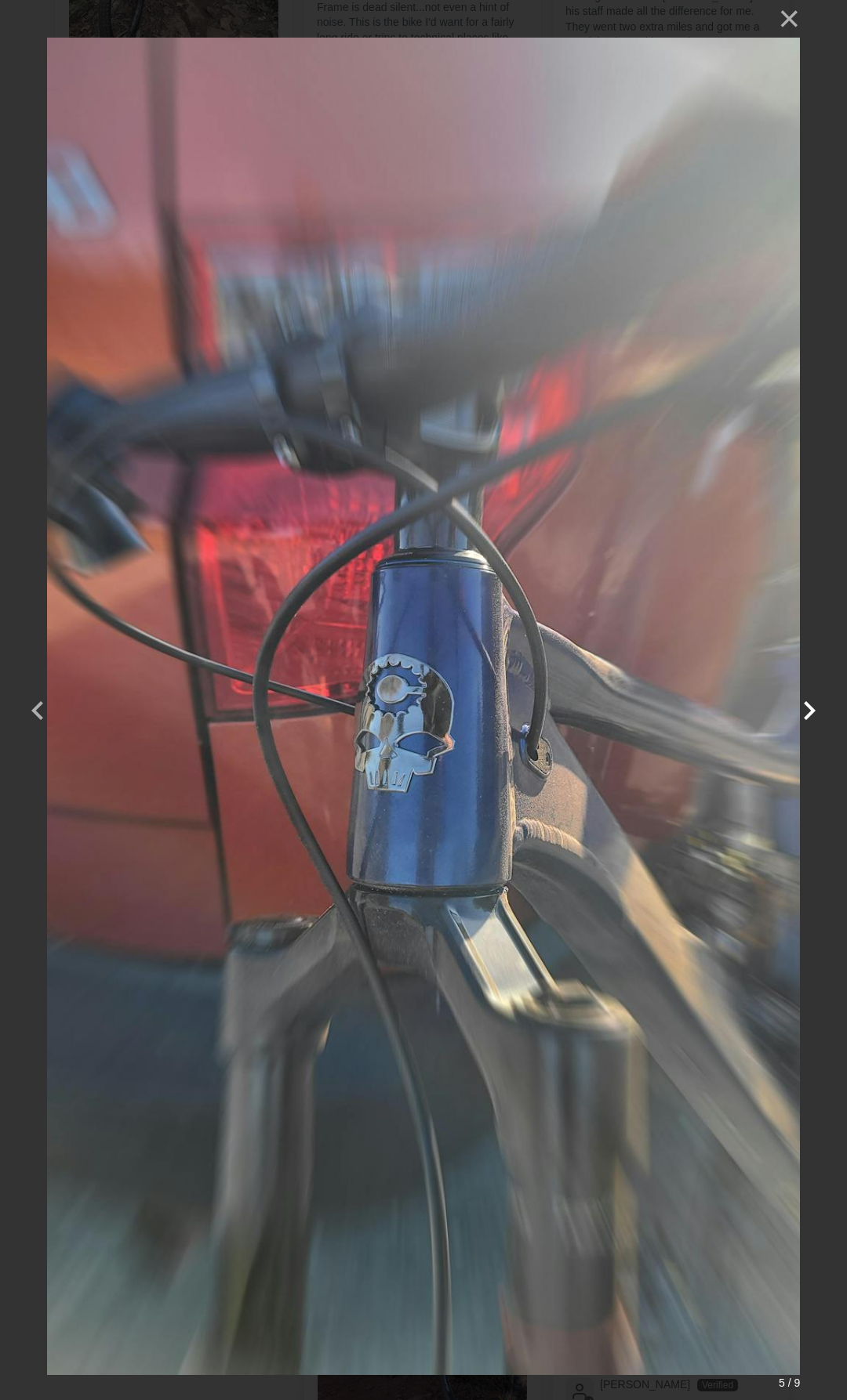
click at [817, 708] on button "button" at bounding box center [809, 700] width 38 height 38
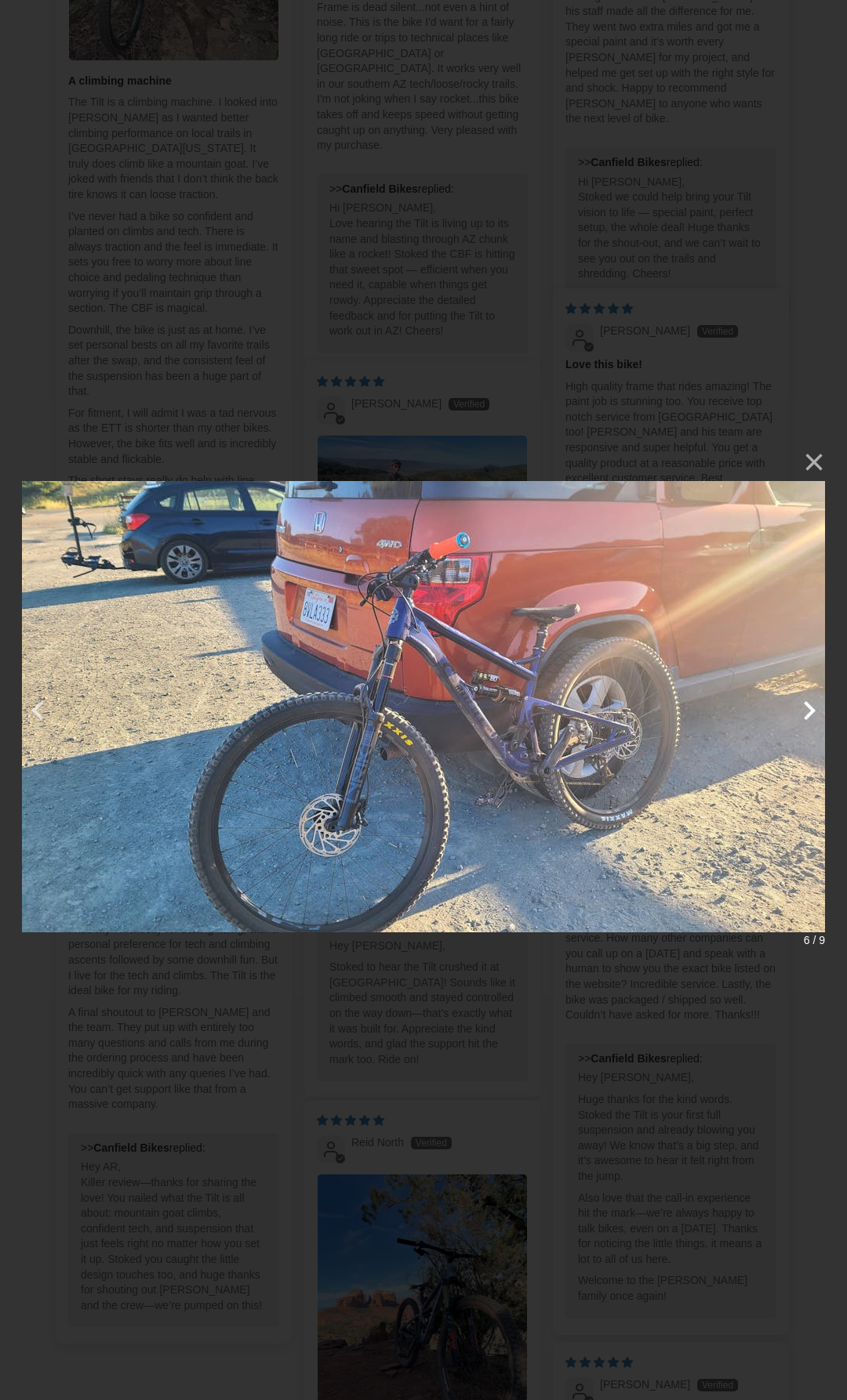
click at [817, 708] on button "button" at bounding box center [809, 700] width 38 height 38
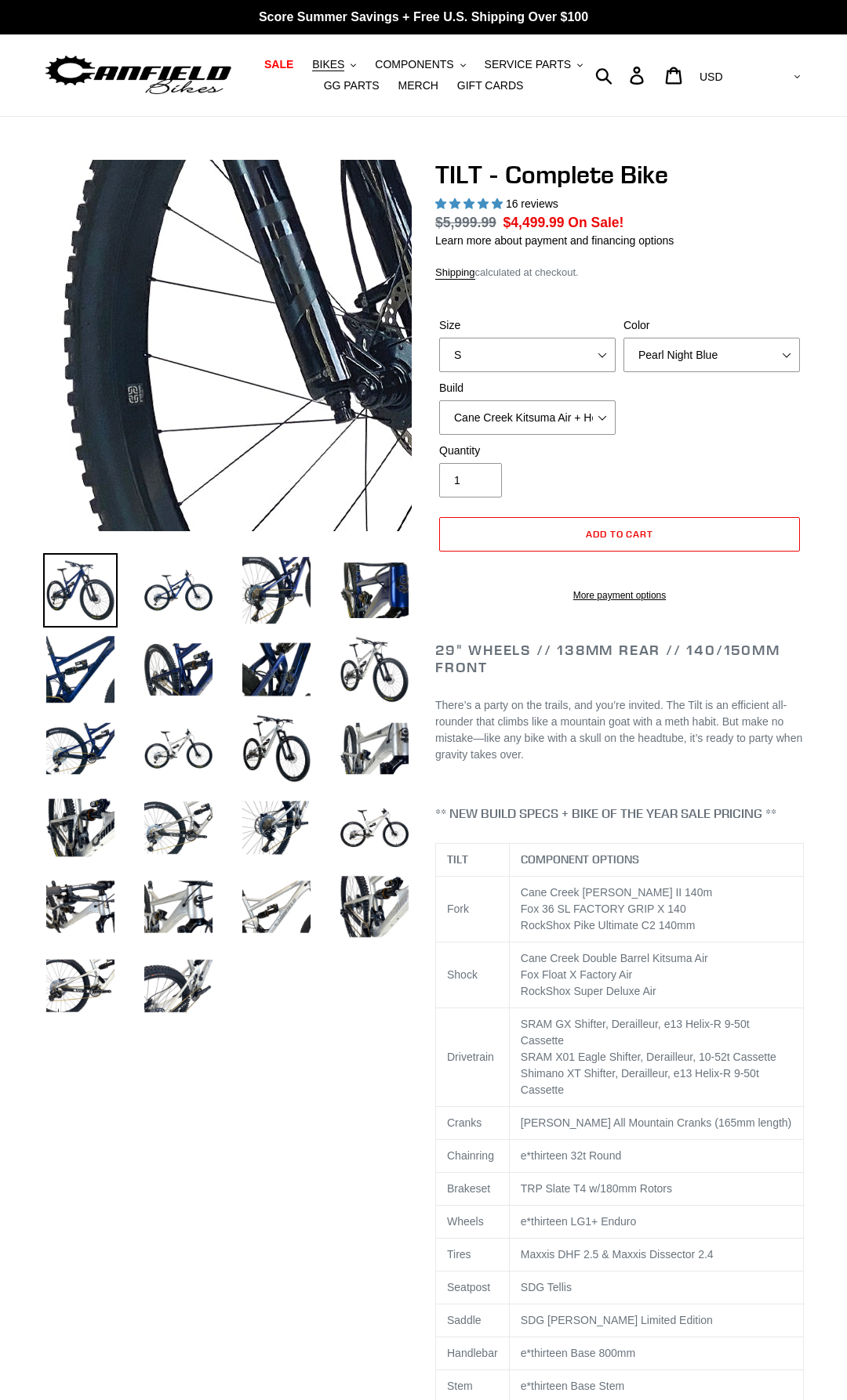
select select "highest-rating"
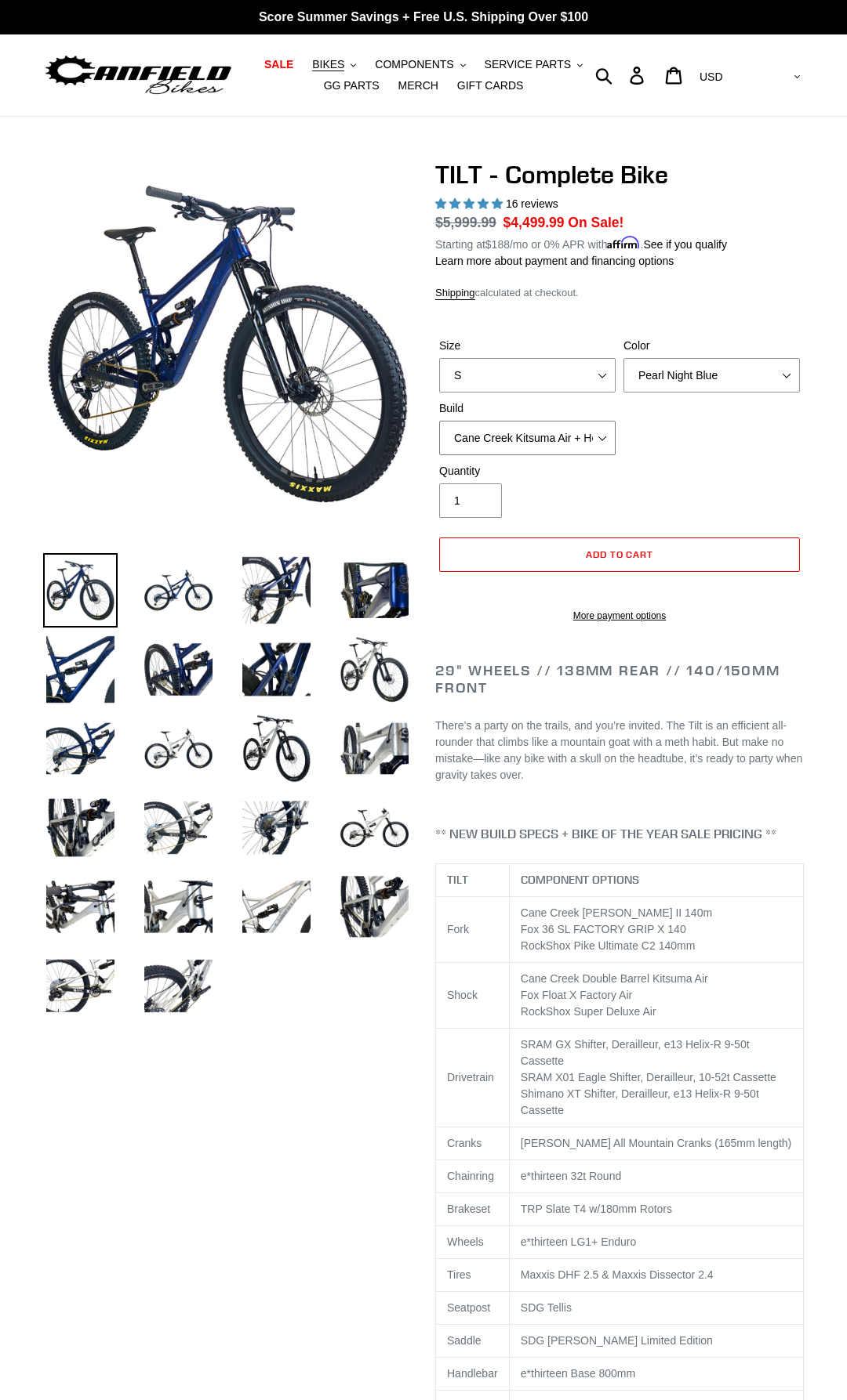
click at [439, 421] on select "Cane Creek Kitsuma Air + Helm MKII 140 + SRAM GX Cane Creek Kitsuma Air + Helm …" at bounding box center [527, 438] width 176 height 35
select select "RockShox SD ULT + Pike ULT 140 + SRAM XO"
click option "RockShox SD ULT + Pike ULT 140 + SRAM XO" at bounding box center [0, 0] width 0 height 0
click at [624, 358] on select "Pearl Night Blue Stealth Silver Raw" at bounding box center [711, 375] width 176 height 35
click at [439, 358] on select "S M L" at bounding box center [527, 375] width 176 height 35
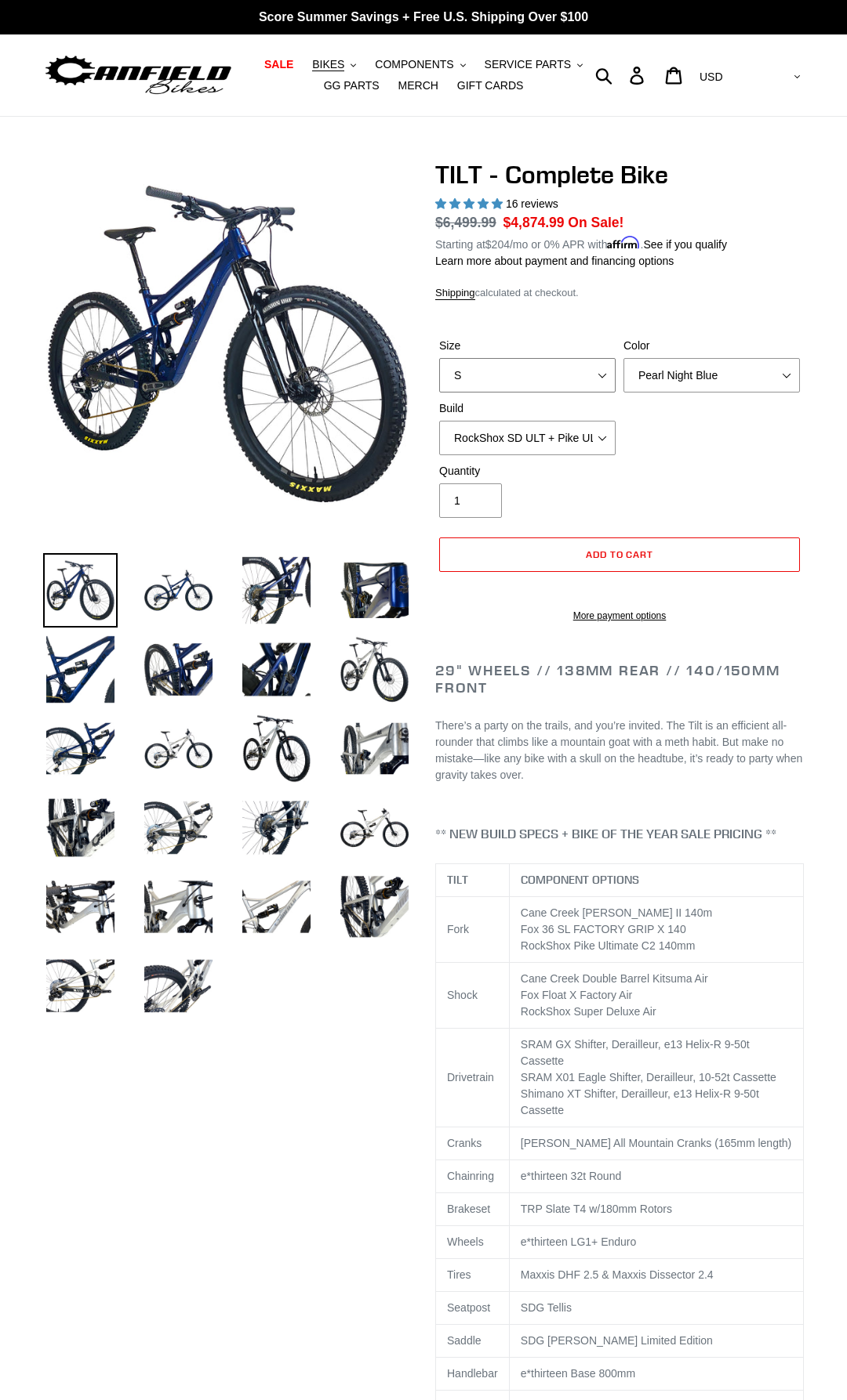
select select "L"
click option "L" at bounding box center [0, 0] width 0 height 0
click at [624, 358] on select "Pearl Night Blue Stealth Silver Raw" at bounding box center [711, 375] width 176 height 35
click option "Raw" at bounding box center [0, 0] width 0 height 0
click at [439, 358] on select "S M L" at bounding box center [527, 375] width 176 height 35
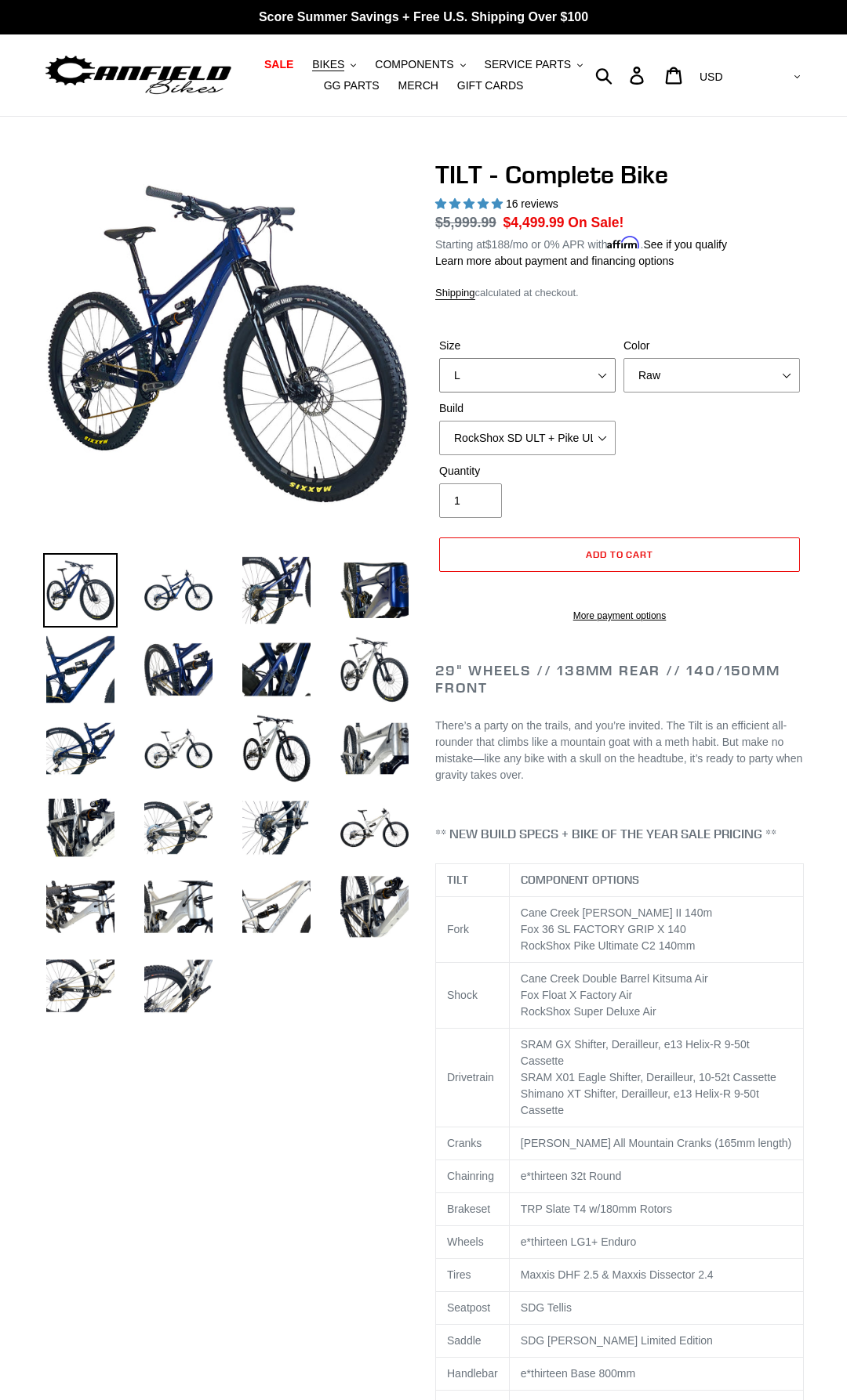
click at [569, 373] on select "S M L" at bounding box center [527, 375] width 176 height 35
click at [624, 358] on select "Pearl Night Blue Stealth Silver Raw" at bounding box center [711, 375] width 176 height 35
click option "Pearl Night Blue" at bounding box center [0, 0] width 0 height 0
click at [624, 358] on select "Pearl Night Blue Stealth Silver Raw" at bounding box center [711, 375] width 176 height 35
click option "Raw" at bounding box center [0, 0] width 0 height 0
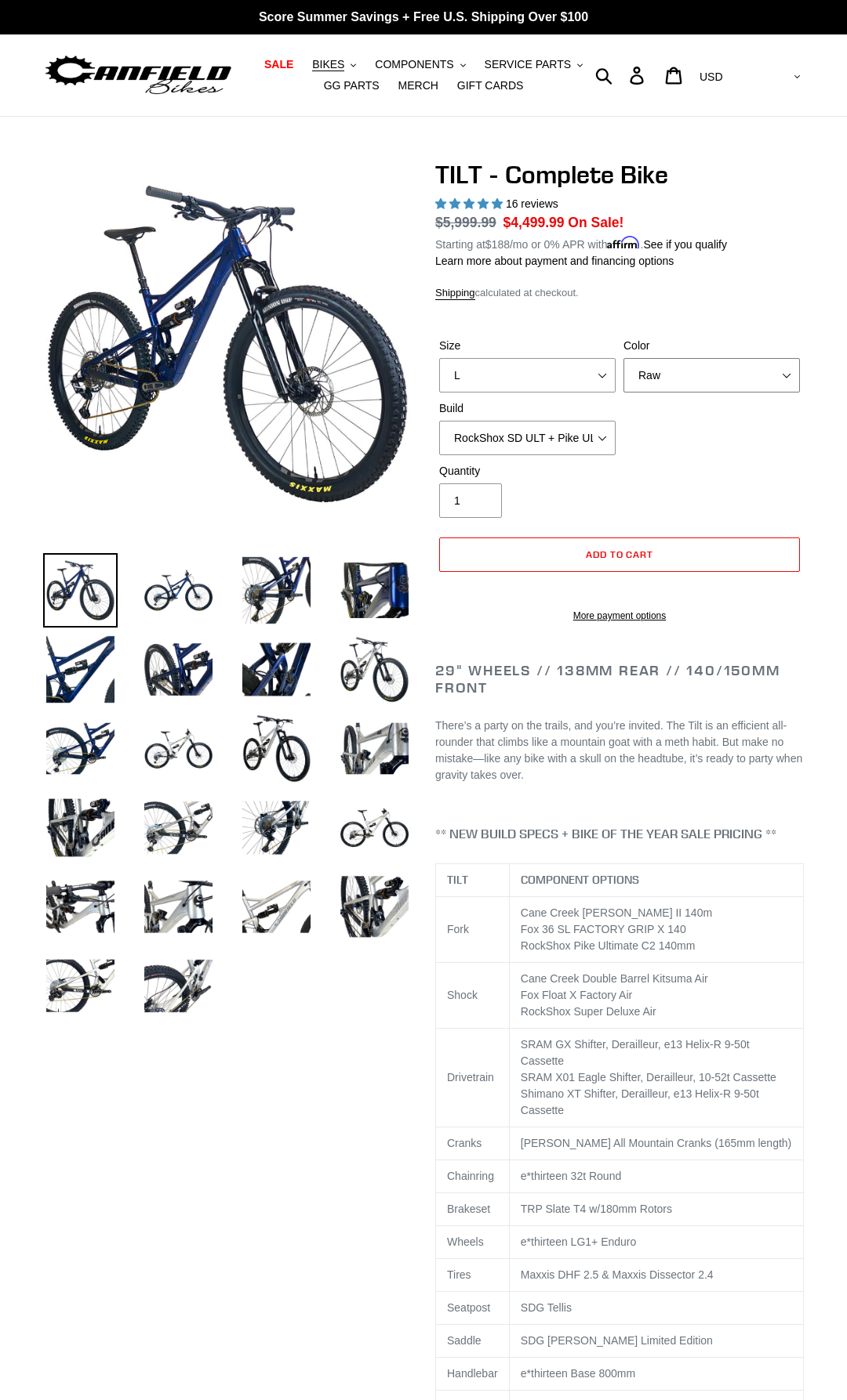
click at [624, 358] on select "Pearl Night Blue Stealth Silver Raw" at bounding box center [711, 375] width 176 height 35
click option "Stealth Silver" at bounding box center [0, 0] width 0 height 0
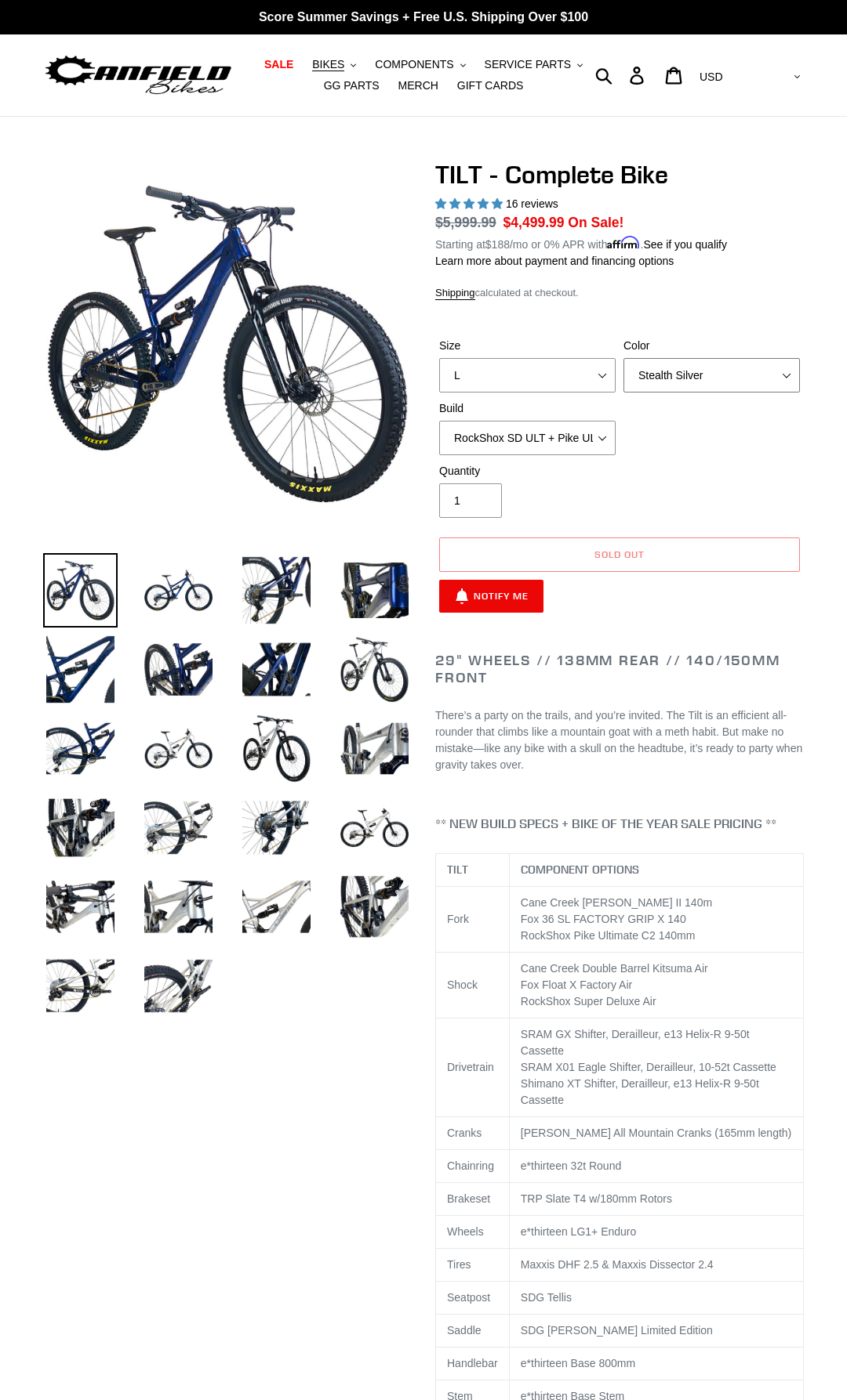
click at [624, 358] on select "Pearl Night Blue Stealth Silver Raw" at bounding box center [711, 375] width 176 height 35
select select "Raw"
click option "Raw" at bounding box center [0, 0] width 0 height 0
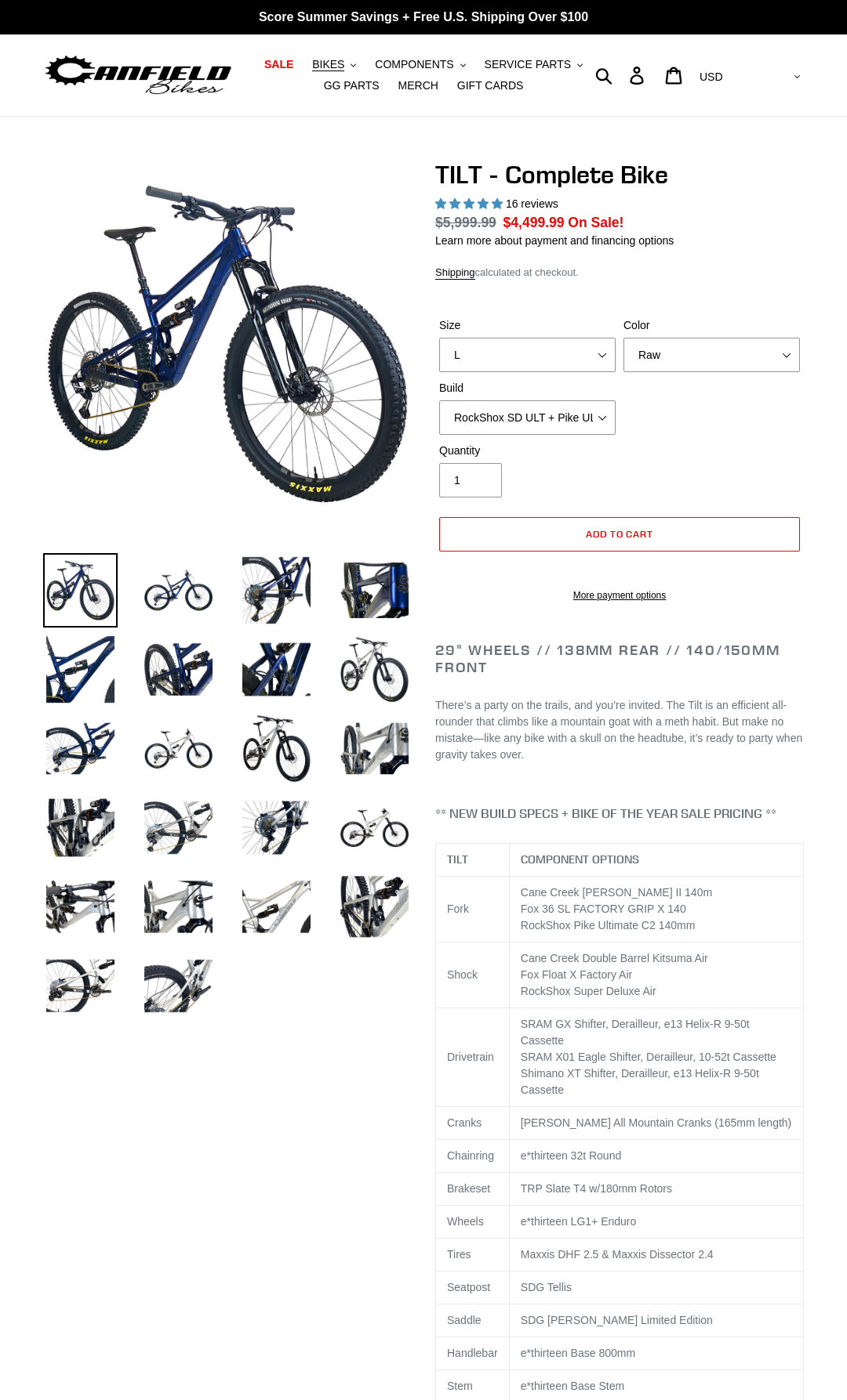
select select "highest-rating"
